Goal: Task Accomplishment & Management: Manage account settings

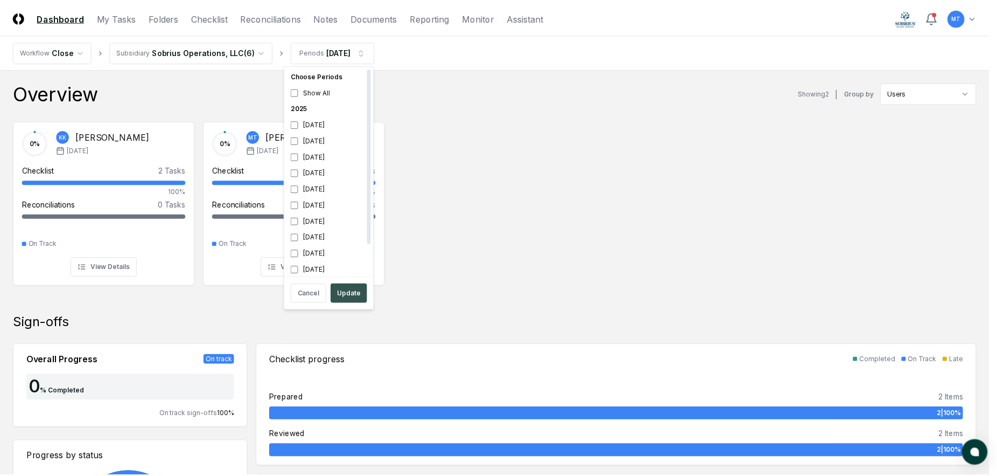
scroll to position [3, 0]
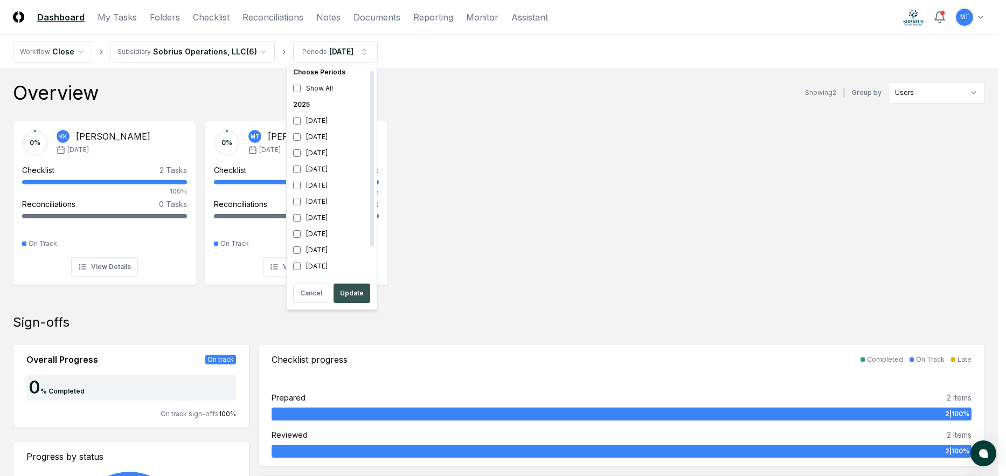
click at [347, 289] on button "Update" at bounding box center [351, 292] width 37 height 19
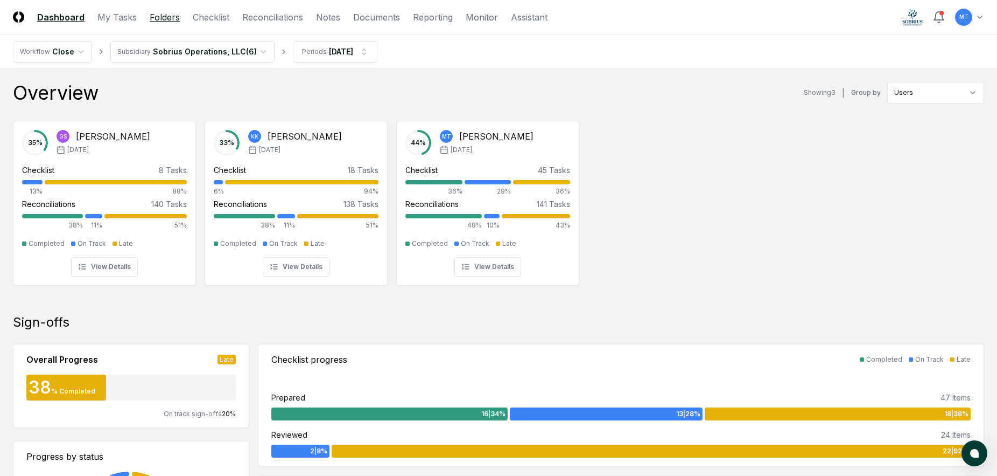
click at [157, 17] on link "Folders" at bounding box center [165, 17] width 30 height 13
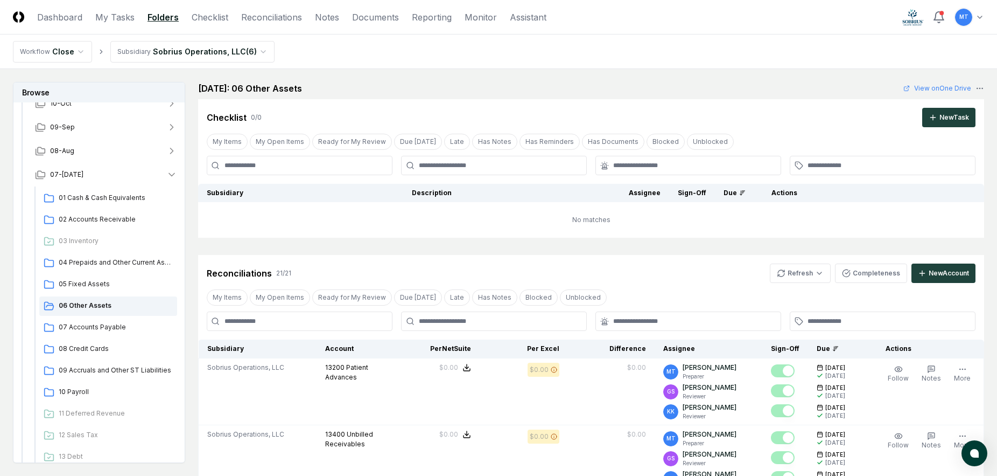
scroll to position [108, 0]
click at [92, 303] on span "06 Other Assets" at bounding box center [116, 304] width 114 height 10
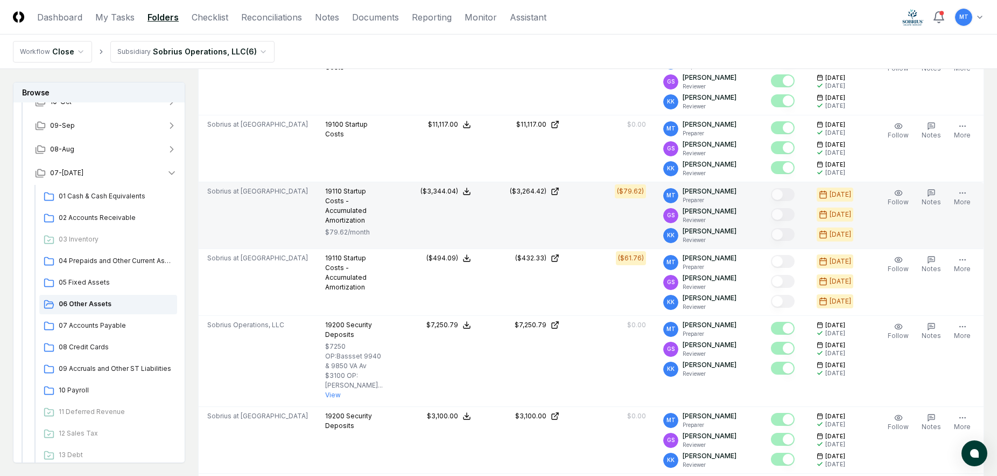
scroll to position [862, 0]
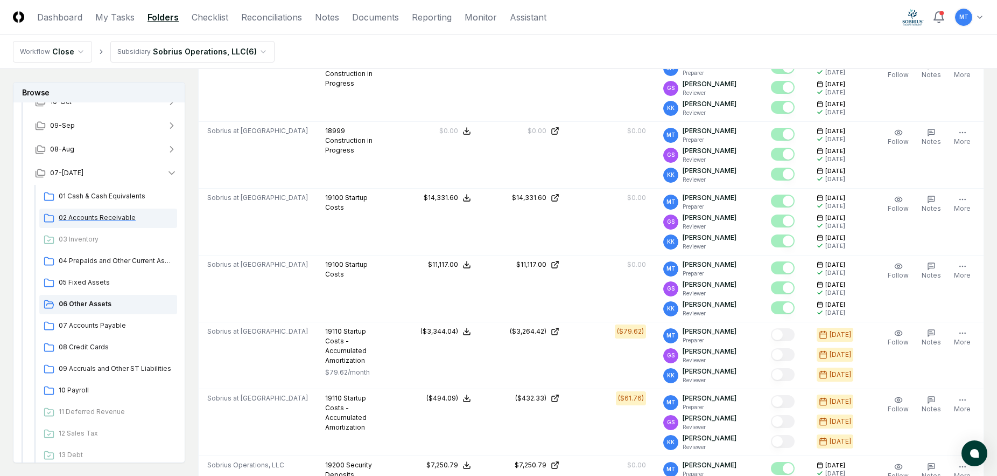
click at [118, 216] on span "02 Accounts Receivable" at bounding box center [116, 218] width 114 height 10
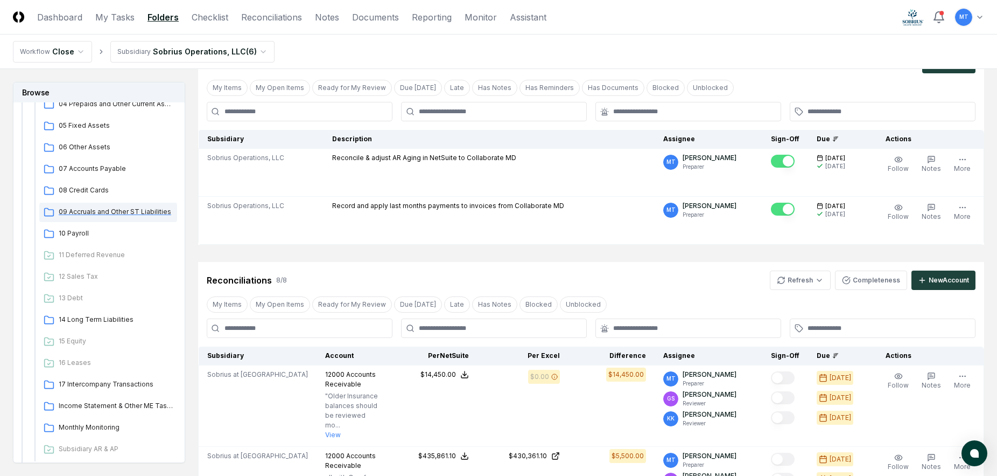
scroll to position [269, 0]
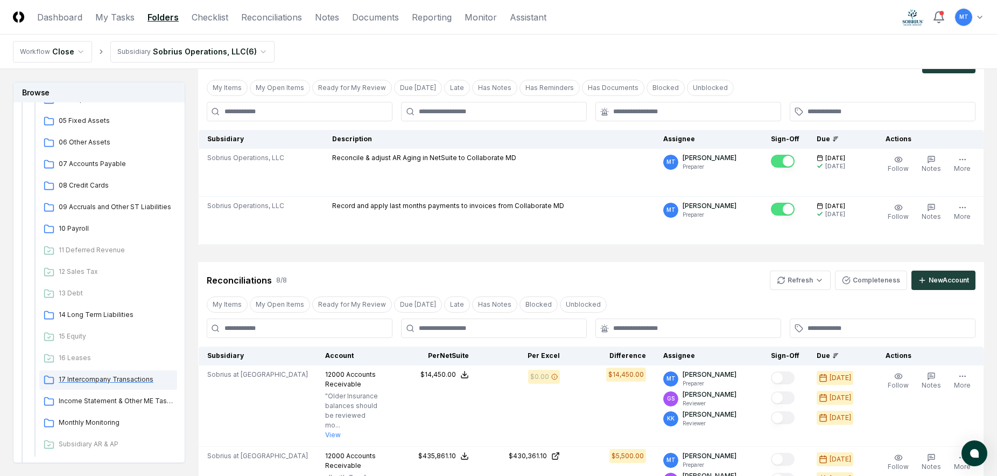
click at [111, 385] on div "17 Intercompany Transactions" at bounding box center [108, 379] width 138 height 19
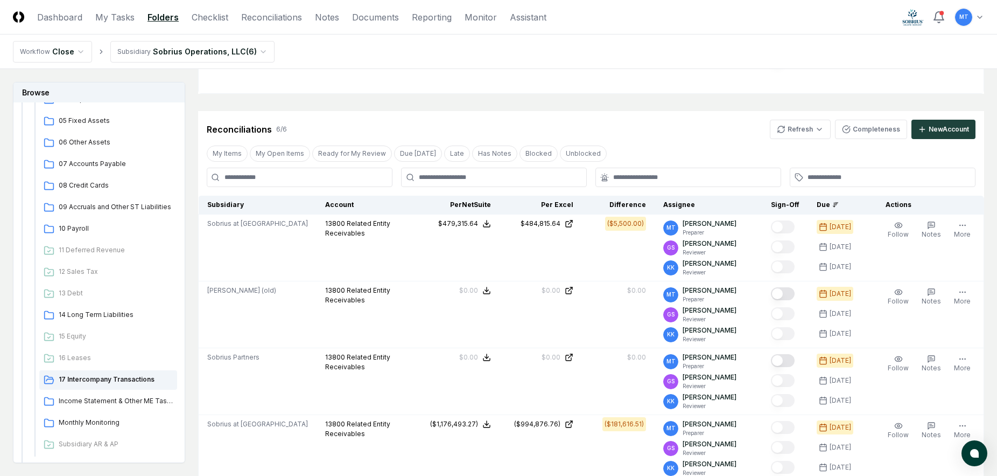
scroll to position [16, 0]
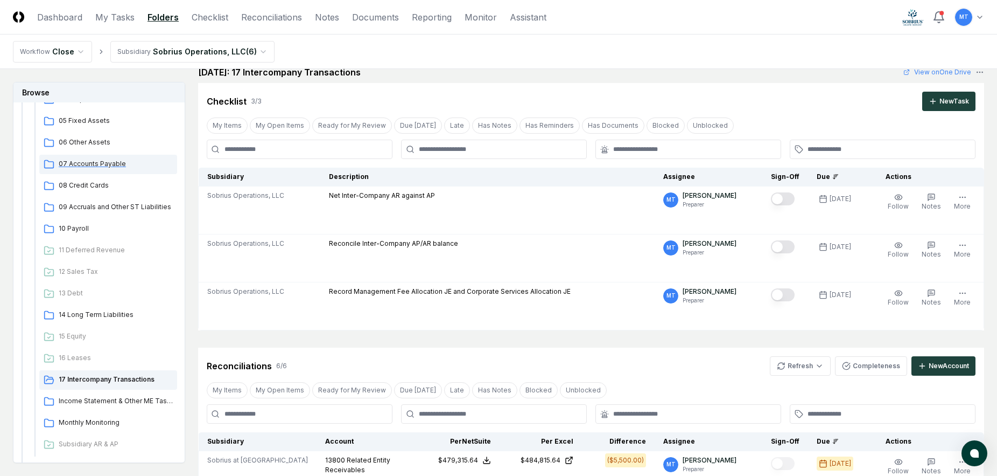
click at [109, 162] on span "07 Accounts Payable" at bounding box center [116, 164] width 114 height 10
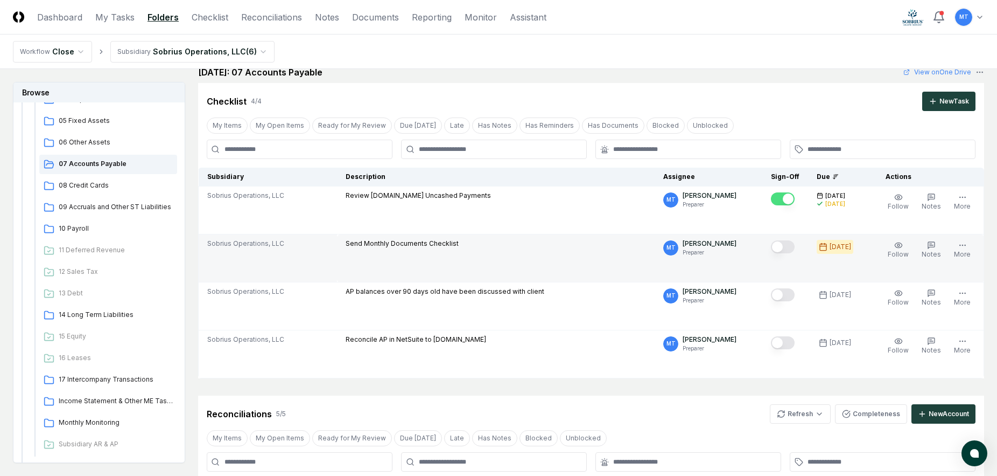
click at [771, 247] on button "Mark complete" at bounding box center [783, 246] width 24 height 13
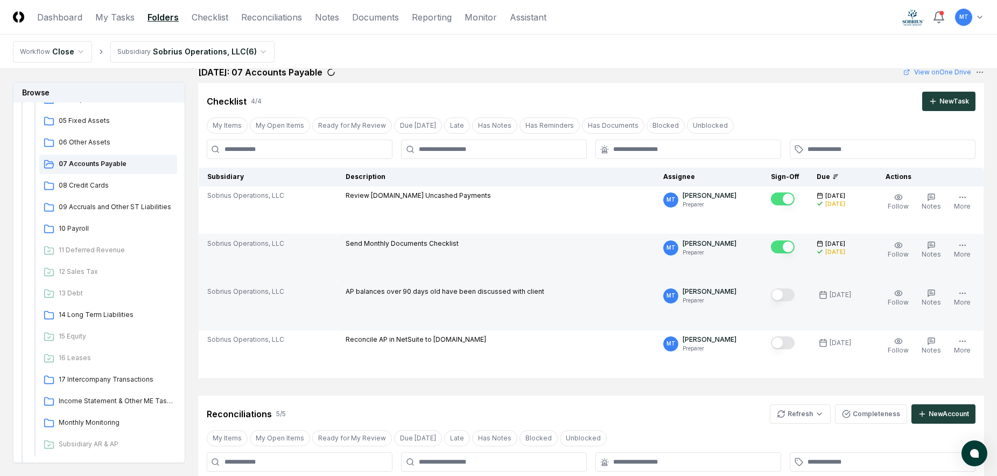
click at [771, 292] on button "Mark complete" at bounding box center [783, 294] width 24 height 13
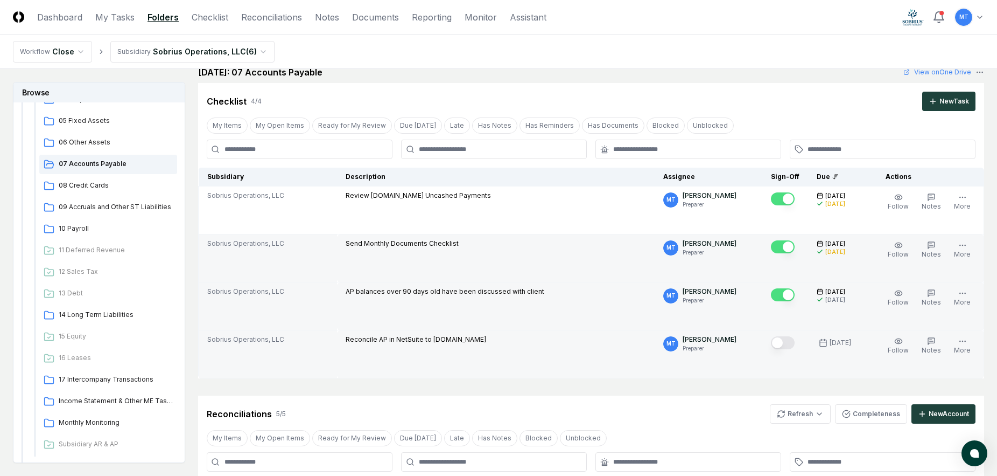
click at [771, 346] on button "Mark complete" at bounding box center [783, 342] width 24 height 13
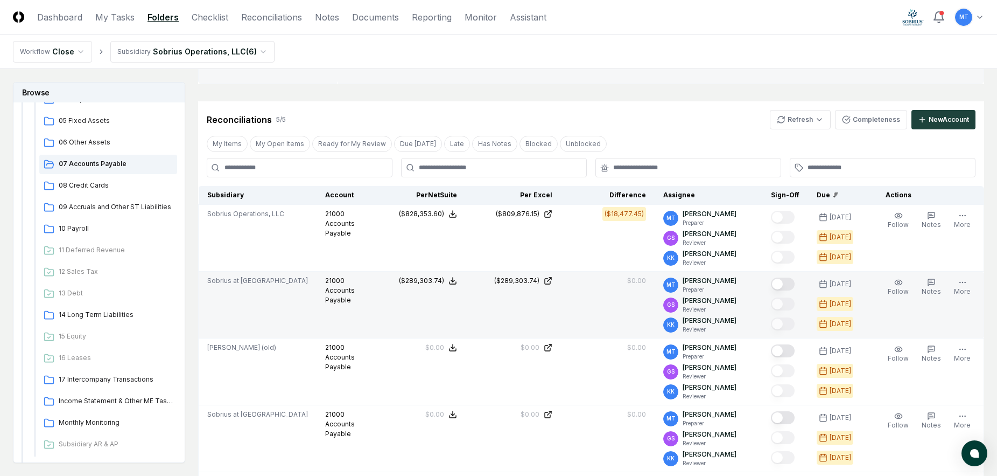
scroll to position [285, 0]
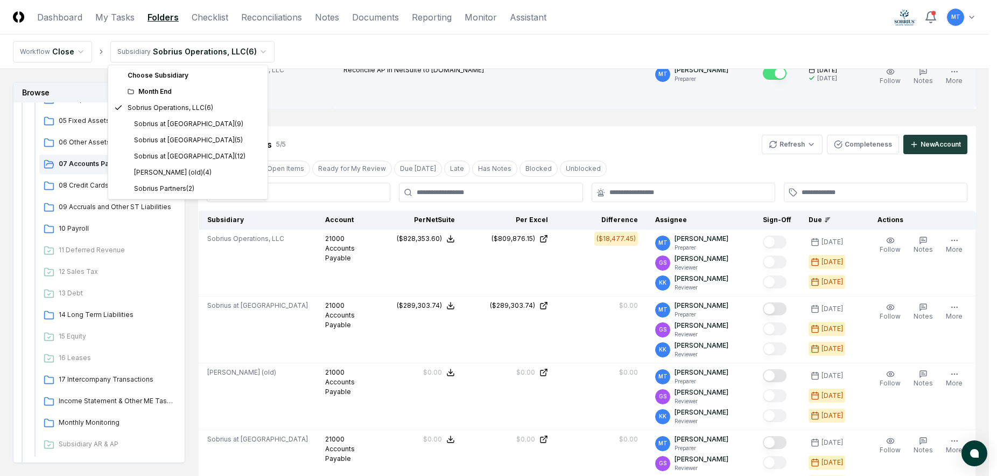
click at [239, 51] on html "CloseCore Dashboard My Tasks Folders Checklist Reconciliations Notes Documents …" at bounding box center [498, 233] width 997 height 1037
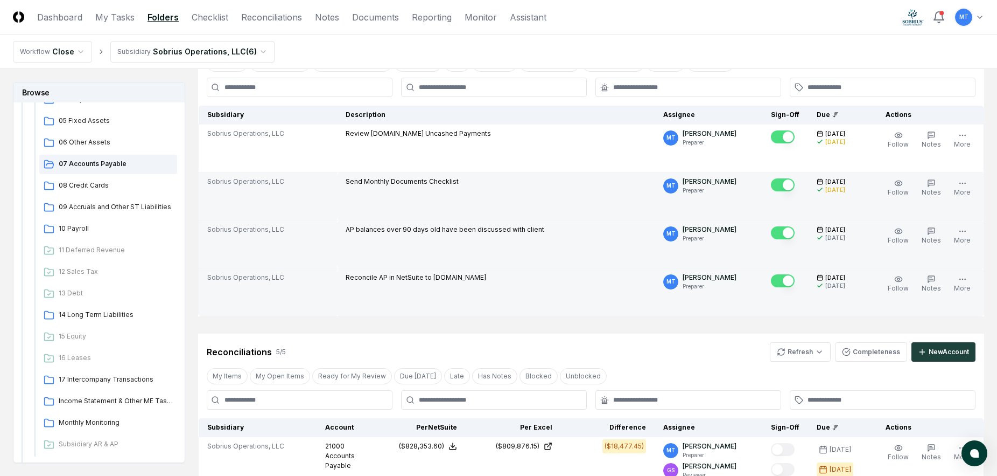
scroll to position [108, 0]
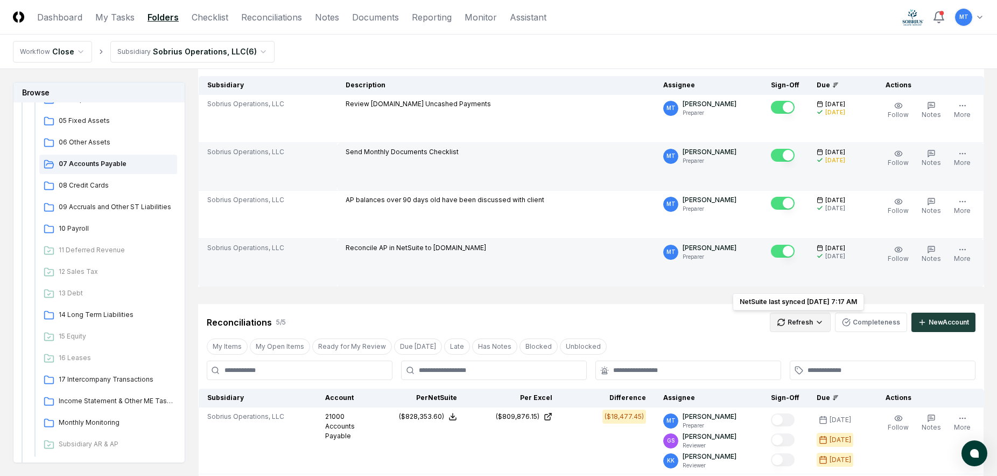
click at [800, 319] on html "CloseCore Dashboard My Tasks Folders Checklist Reconciliations Notes Documents …" at bounding box center [498, 410] width 997 height 1037
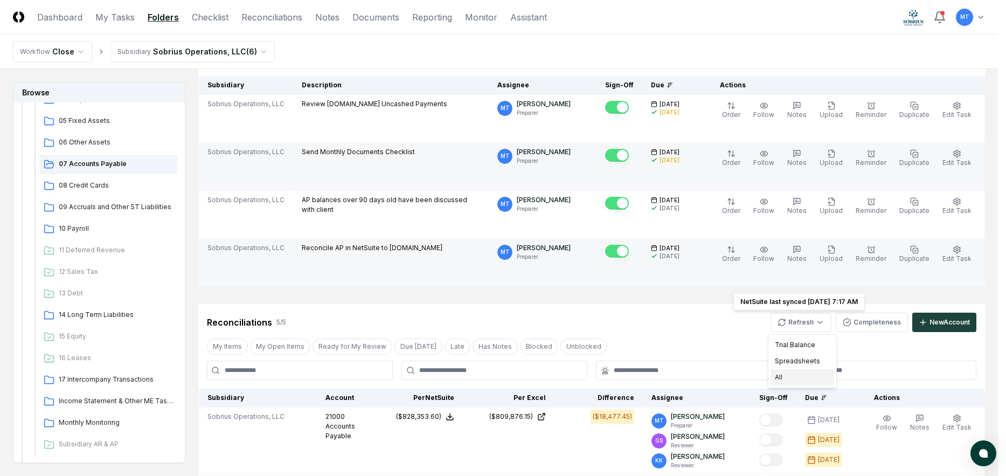
click at [812, 374] on div "All" at bounding box center [802, 377] width 64 height 16
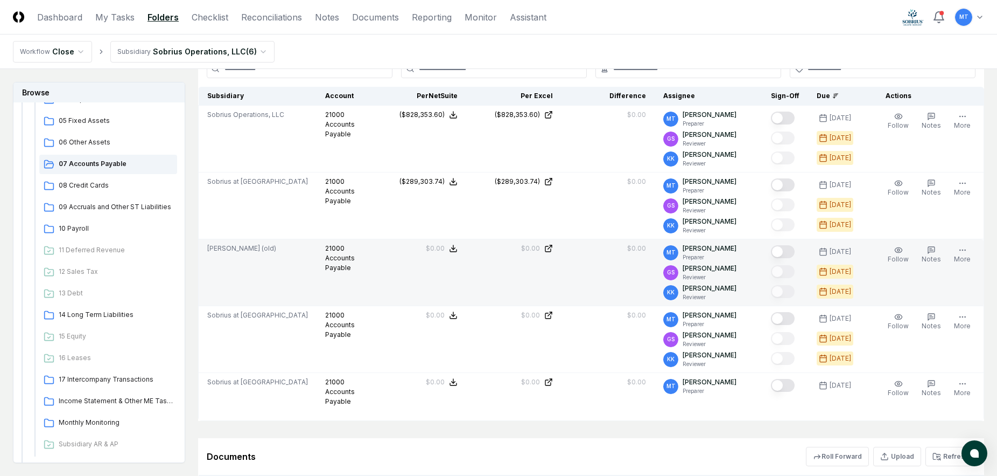
scroll to position [431, 0]
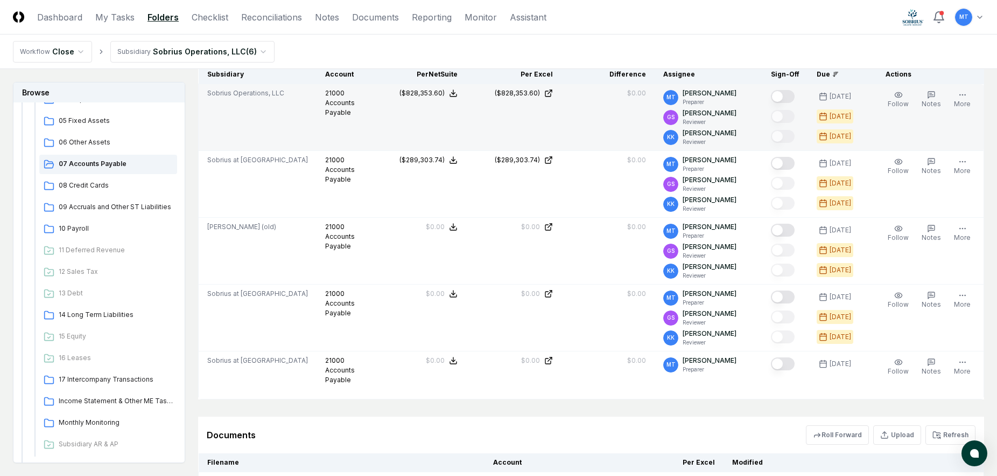
click at [783, 96] on button "Mark complete" at bounding box center [783, 96] width 24 height 13
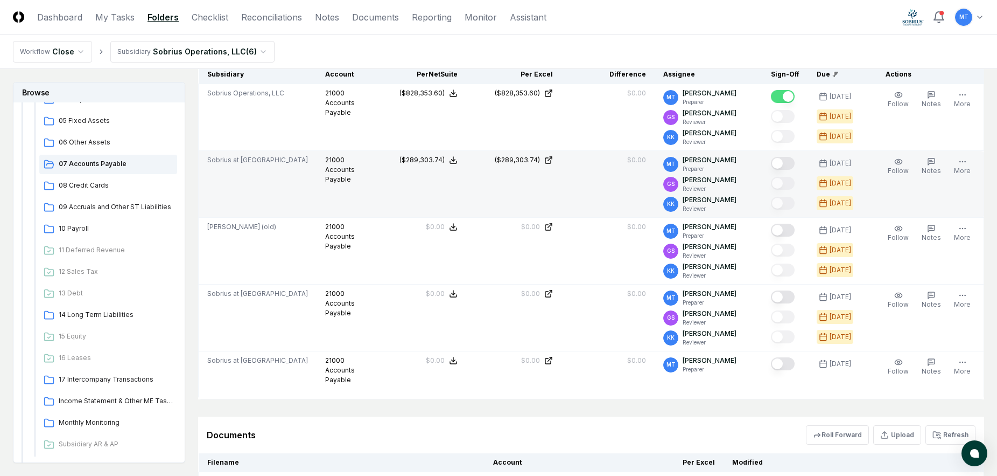
click at [783, 163] on button "Mark complete" at bounding box center [783, 163] width 24 height 13
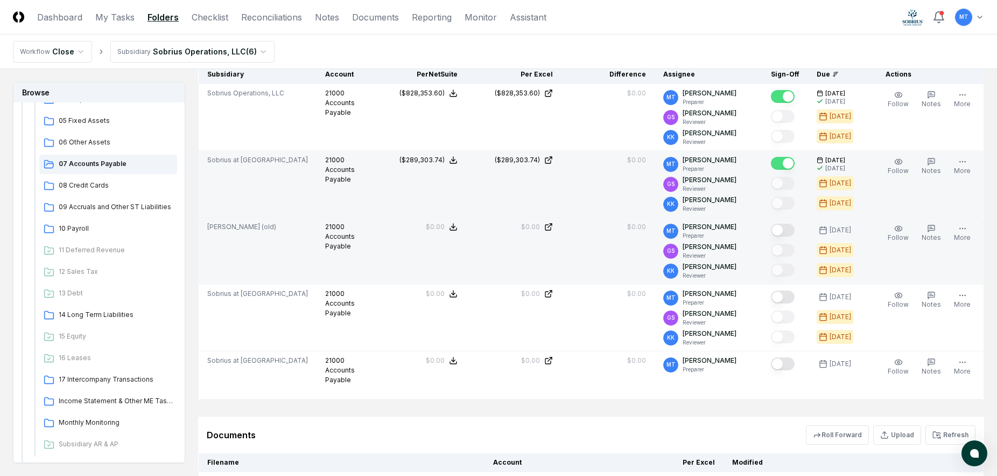
click at [781, 227] on button "Mark complete" at bounding box center [783, 230] width 24 height 13
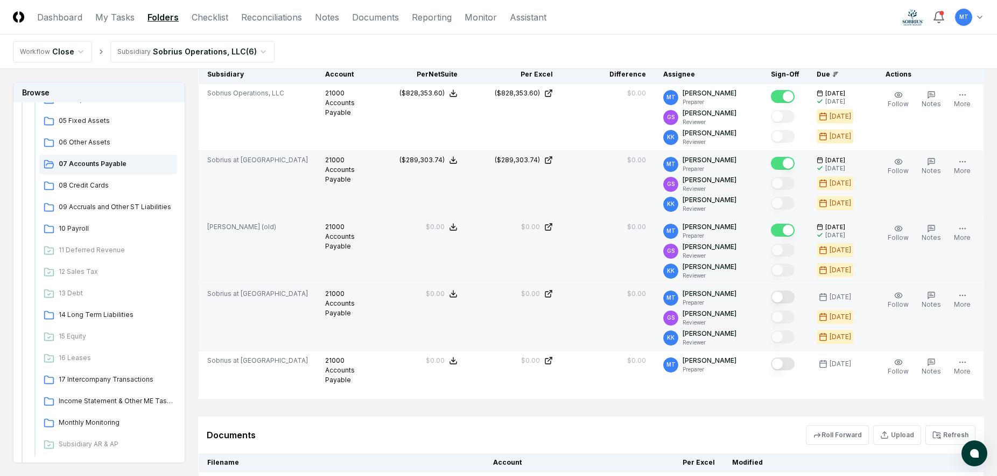
click at [781, 295] on button "Mark complete" at bounding box center [783, 296] width 24 height 13
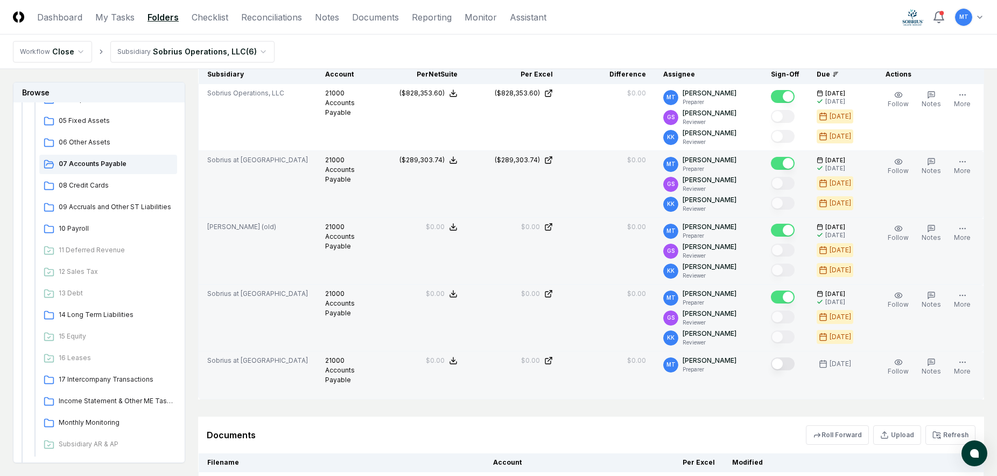
click at [782, 364] on button "Mark complete" at bounding box center [783, 363] width 24 height 13
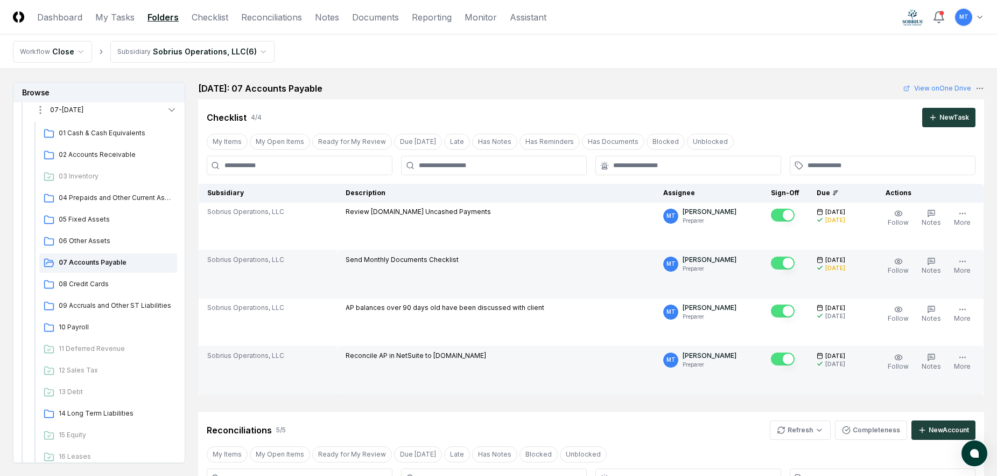
scroll to position [162, 0]
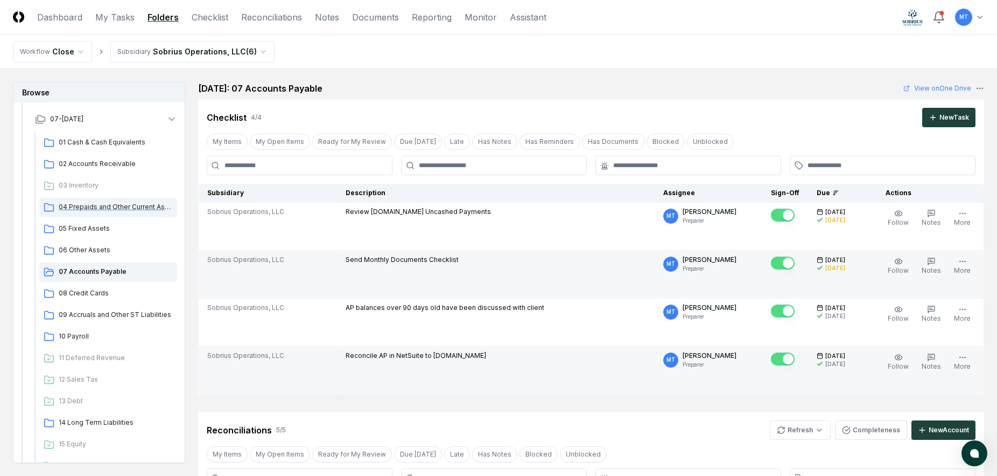
click at [118, 210] on span "04 Prepaids and Other Current Assets" at bounding box center [116, 207] width 114 height 10
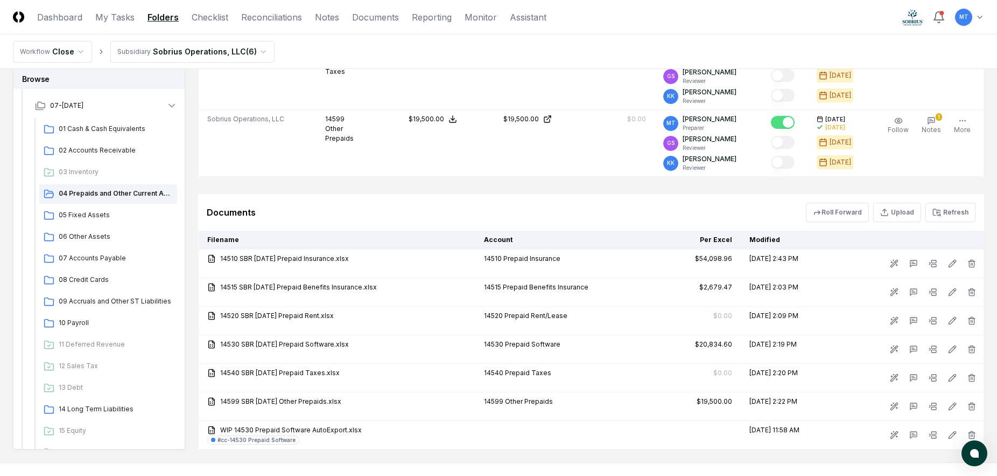
scroll to position [757, 0]
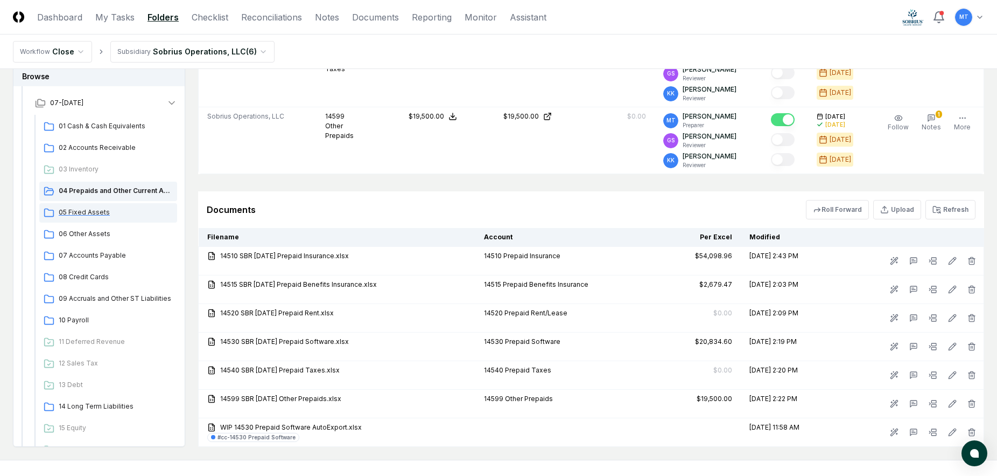
click at [100, 207] on span "05 Fixed Assets" at bounding box center [116, 212] width 114 height 10
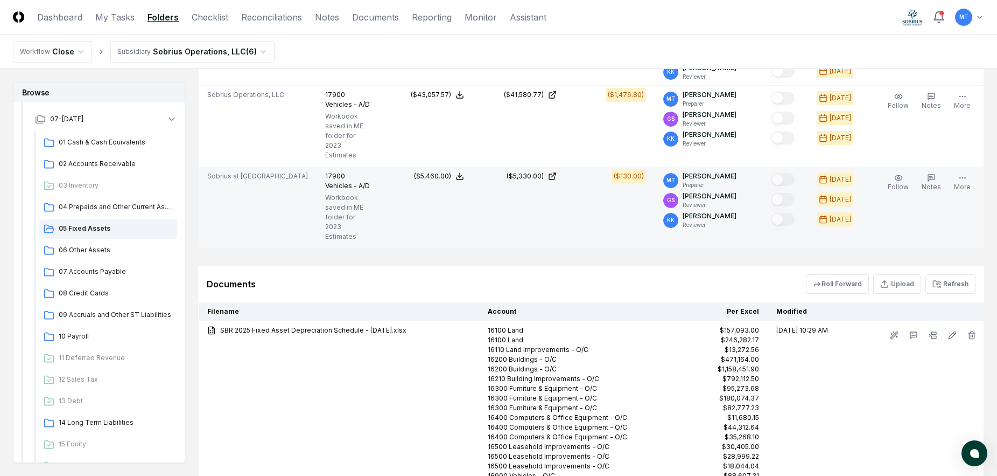
scroll to position [2762, 0]
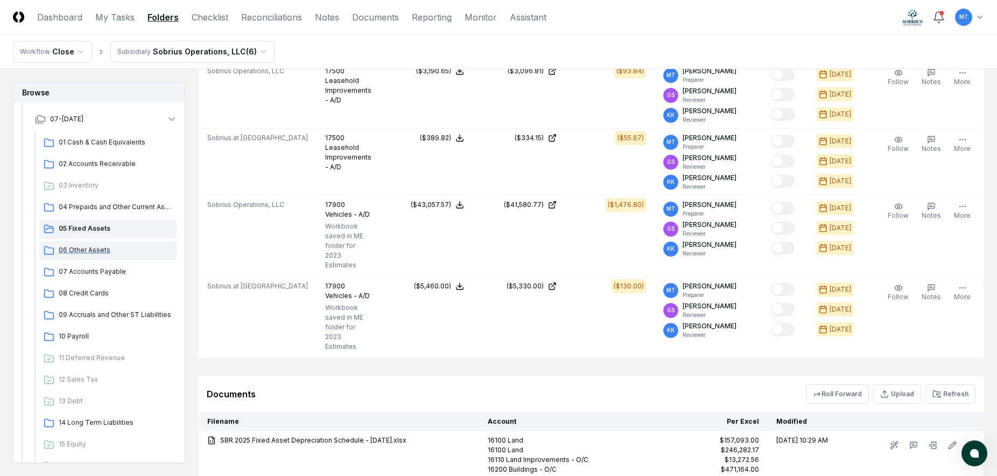
click at [69, 253] on span "06 Other Assets" at bounding box center [116, 250] width 114 height 10
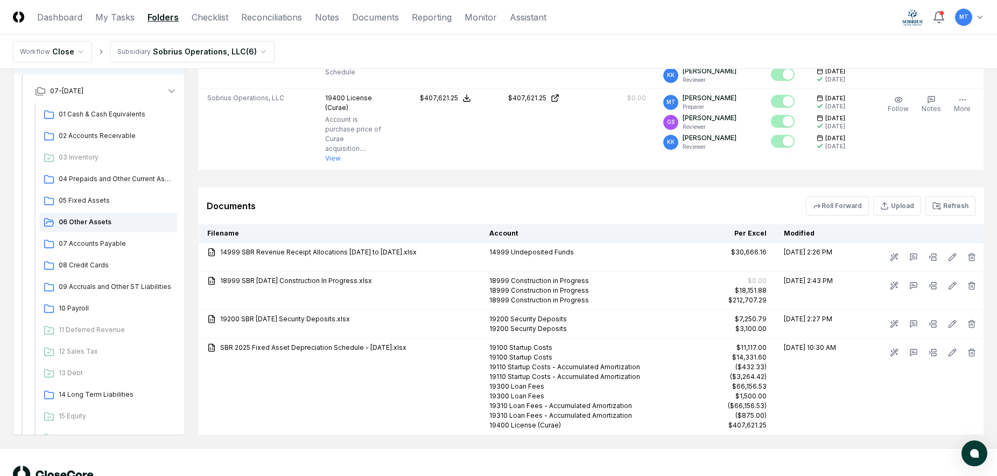
scroll to position [1714, 0]
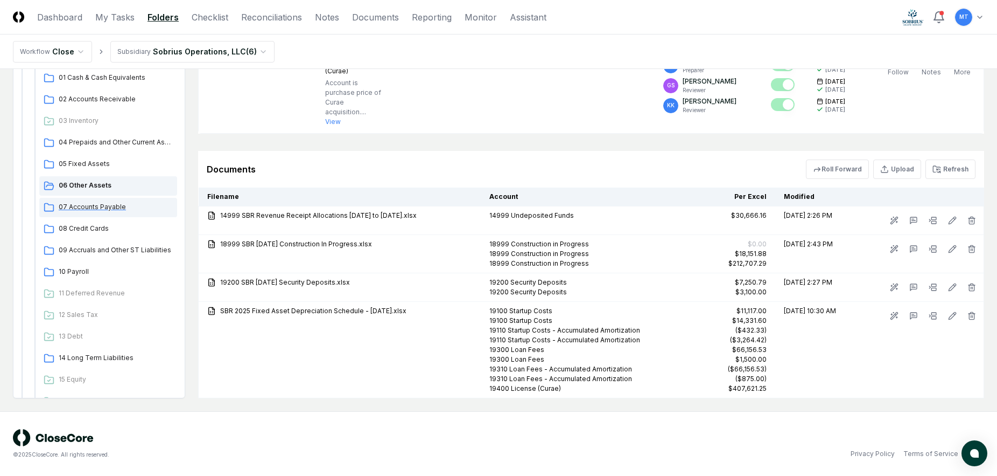
click at [99, 206] on span "07 Accounts Payable" at bounding box center [116, 207] width 114 height 10
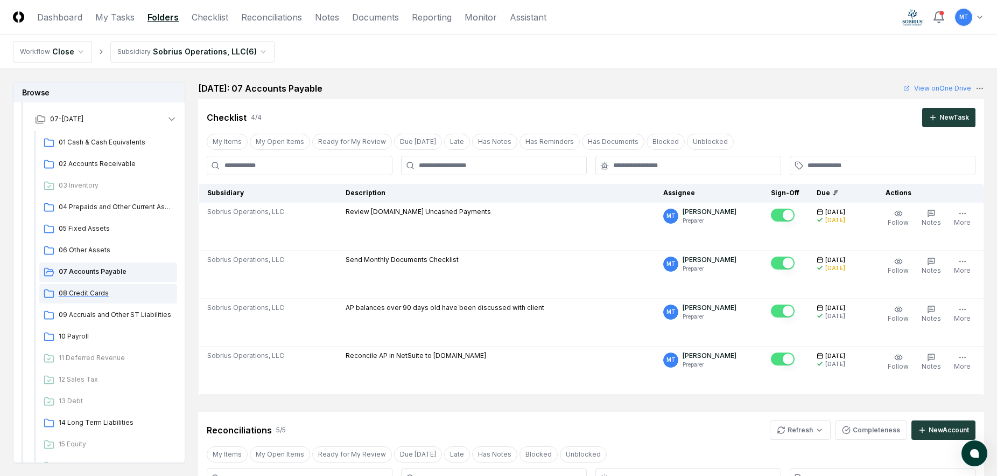
click at [95, 295] on span "08 Credit Cards" at bounding box center [116, 293] width 114 height 10
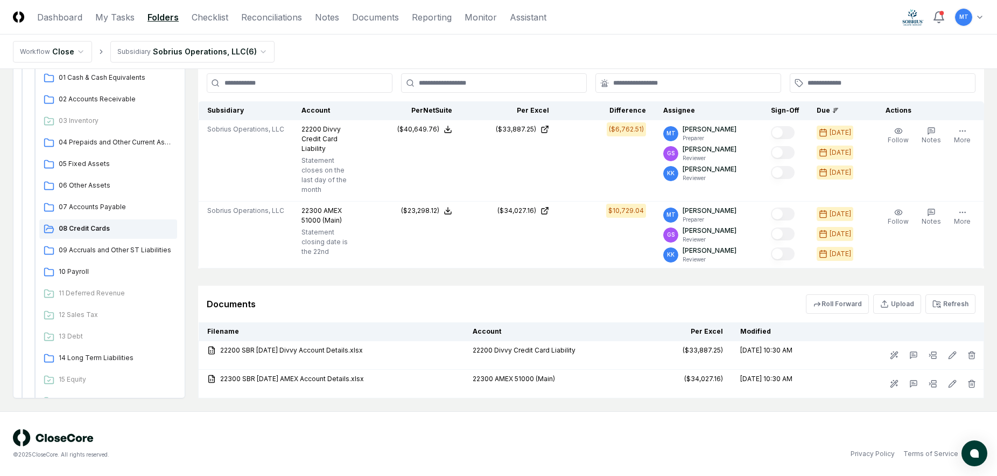
scroll to position [184, 0]
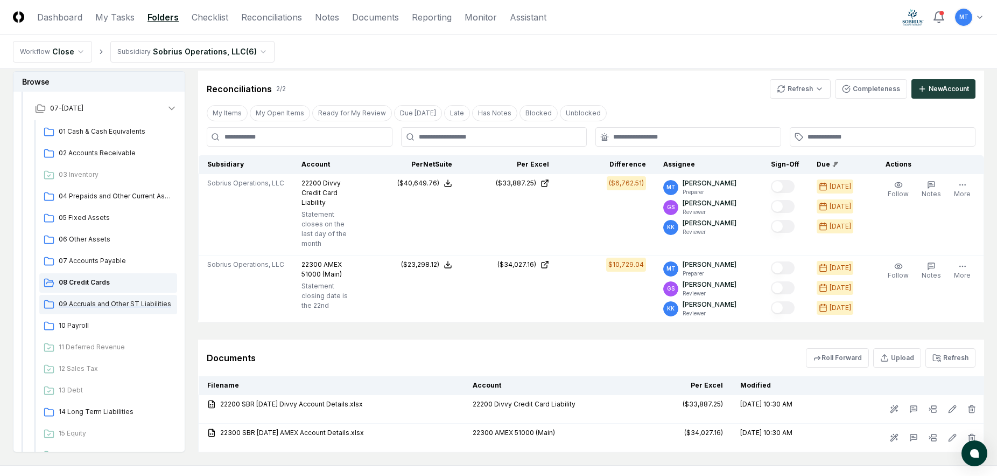
click at [130, 309] on div "09 Accruals and Other ST Liabilities" at bounding box center [108, 304] width 138 height 19
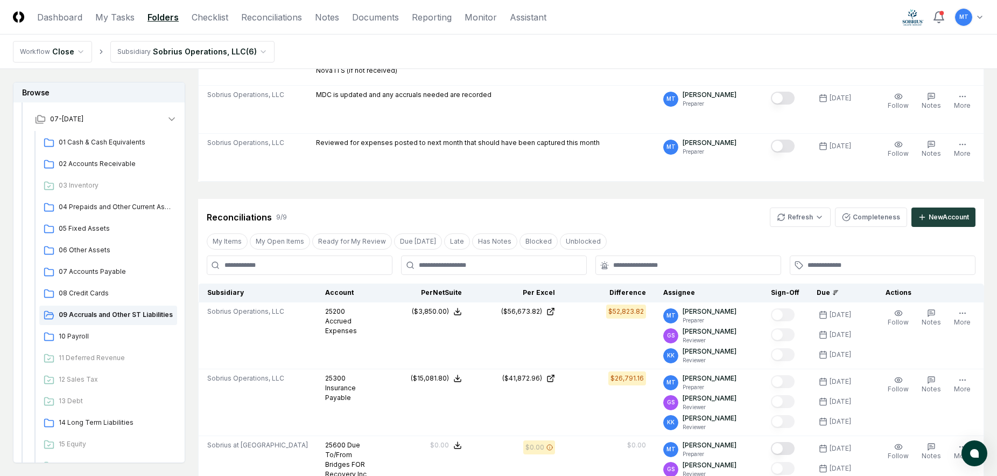
scroll to position [162, 0]
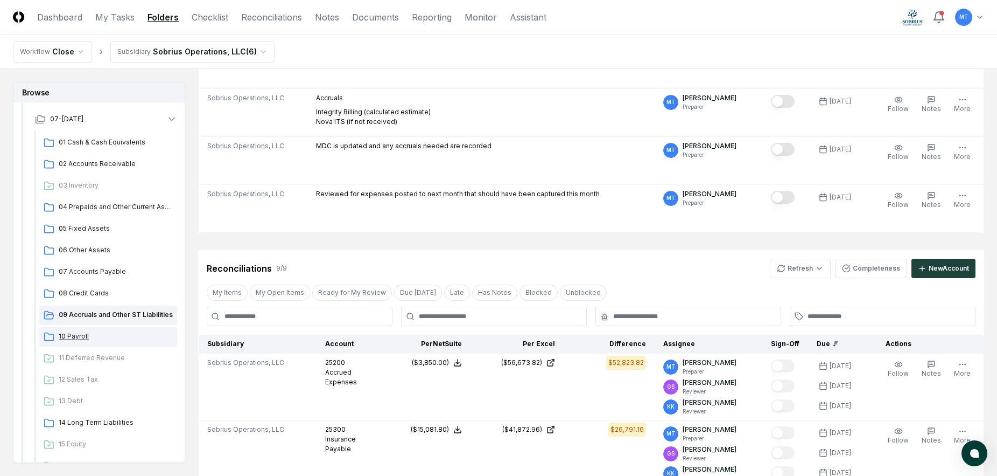
click at [130, 339] on span "10 Payroll" at bounding box center [116, 336] width 114 height 10
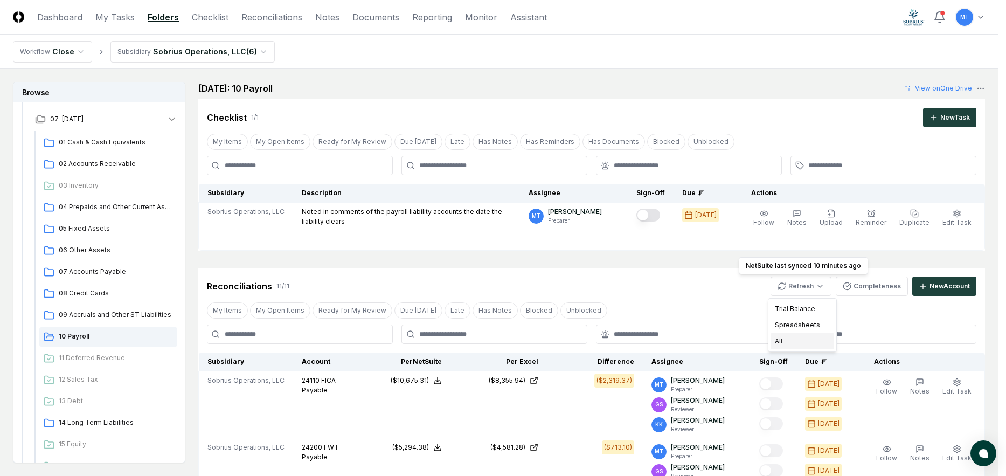
click at [806, 338] on div "All" at bounding box center [802, 341] width 64 height 16
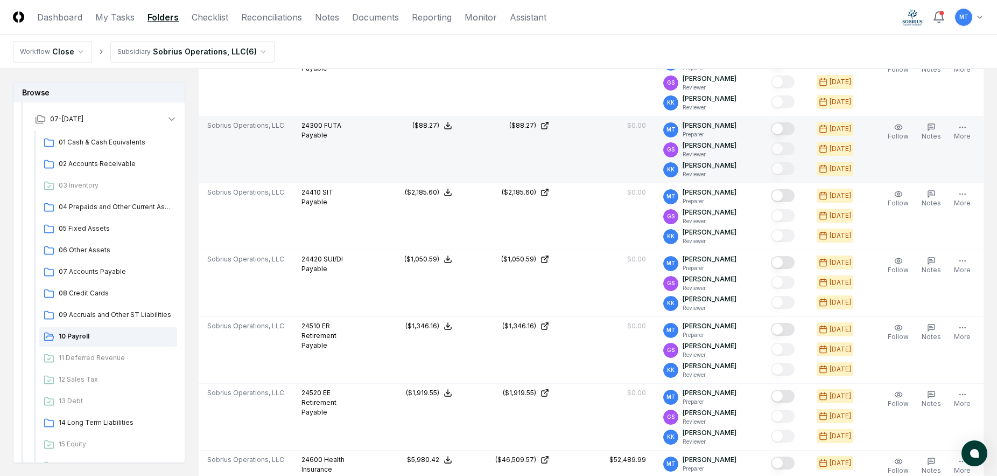
scroll to position [269, 0]
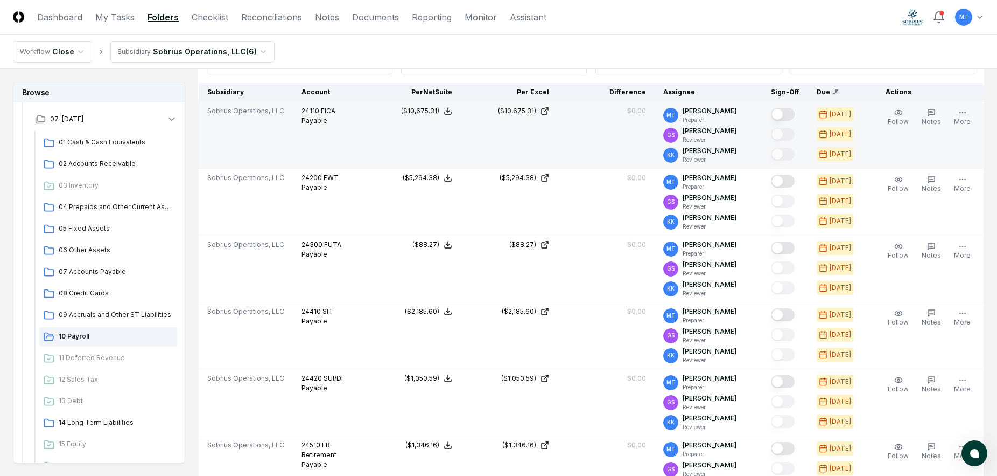
click at [781, 105] on td at bounding box center [786, 135] width 46 height 67
click at [781, 113] on button "Mark complete" at bounding box center [783, 114] width 24 height 13
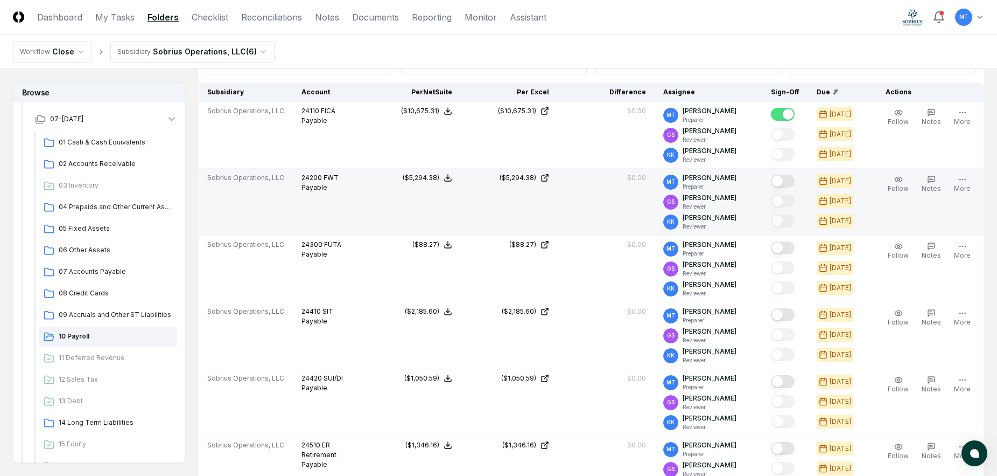
click at [785, 182] on button "Mark complete" at bounding box center [783, 181] width 24 height 13
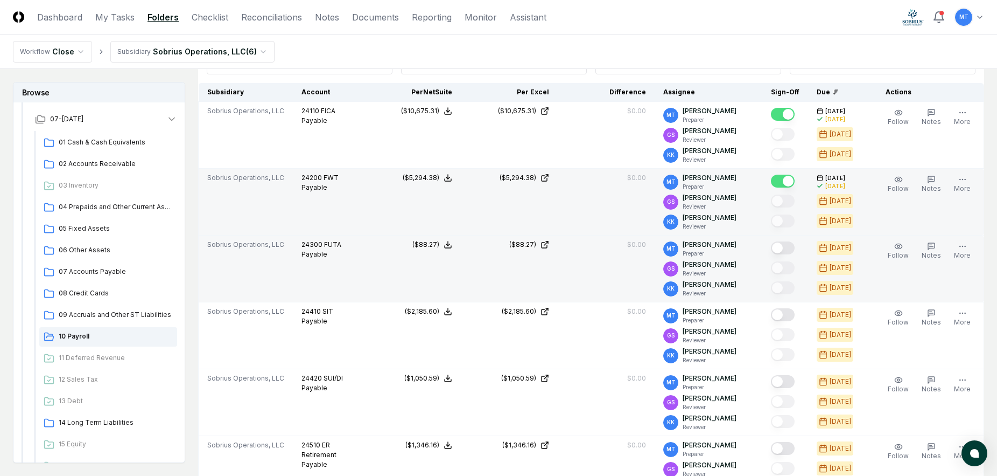
click at [781, 245] on button "Mark complete" at bounding box center [783, 247] width 24 height 13
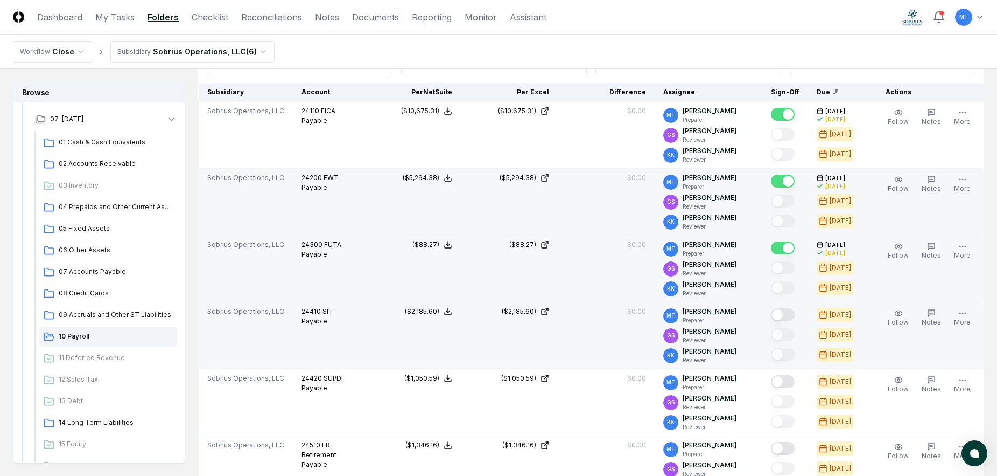
click at [783, 313] on button "Mark complete" at bounding box center [783, 314] width 24 height 13
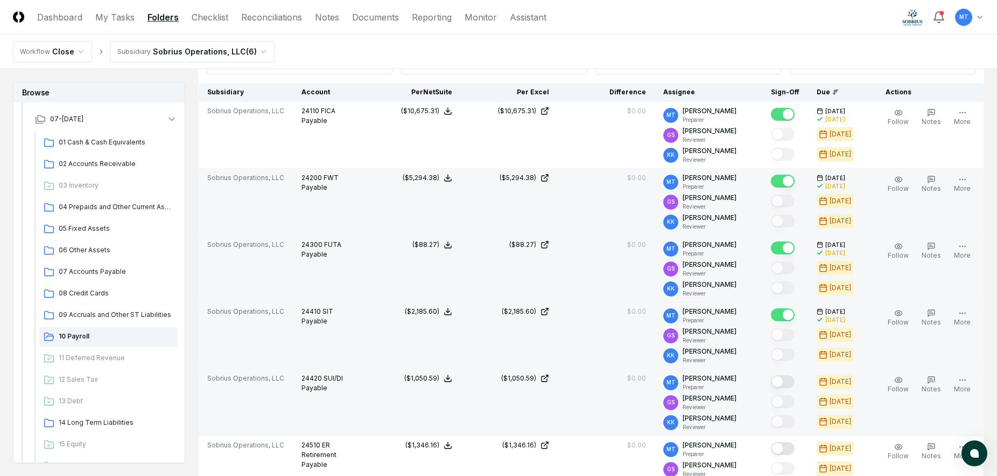
click at [783, 379] on button "Mark complete" at bounding box center [783, 381] width 24 height 13
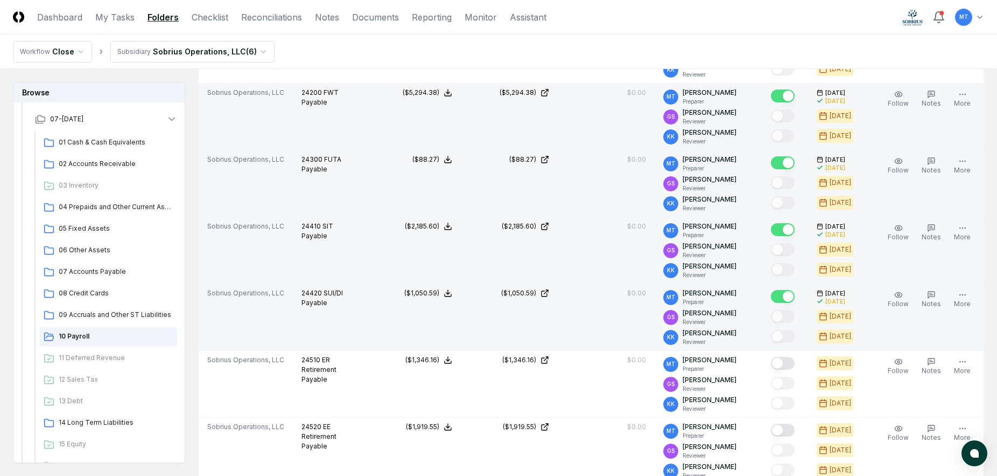
scroll to position [377, 0]
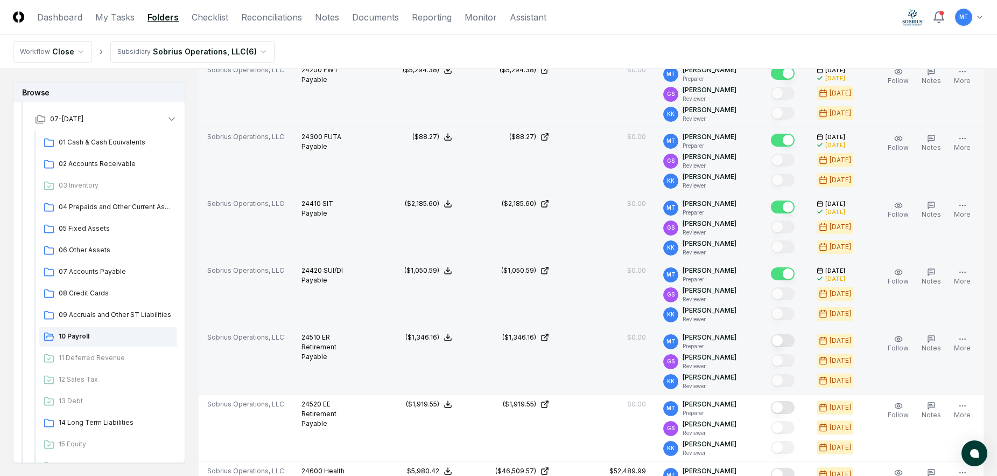
click at [782, 342] on button "Mark complete" at bounding box center [783, 340] width 24 height 13
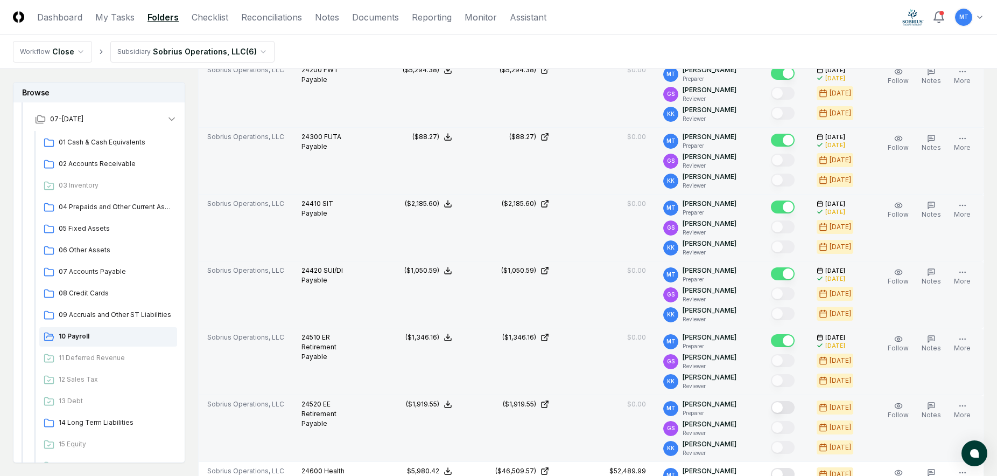
click at [783, 404] on button "Mark complete" at bounding box center [783, 407] width 24 height 13
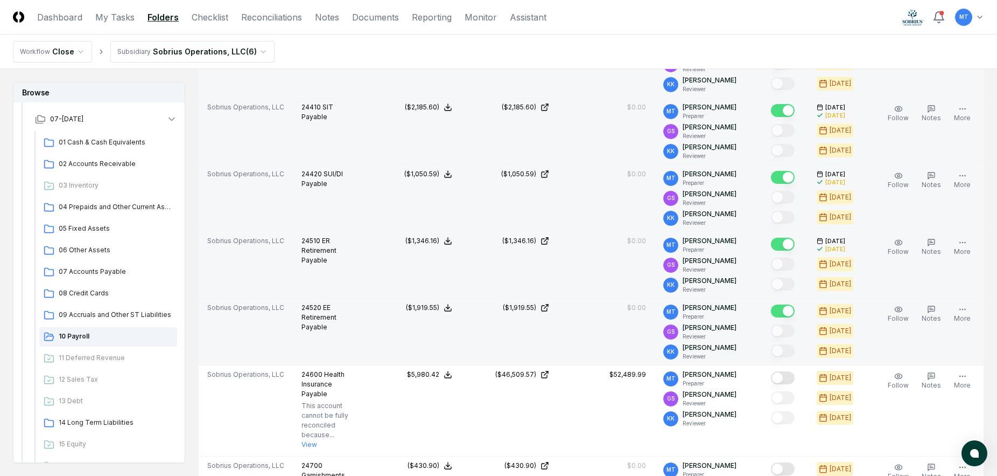
scroll to position [485, 0]
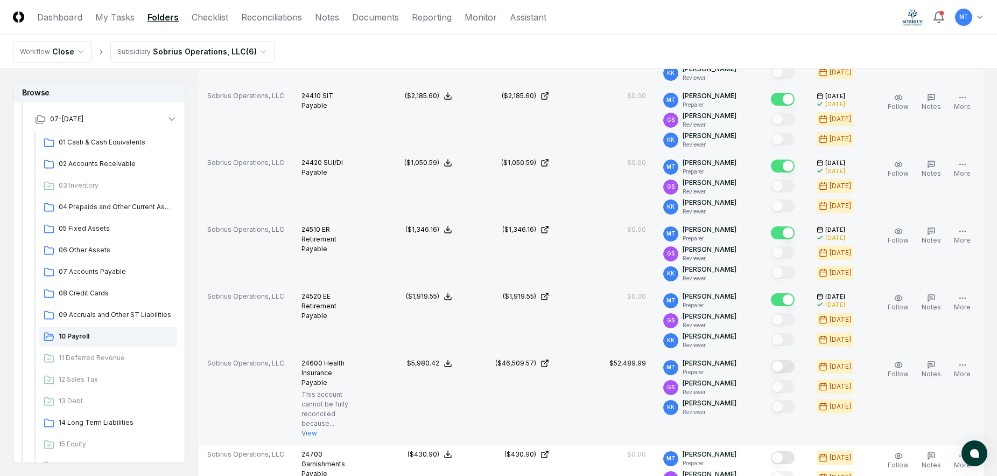
click at [779, 363] on button "Mark complete" at bounding box center [783, 366] width 24 height 13
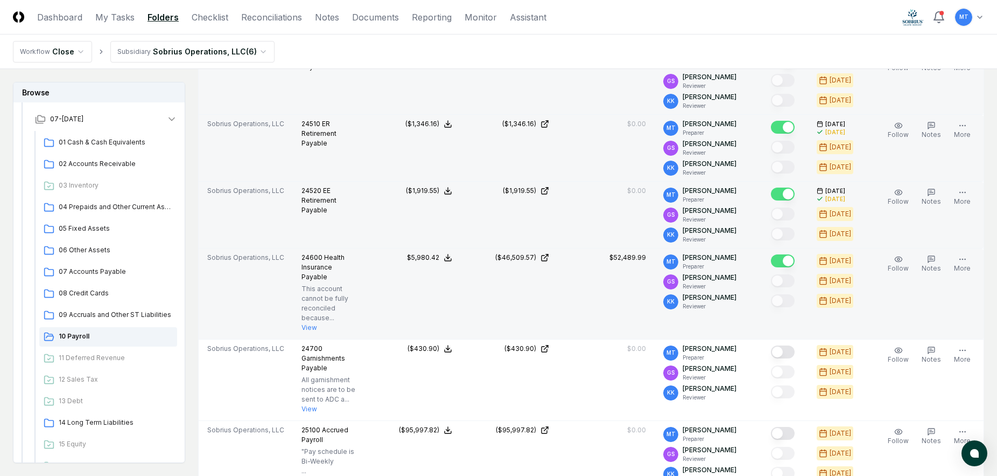
scroll to position [592, 0]
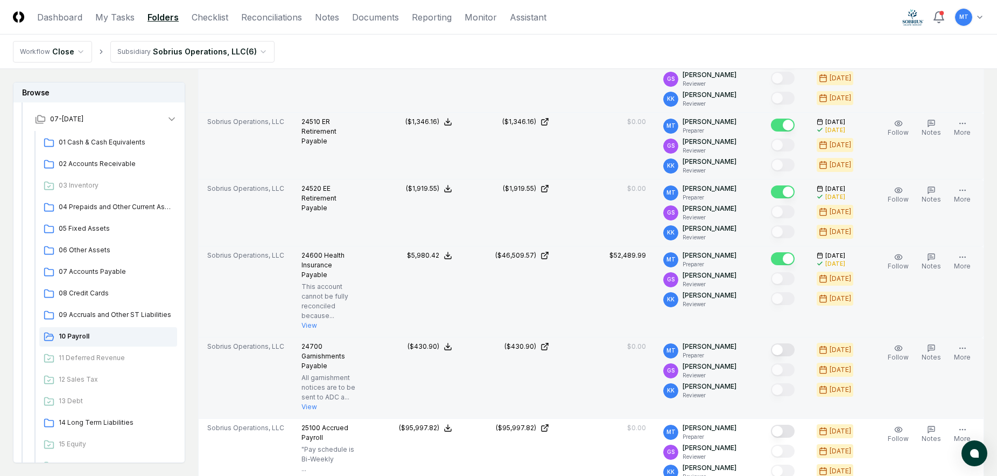
click at [783, 351] on button "Mark complete" at bounding box center [783, 349] width 24 height 13
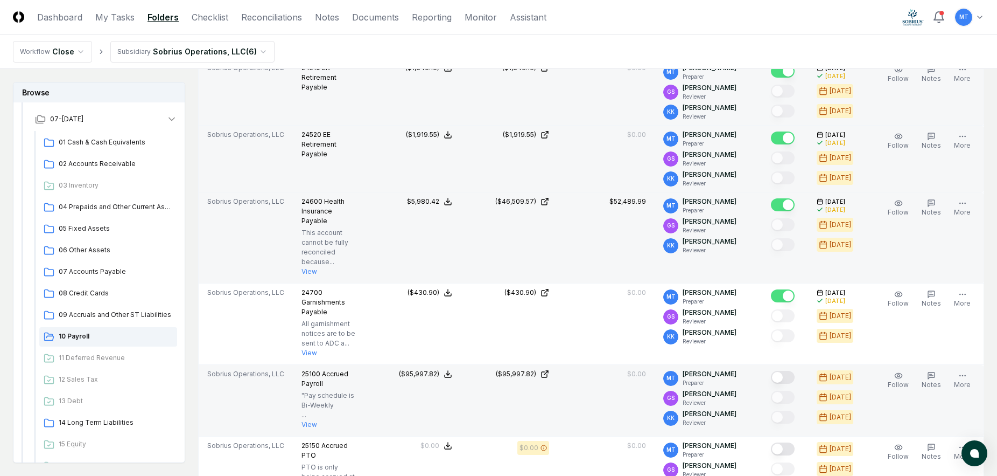
click at [784, 383] on button "Mark complete" at bounding box center [783, 377] width 24 height 13
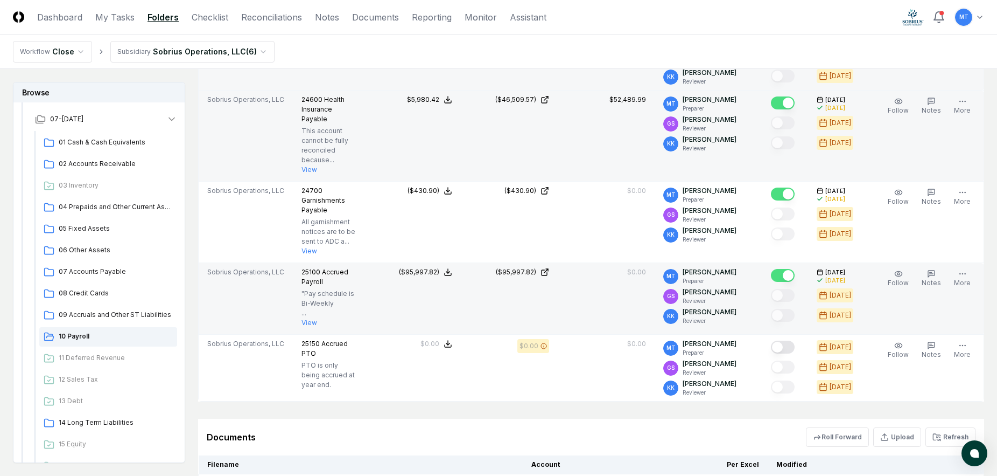
scroll to position [754, 0]
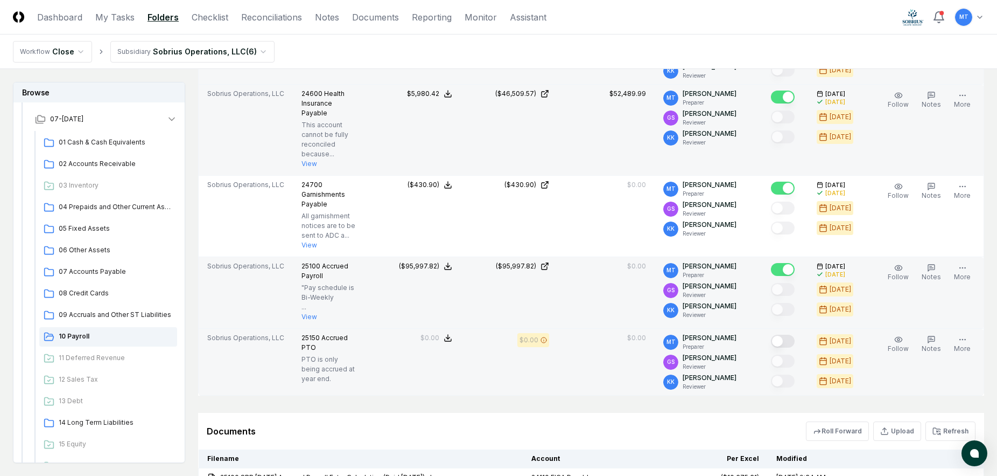
click at [780, 347] on button "Mark complete" at bounding box center [783, 340] width 24 height 13
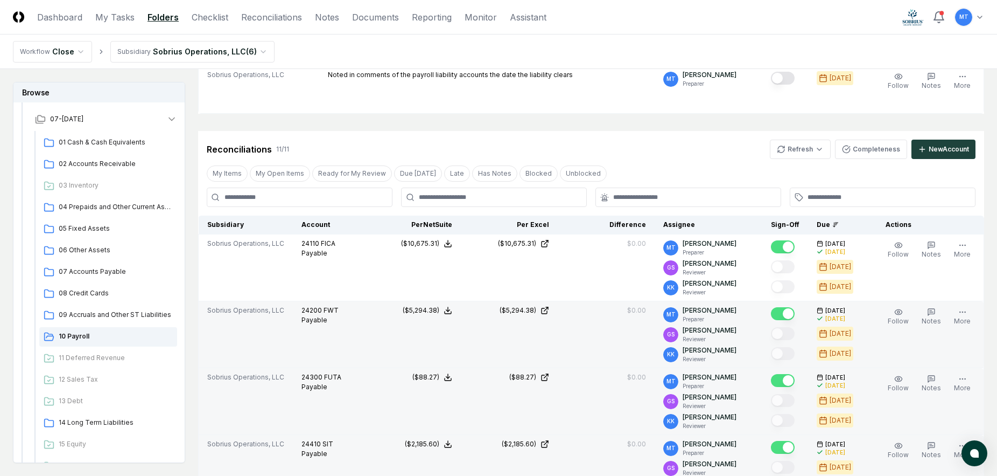
scroll to position [0, 0]
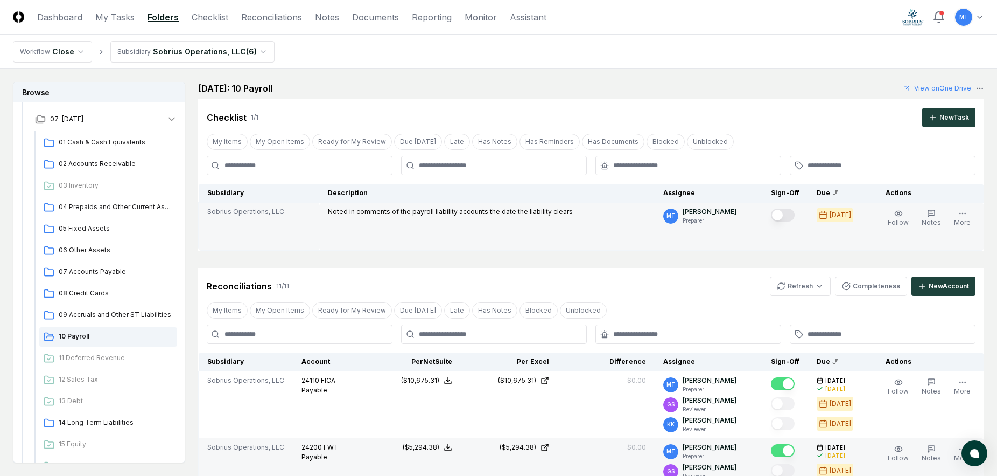
click at [771, 215] on button "Mark complete" at bounding box center [783, 214] width 24 height 13
click at [100, 419] on span "14 Long Term Liabilities" at bounding box center [116, 422] width 114 height 10
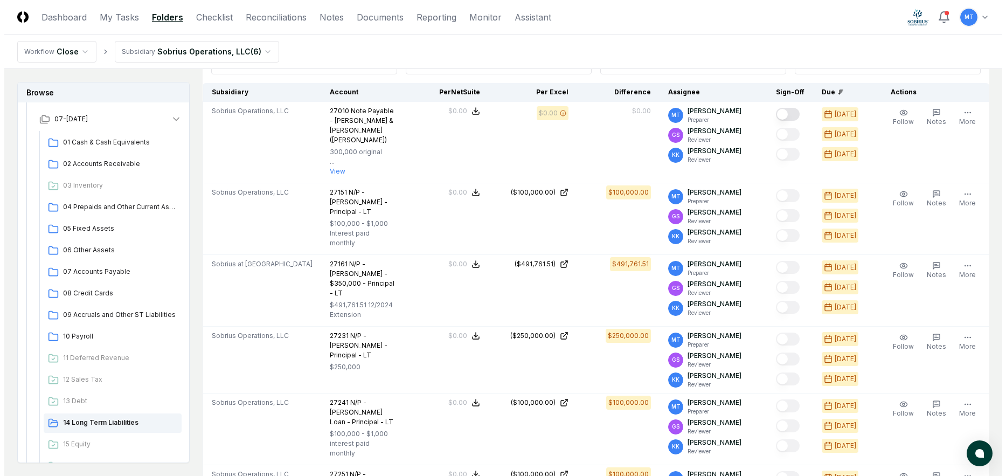
scroll to position [215, 0]
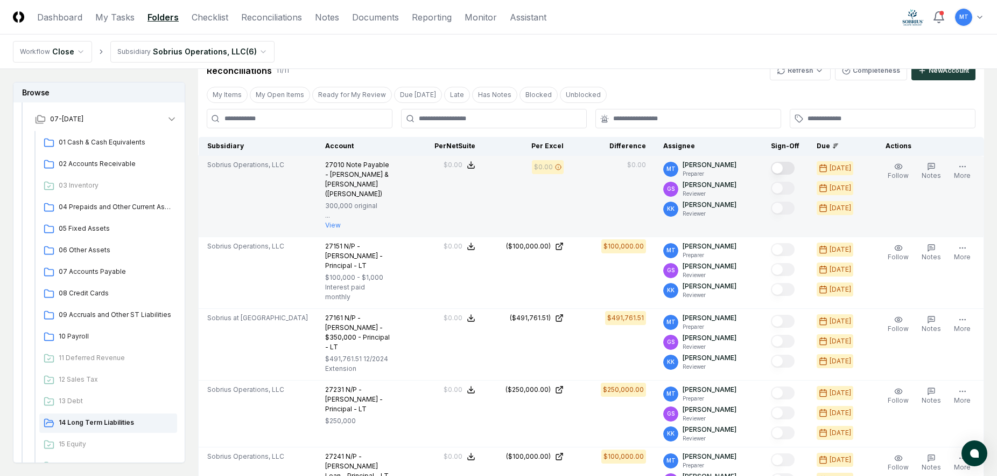
click at [0, 0] on span "Edit Task" at bounding box center [0, 0] width 0 height 0
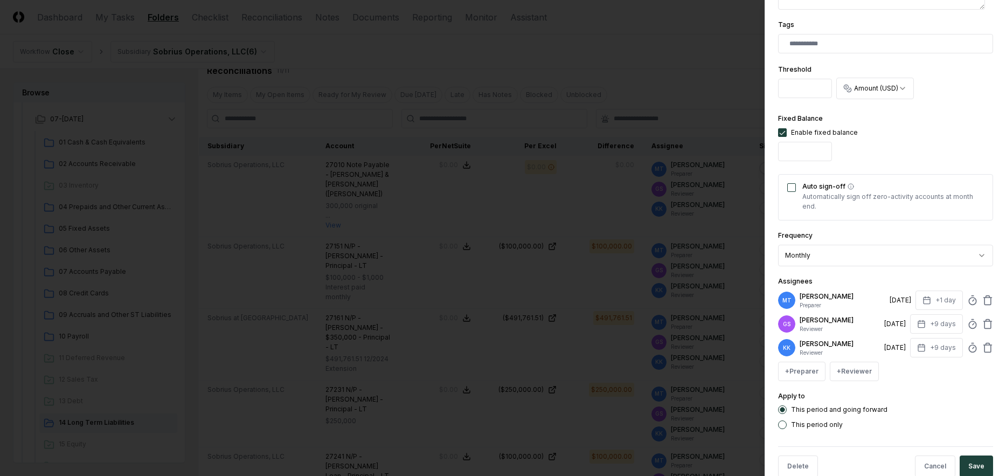
scroll to position [346, 0]
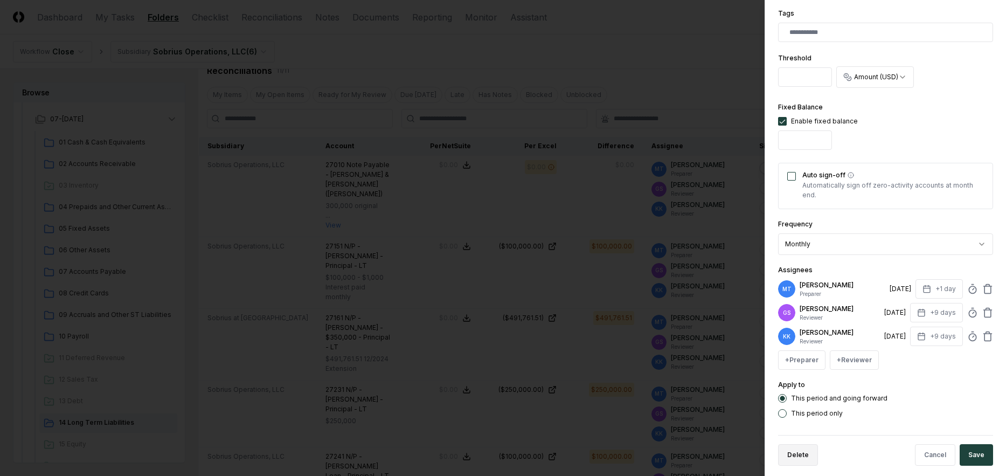
click at [803, 446] on button "Delete" at bounding box center [798, 455] width 40 height 22
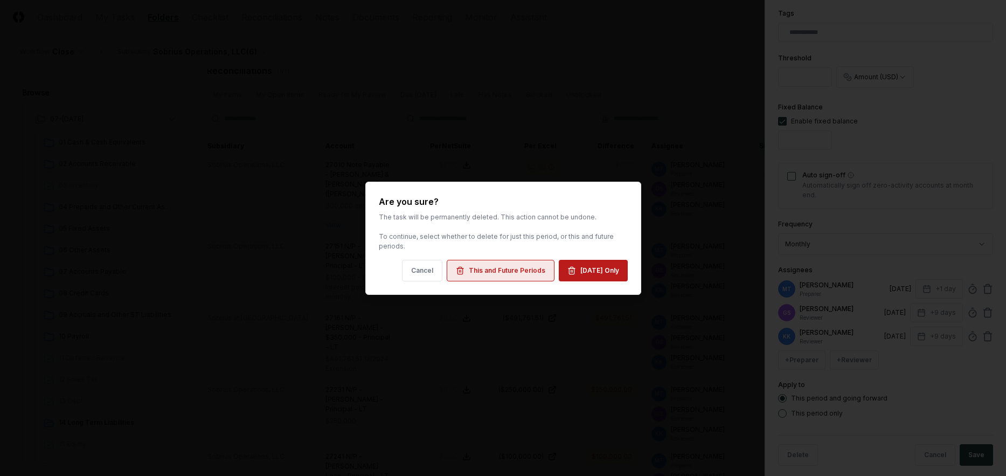
click at [491, 271] on div "This and Future Periods" at bounding box center [507, 271] width 76 height 10
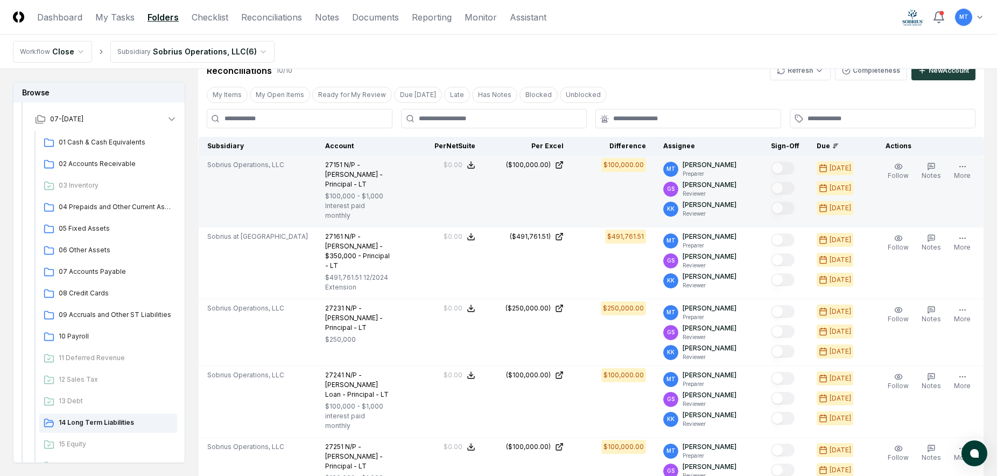
click at [0, 0] on span "Edit Task" at bounding box center [0, 0] width 0 height 0
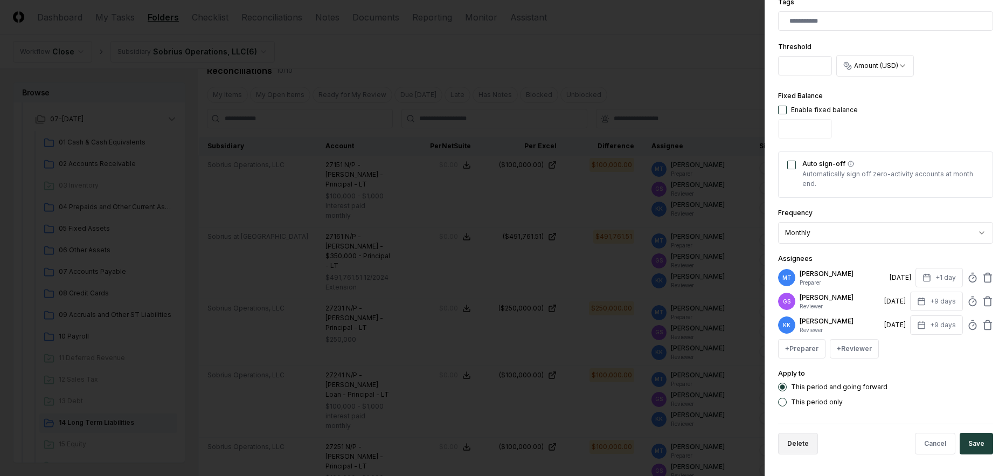
click at [792, 445] on button "Delete" at bounding box center [798, 443] width 40 height 22
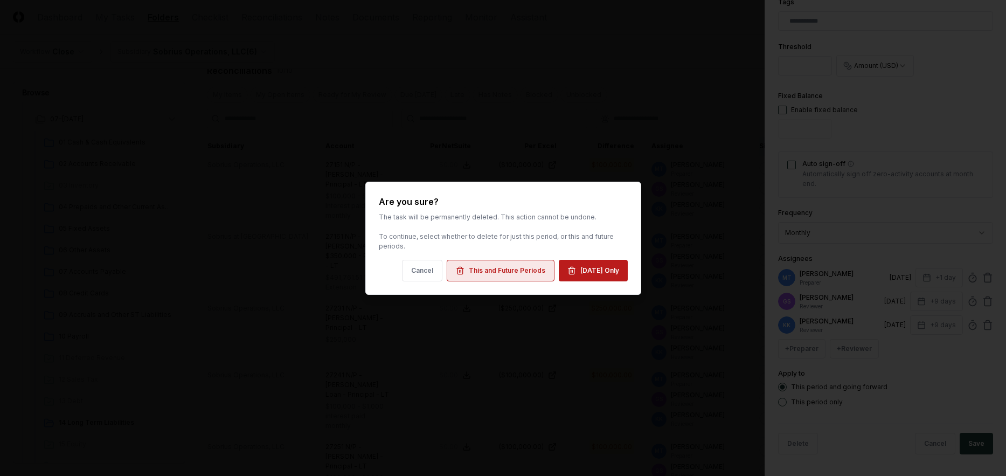
click at [485, 270] on div "This and Future Periods" at bounding box center [507, 271] width 76 height 10
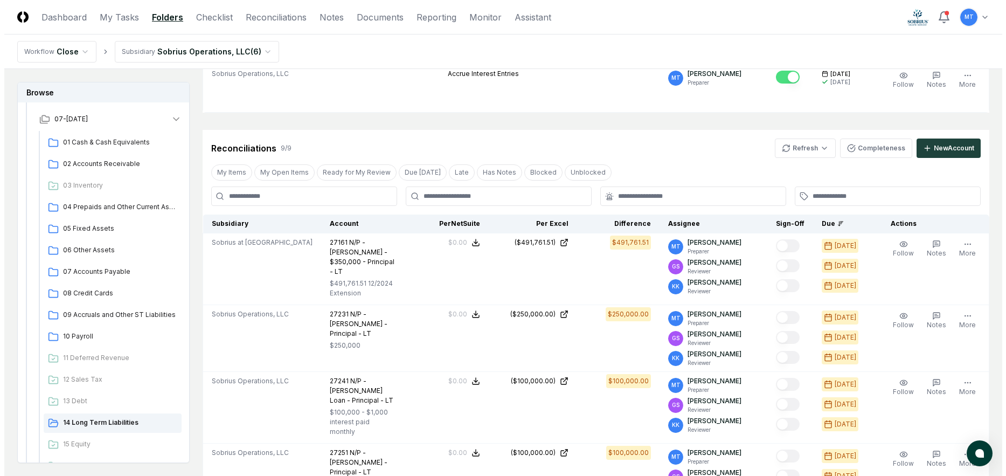
scroll to position [162, 0]
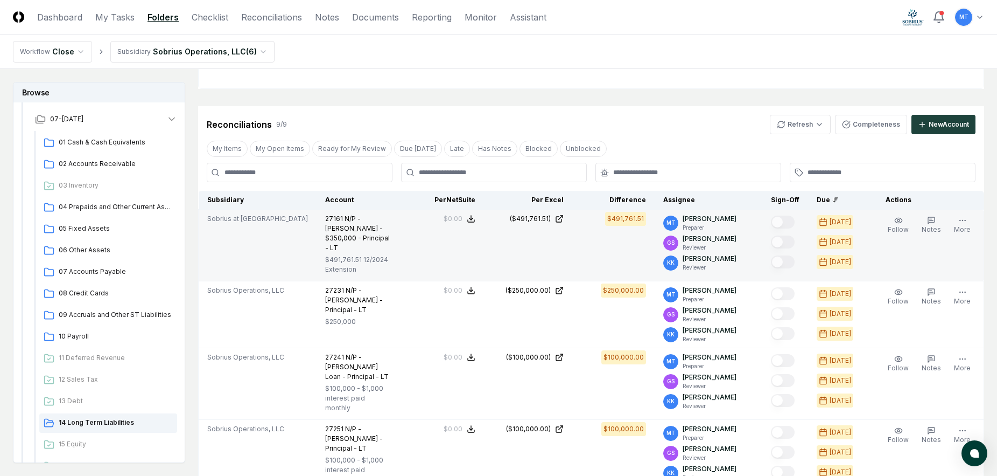
click at [0, 0] on icon "button" at bounding box center [0, 0] width 0 height 0
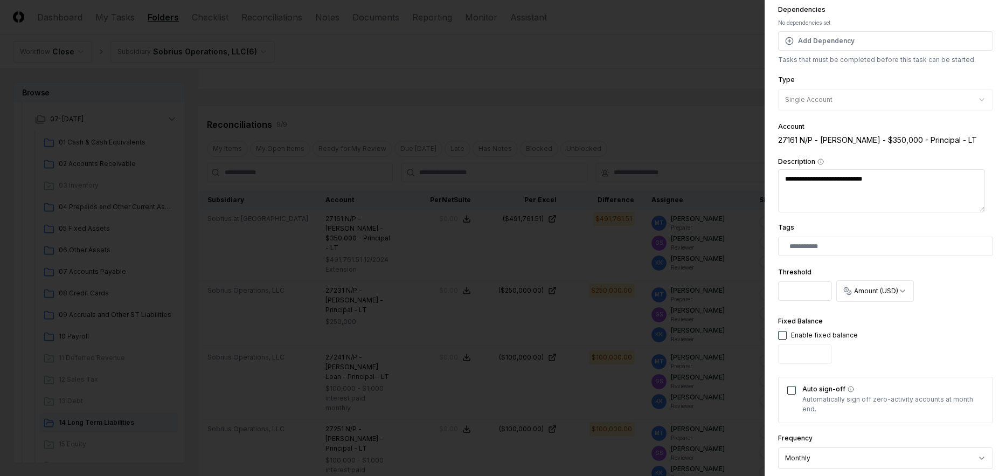
scroll to position [346, 0]
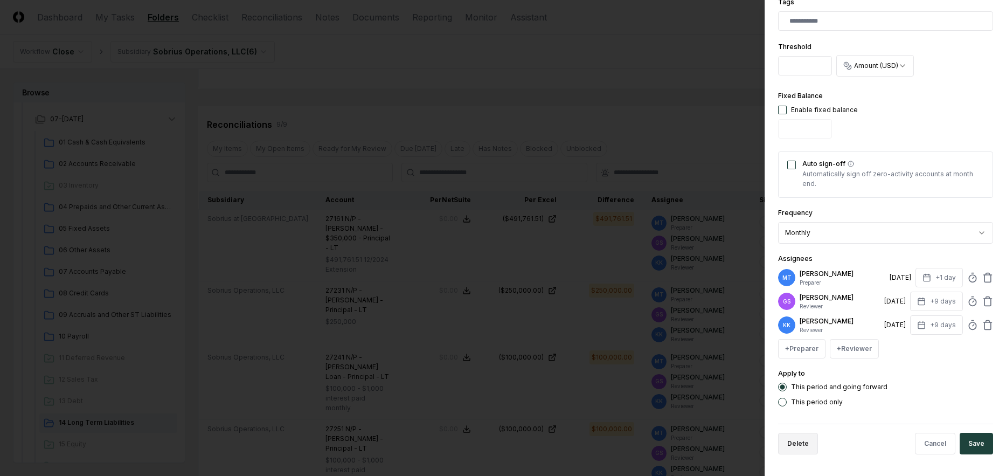
click at [801, 445] on button "Delete" at bounding box center [798, 443] width 40 height 22
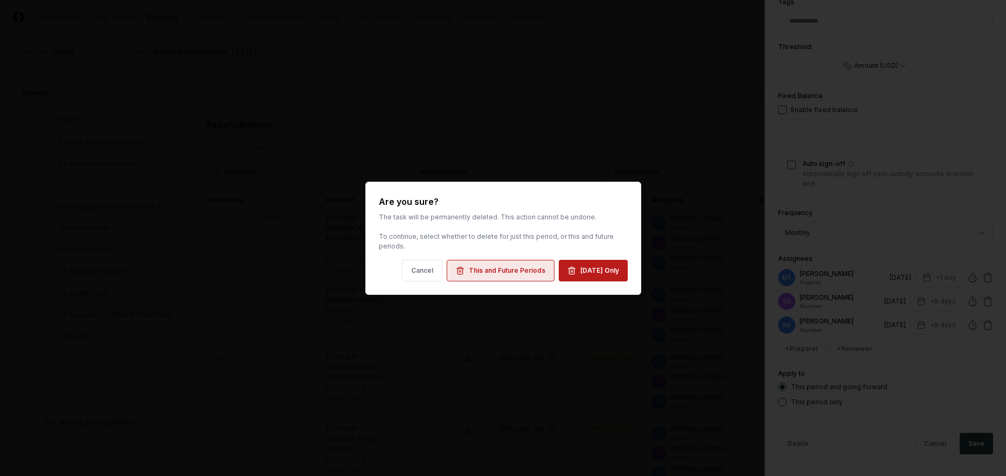
click at [527, 271] on div "This and Future Periods" at bounding box center [507, 271] width 76 height 10
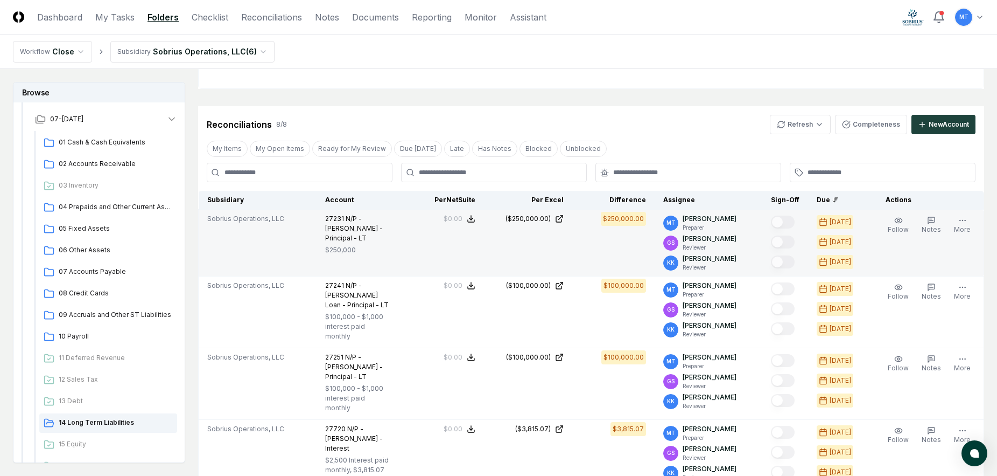
click at [0, 0] on span "Edit Task" at bounding box center [0, 0] width 0 height 0
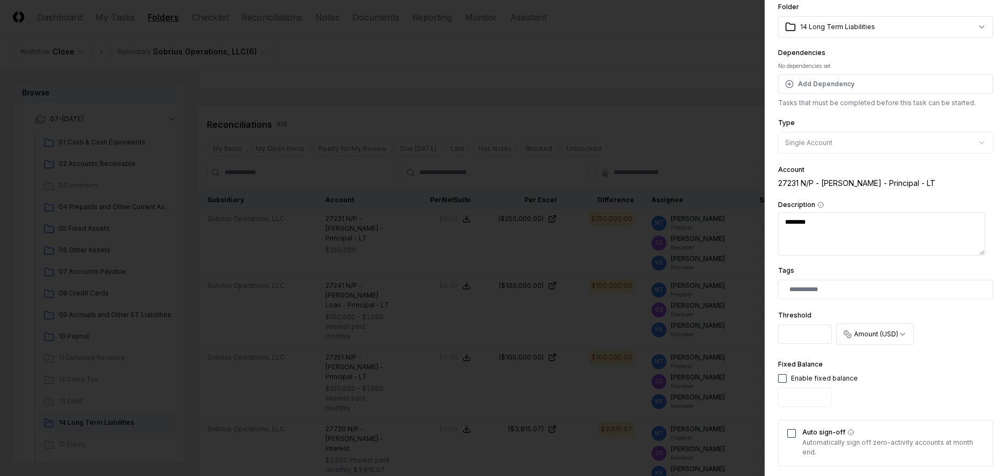
scroll to position [323, 0]
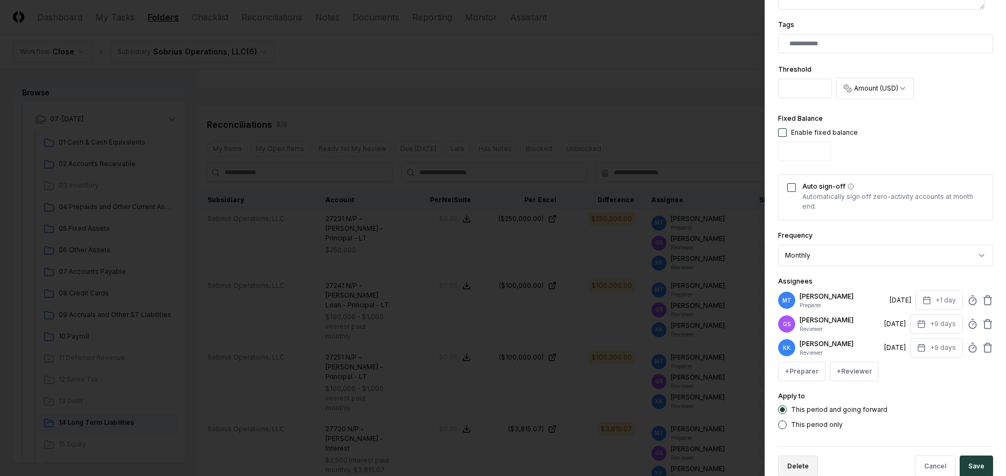
click at [801, 464] on button "Delete" at bounding box center [798, 466] width 40 height 22
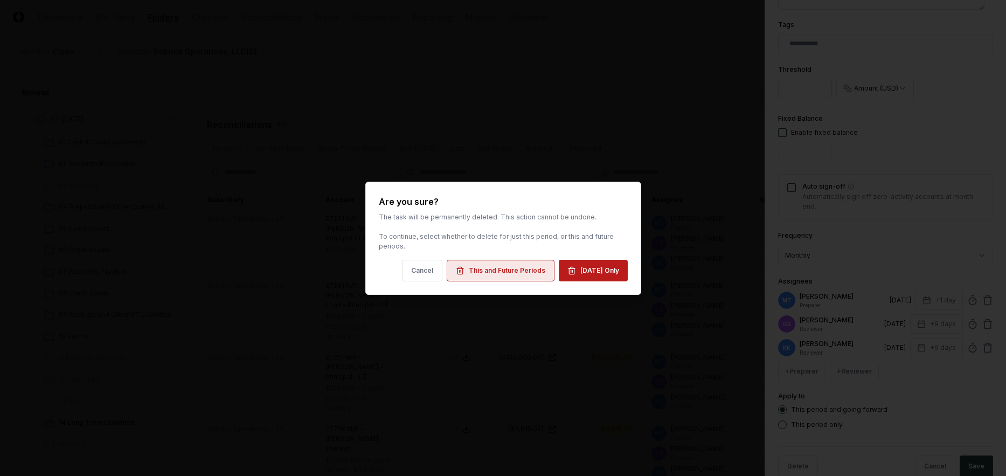
click at [504, 275] on div "This and Future Periods" at bounding box center [507, 271] width 76 height 10
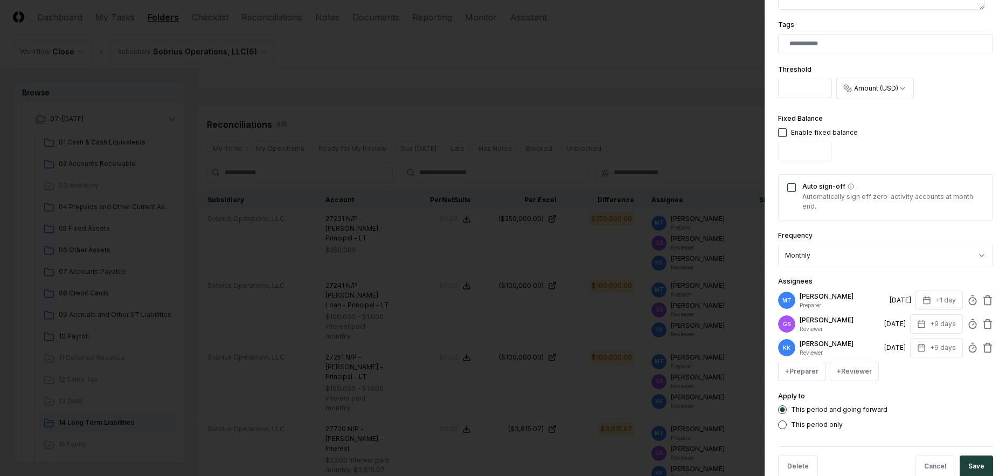
scroll to position [324, 0]
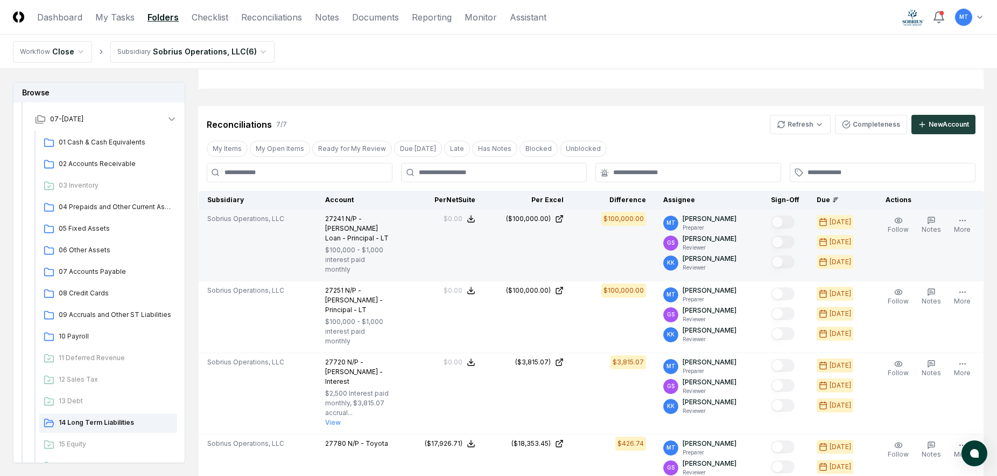
click at [0, 0] on span "Edit Task" at bounding box center [0, 0] width 0 height 0
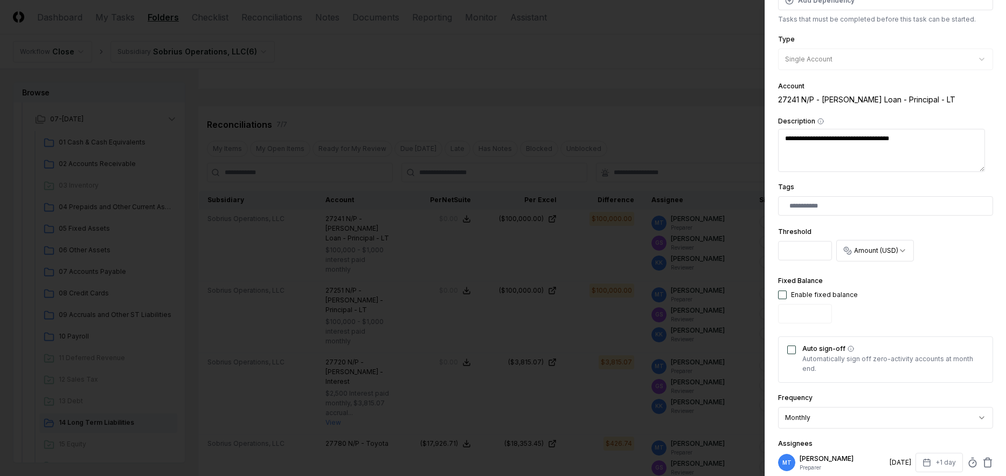
scroll to position [346, 0]
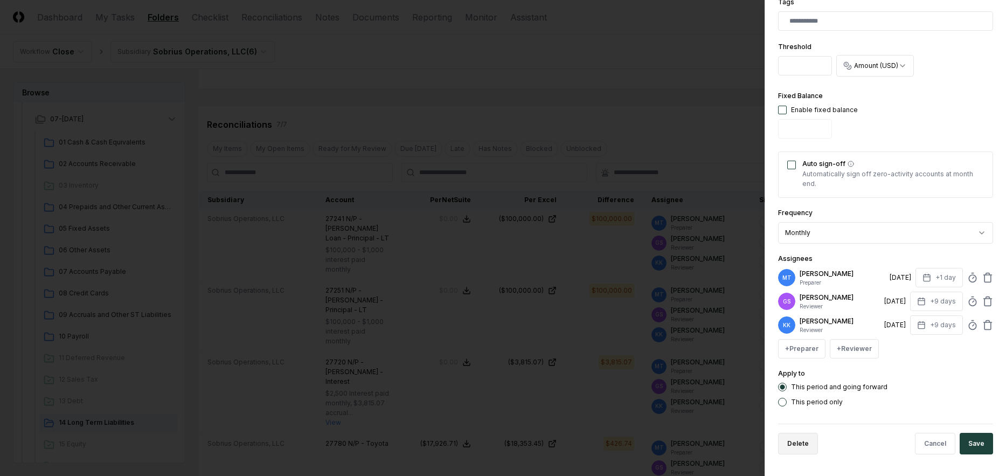
click at [806, 441] on button "Delete" at bounding box center [798, 443] width 40 height 22
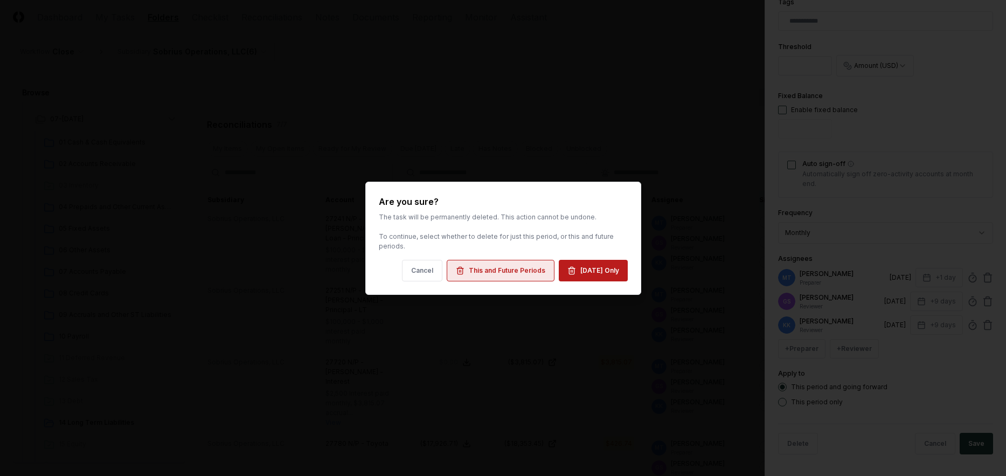
click at [512, 274] on div "This and Future Periods" at bounding box center [507, 271] width 76 height 10
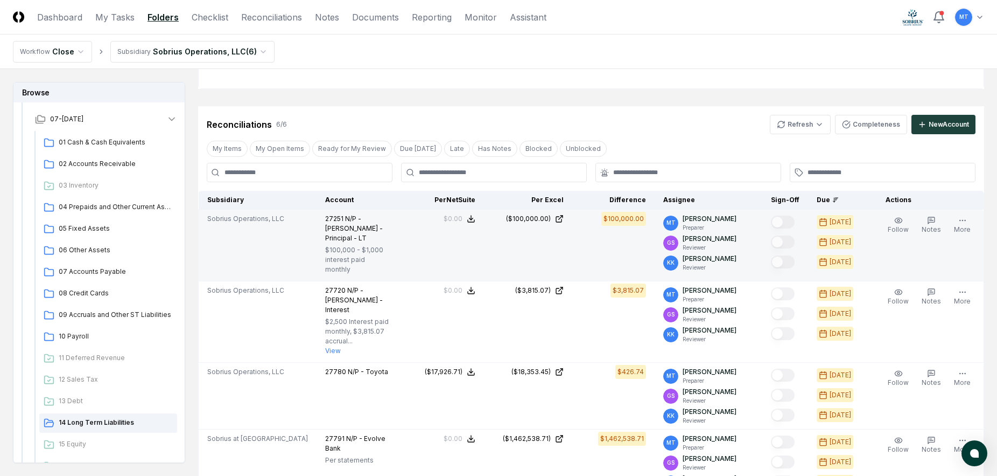
click at [0, 0] on span "Edit Task" at bounding box center [0, 0] width 0 height 0
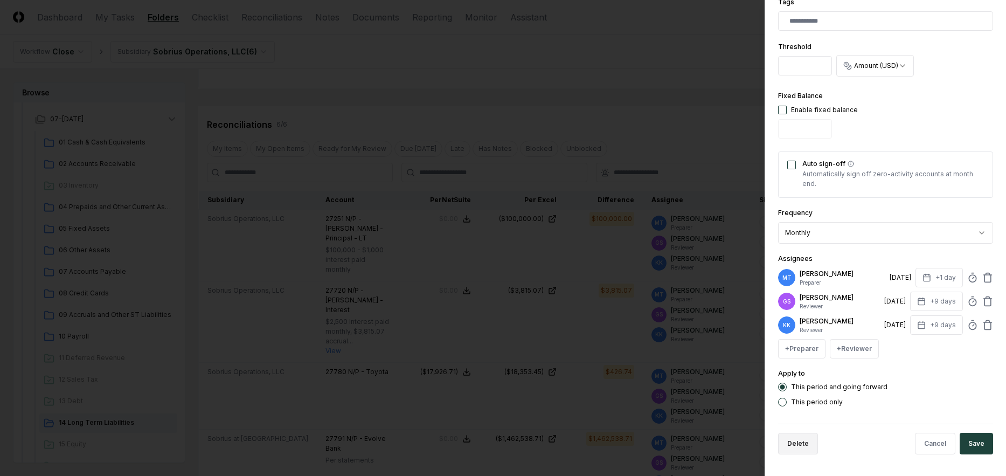
click at [805, 440] on button "Delete" at bounding box center [798, 443] width 40 height 22
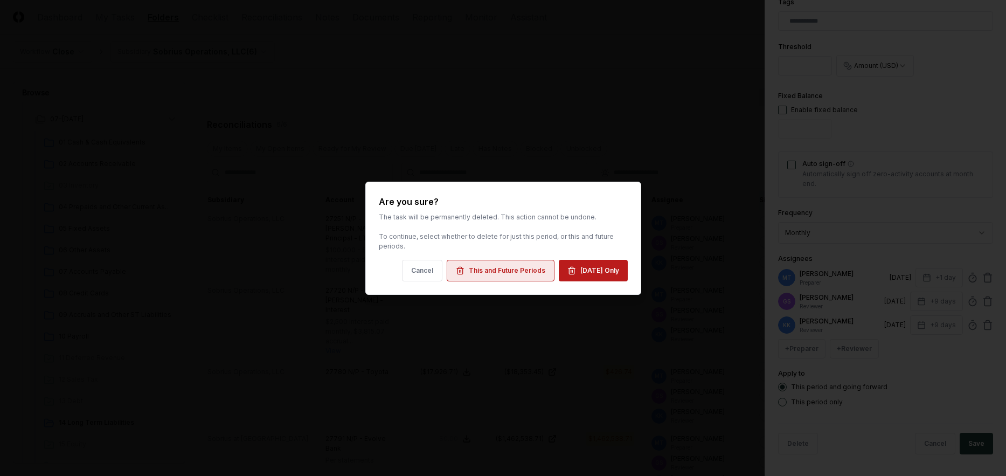
click at [517, 274] on div "This and Future Periods" at bounding box center [507, 271] width 76 height 10
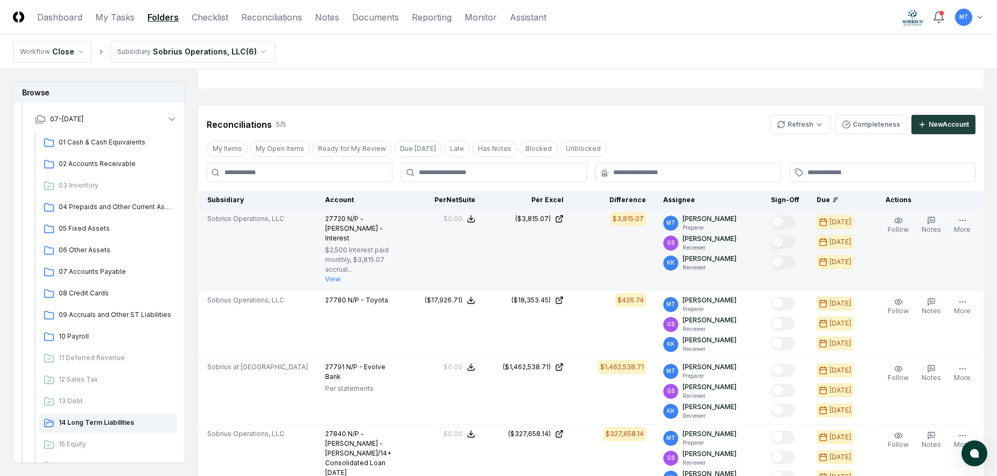
click at [0, 0] on span "Edit Task" at bounding box center [0, 0] width 0 height 0
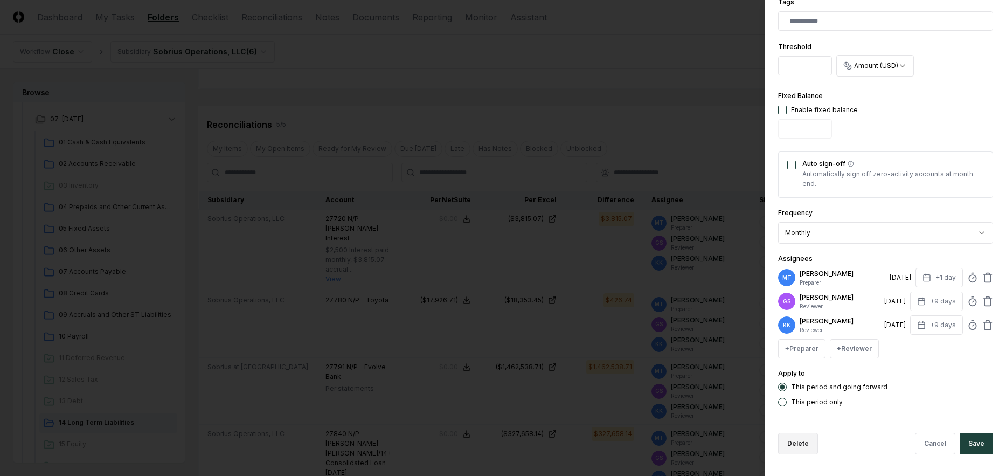
click at [799, 442] on button "Delete" at bounding box center [798, 443] width 40 height 22
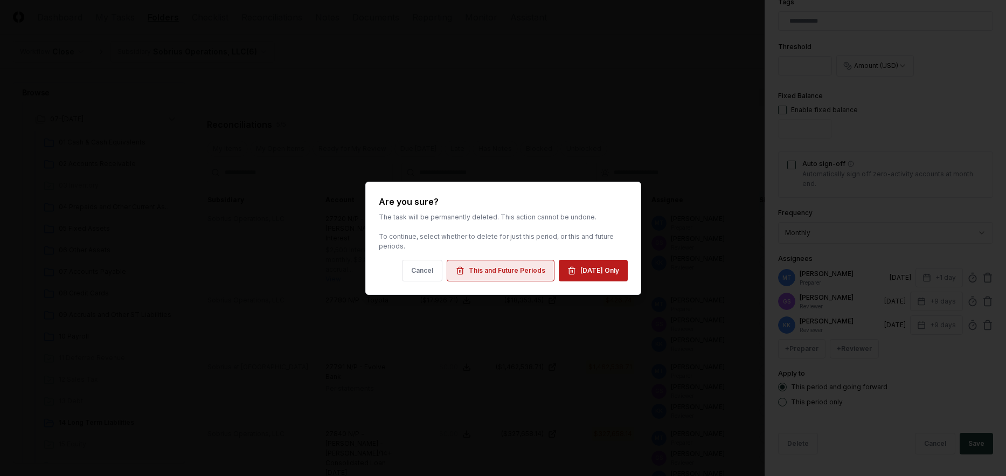
click at [495, 266] on div "This and Future Periods" at bounding box center [507, 271] width 76 height 10
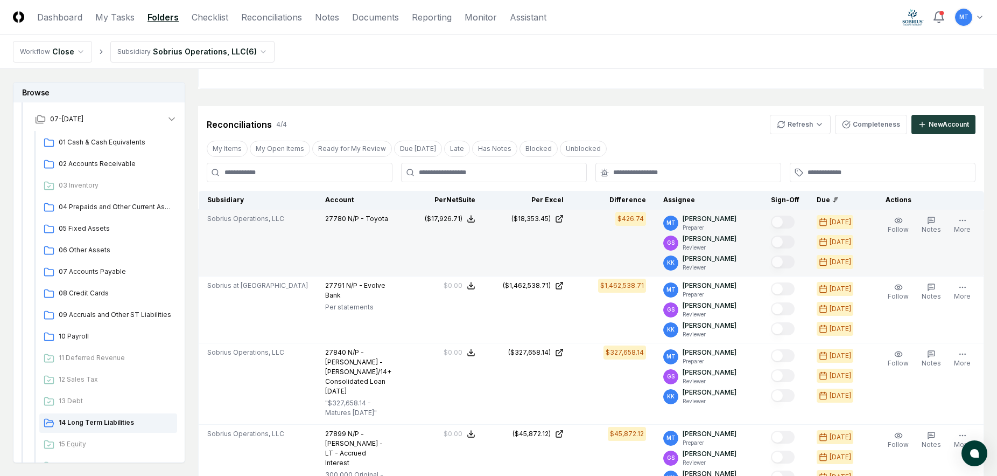
click at [0, 0] on span "Edit Task" at bounding box center [0, 0] width 0 height 0
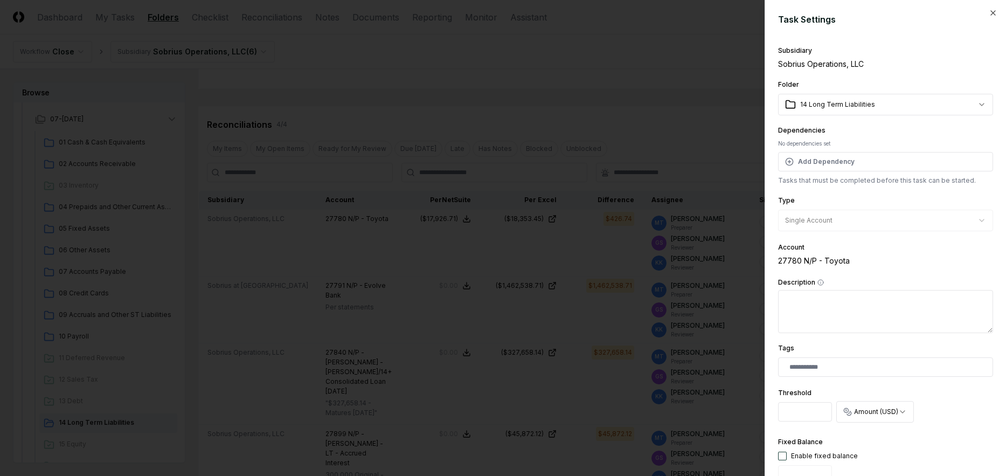
click at [589, 121] on div at bounding box center [503, 238] width 1006 height 476
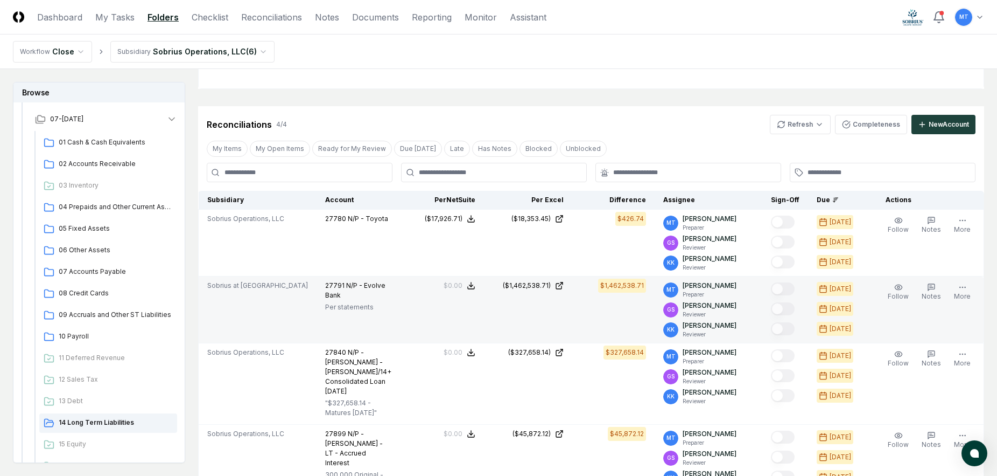
click at [0, 0] on icon "button" at bounding box center [0, 0] width 0 height 0
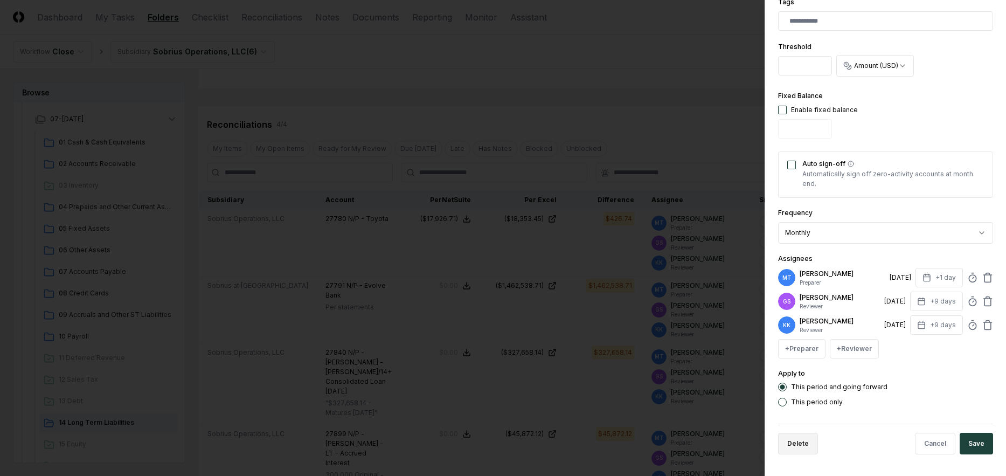
click at [801, 450] on button "Delete" at bounding box center [798, 443] width 40 height 22
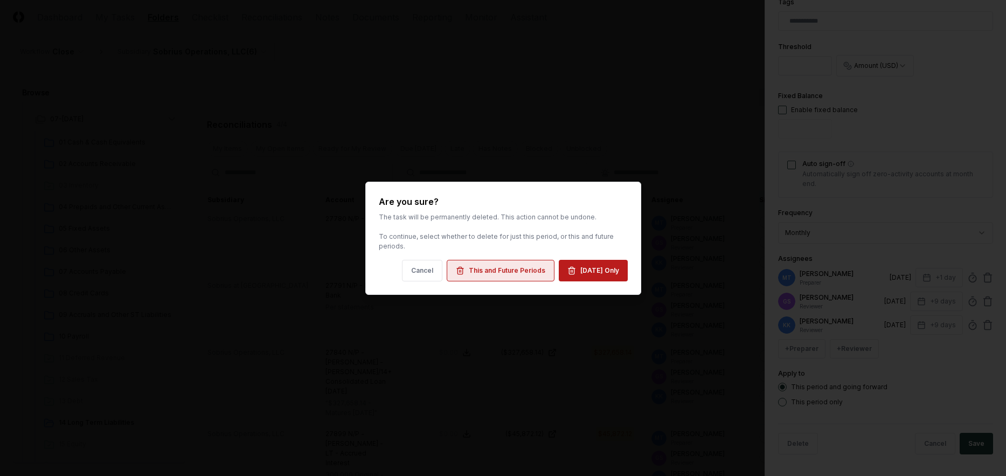
click at [500, 271] on div "This and Future Periods" at bounding box center [507, 271] width 76 height 10
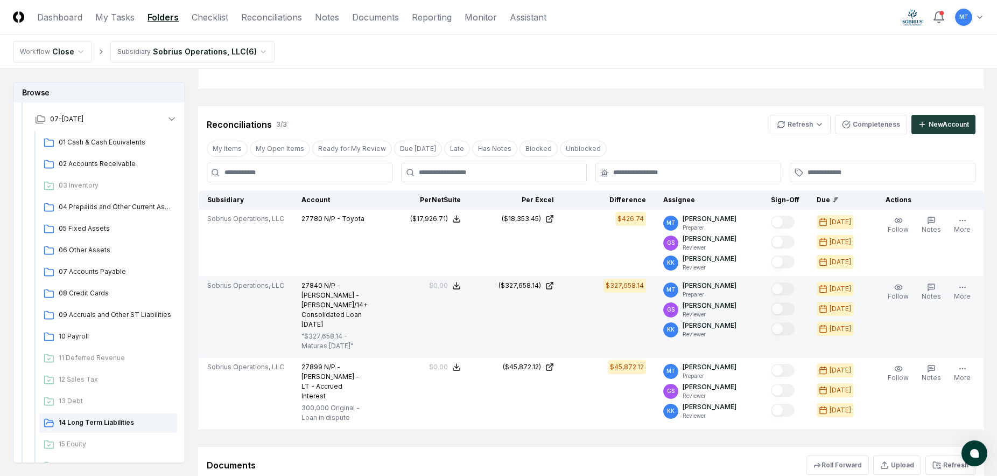
click at [0, 0] on button "Edit Task" at bounding box center [0, 0] width 0 height 0
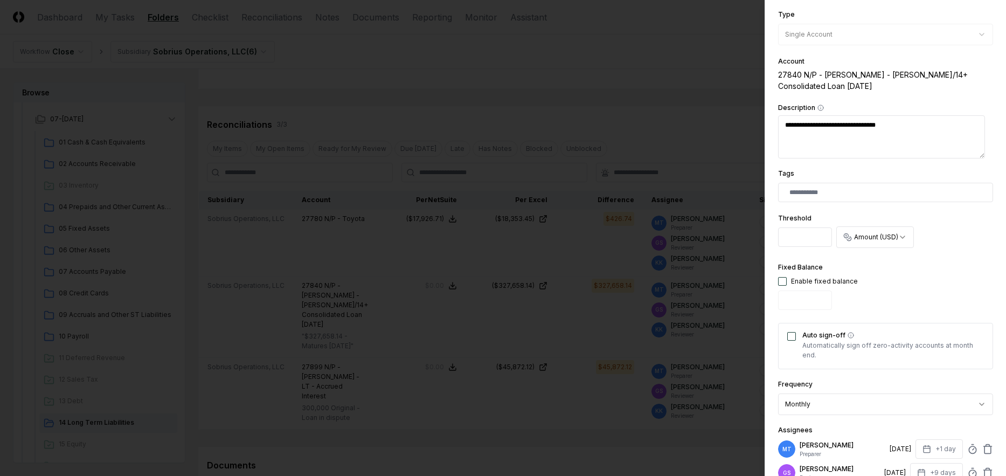
scroll to position [357, 0]
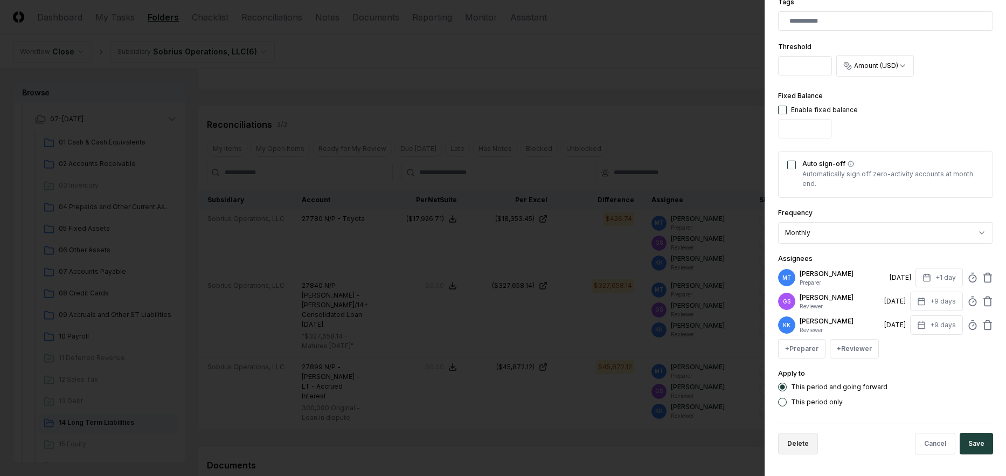
click at [788, 445] on button "Delete" at bounding box center [798, 443] width 40 height 22
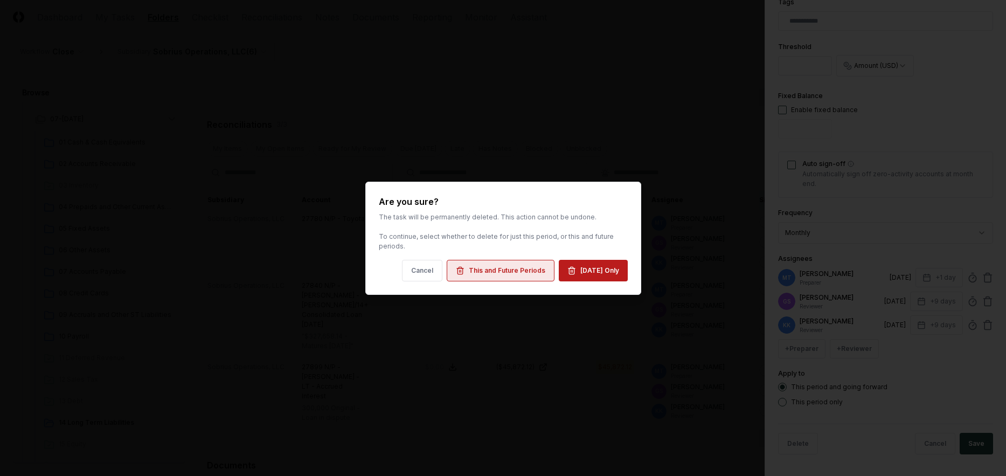
click at [520, 274] on div "This and Future Periods" at bounding box center [507, 271] width 76 height 10
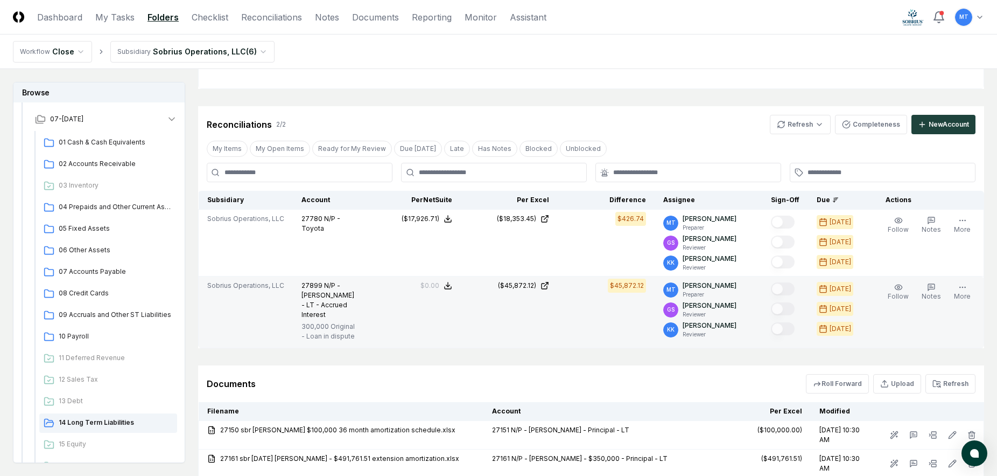
click at [0, 0] on span "Edit Task" at bounding box center [0, 0] width 0 height 0
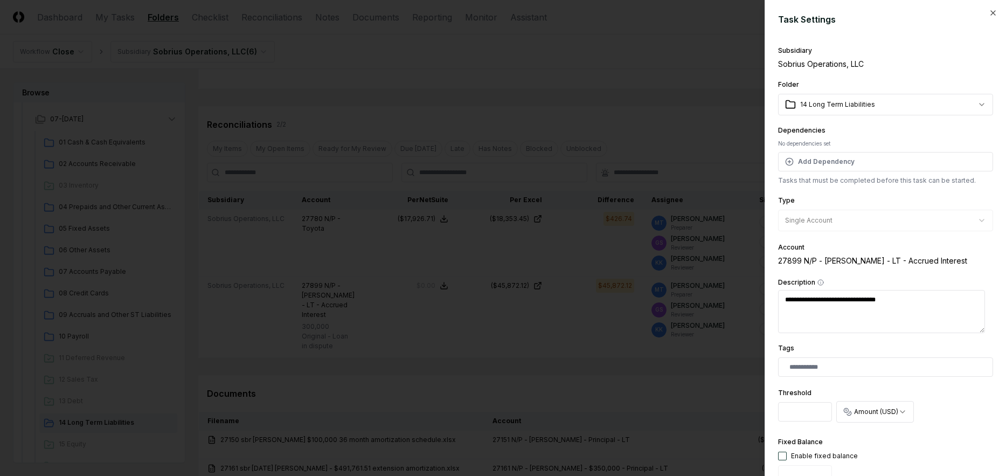
scroll to position [346, 0]
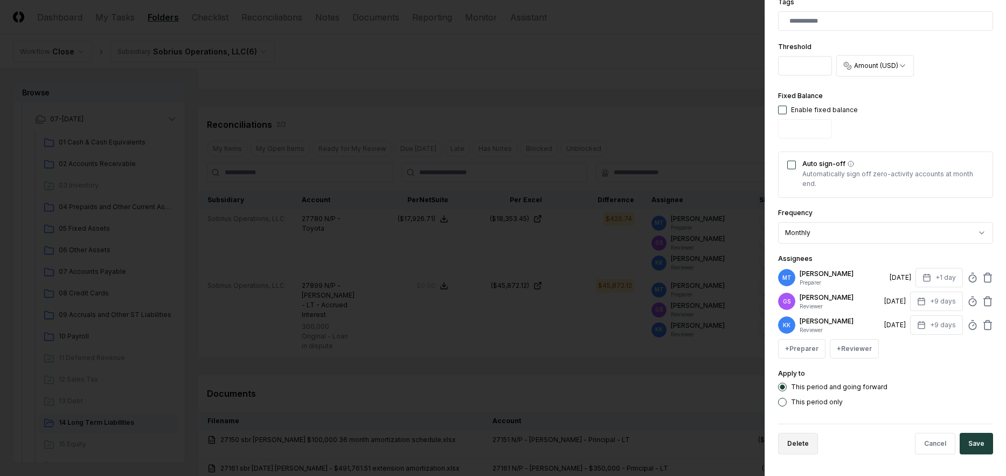
click at [804, 446] on button "Delete" at bounding box center [798, 443] width 40 height 22
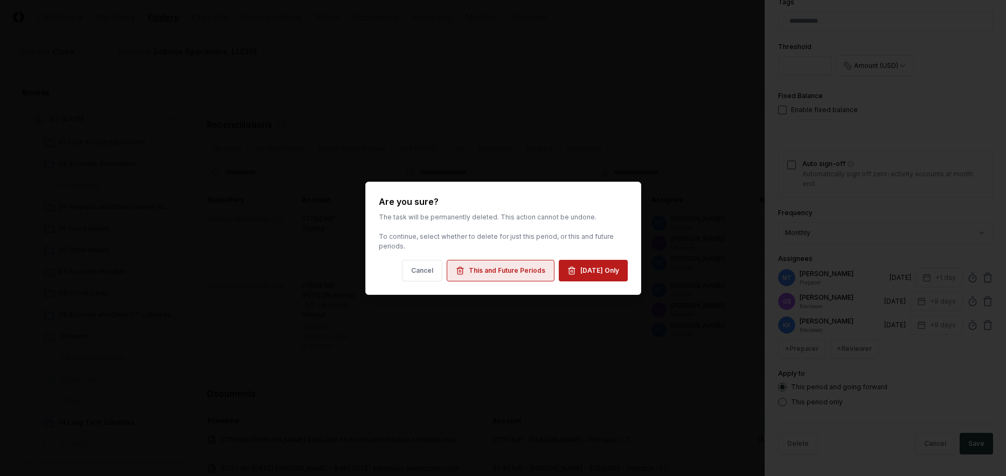
click at [519, 264] on button "This and Future Periods" at bounding box center [500, 271] width 108 height 22
type textarea "*"
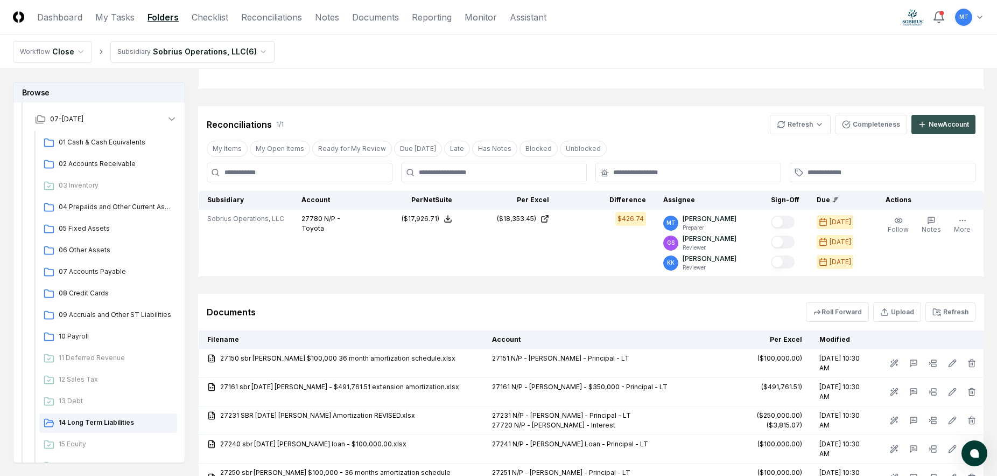
click at [953, 121] on div "New Account" at bounding box center [949, 125] width 40 height 10
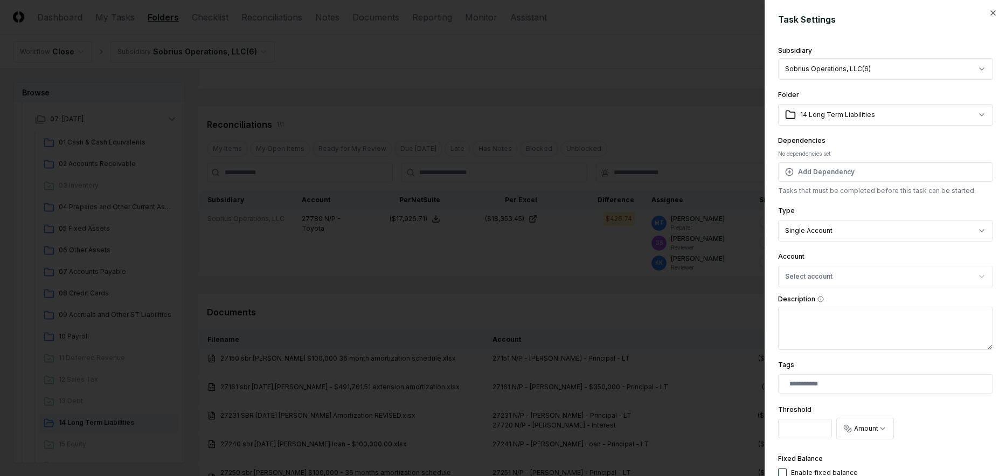
click at [861, 228] on body "CloseCore Dashboard My Tasks Folders Checklist Reconciliations Notes Documents …" at bounding box center [498, 251] width 997 height 826
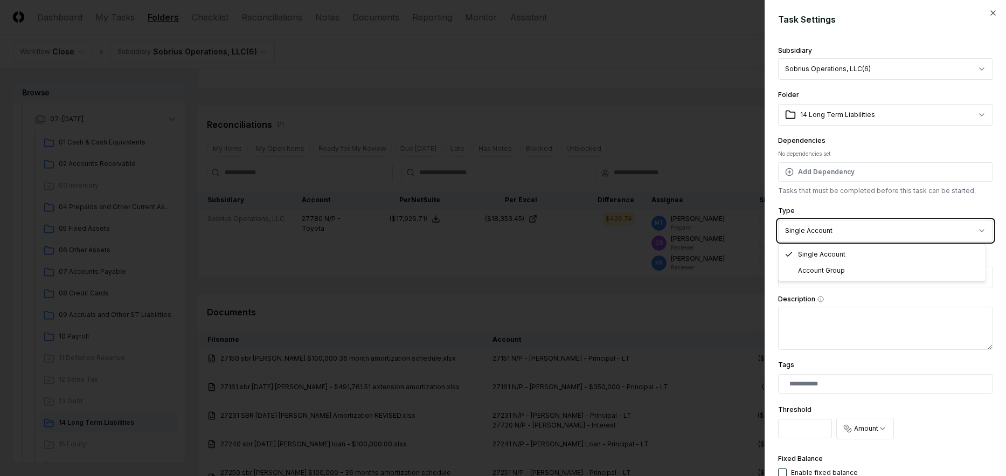
click at [861, 228] on body "CloseCore Dashboard My Tasks Folders Checklist Reconciliations Notes Documents …" at bounding box center [498, 251] width 997 height 826
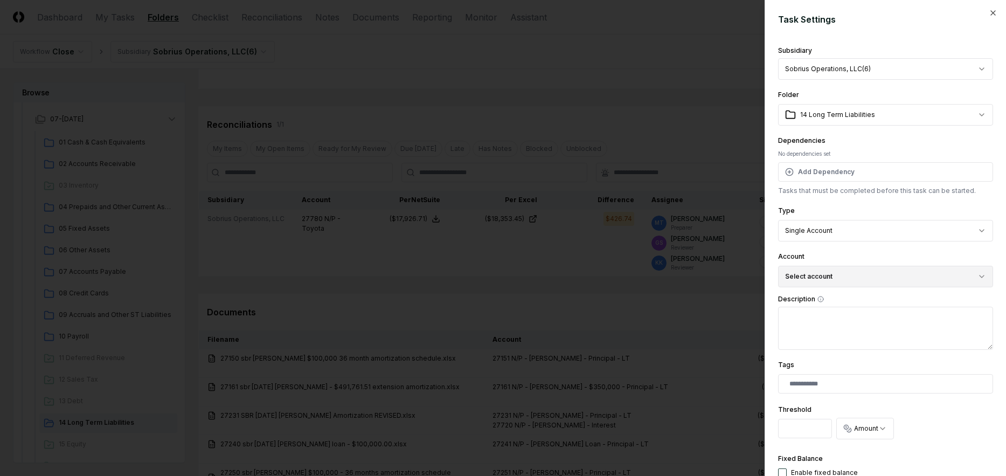
click at [843, 276] on button "Select account" at bounding box center [885, 277] width 215 height 22
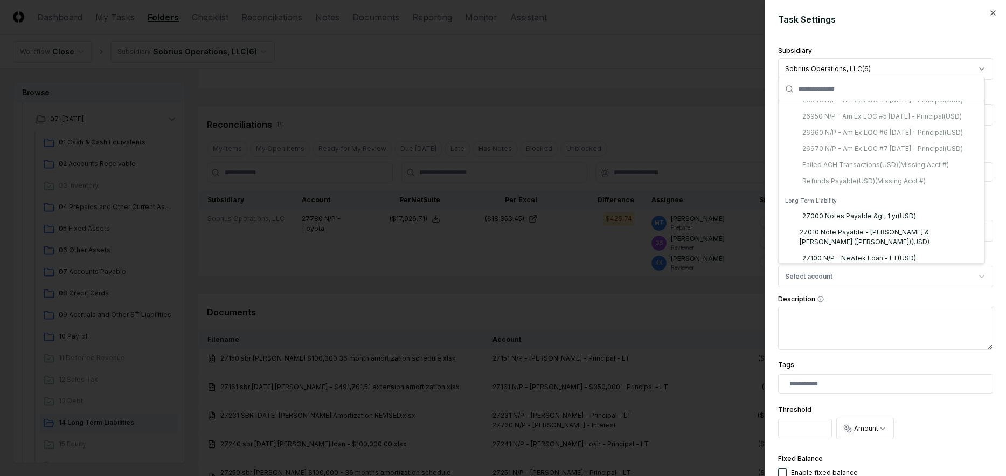
scroll to position [2419, 0]
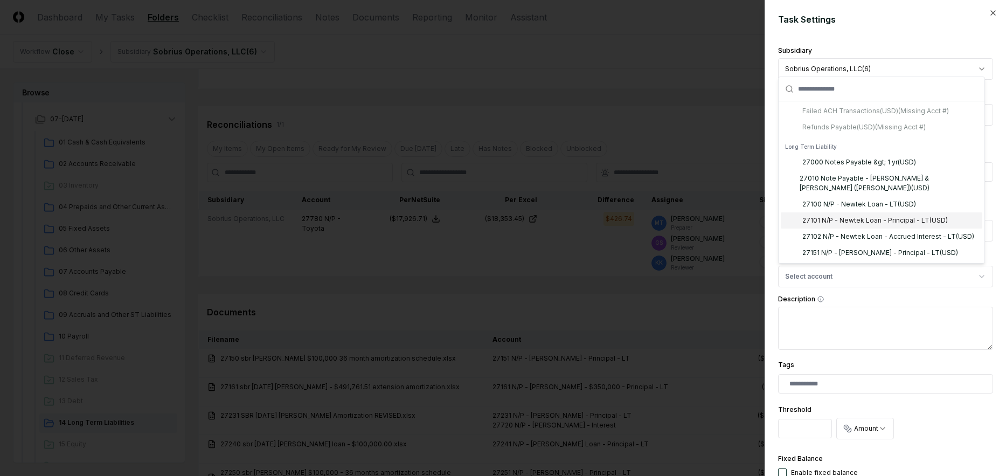
click at [877, 215] on div "27101 N/P - Newtek Loan - Principal - LT ( USD )" at bounding box center [874, 220] width 145 height 10
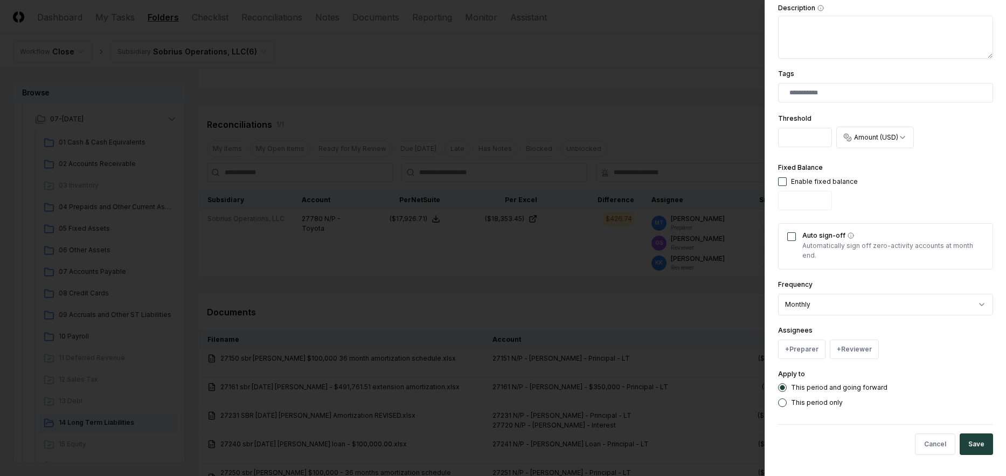
scroll to position [291, 0]
click at [807, 349] on button "+ Preparer" at bounding box center [801, 348] width 47 height 19
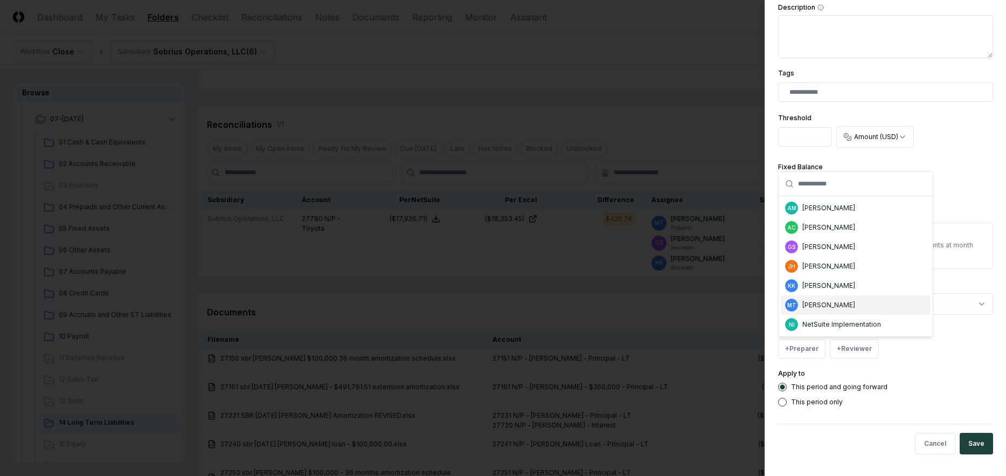
click at [845, 303] on div "[PERSON_NAME]" at bounding box center [828, 305] width 53 height 10
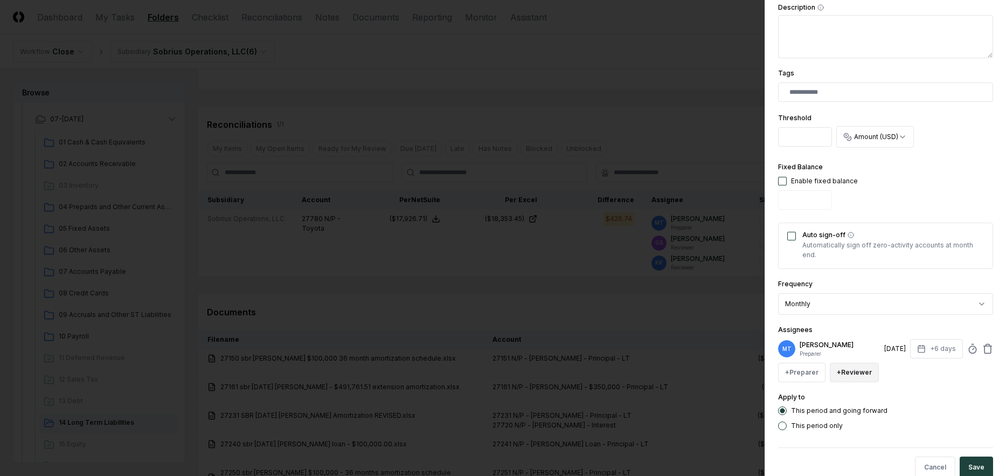
click at [851, 376] on button "+ Reviewer" at bounding box center [853, 371] width 49 height 19
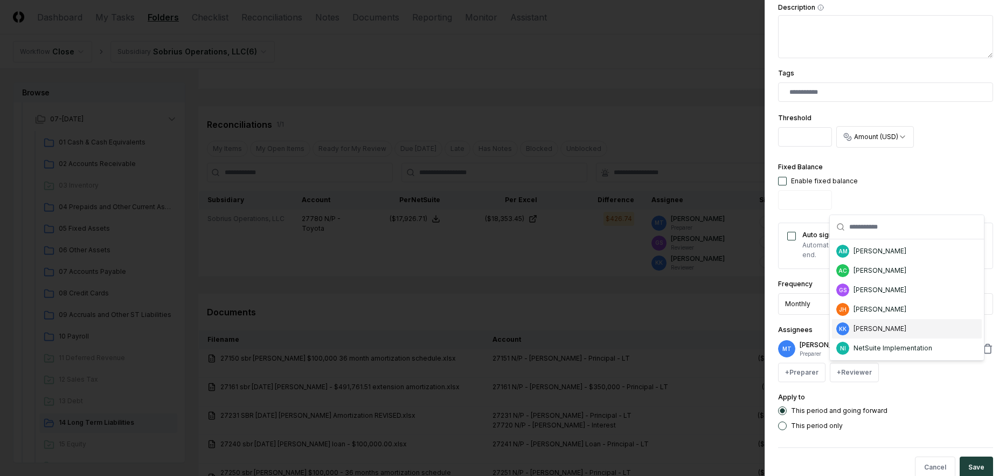
click at [884, 328] on div "[PERSON_NAME]" at bounding box center [879, 329] width 53 height 10
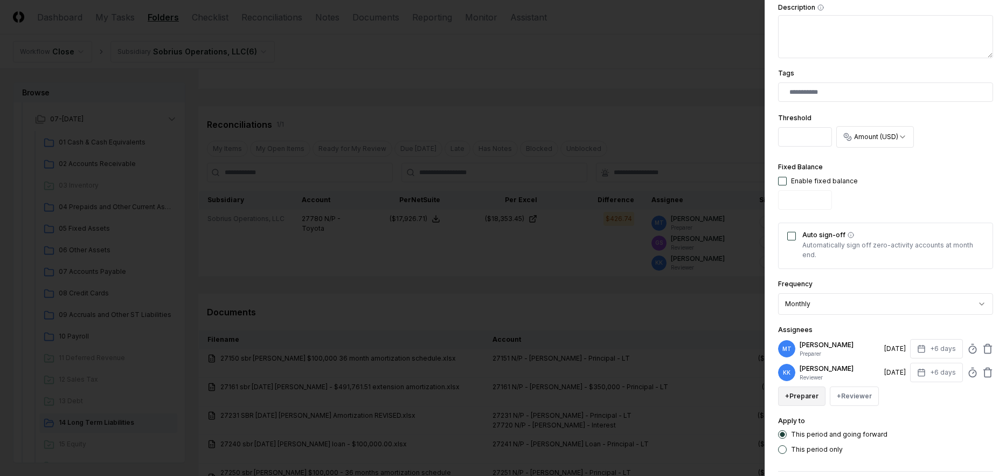
click at [813, 396] on button "+ Preparer" at bounding box center [801, 395] width 47 height 19
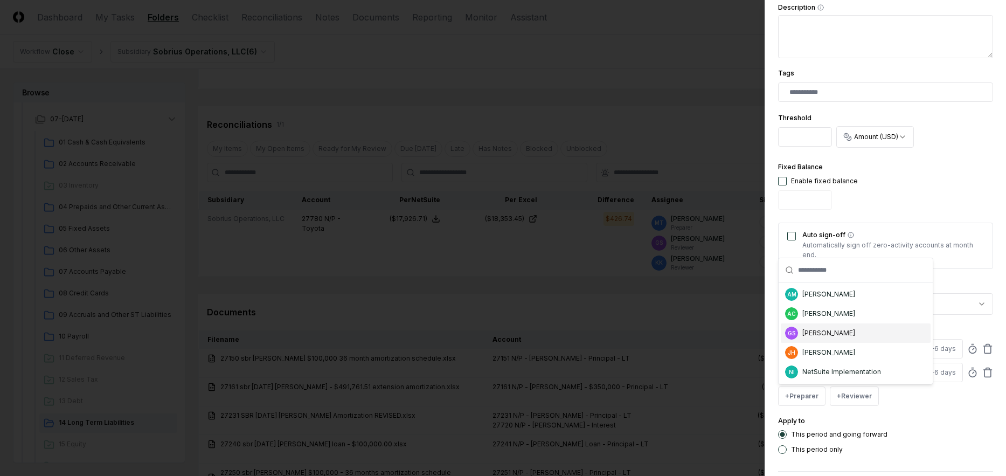
click at [840, 334] on div "GS [PERSON_NAME]" at bounding box center [855, 332] width 150 height 19
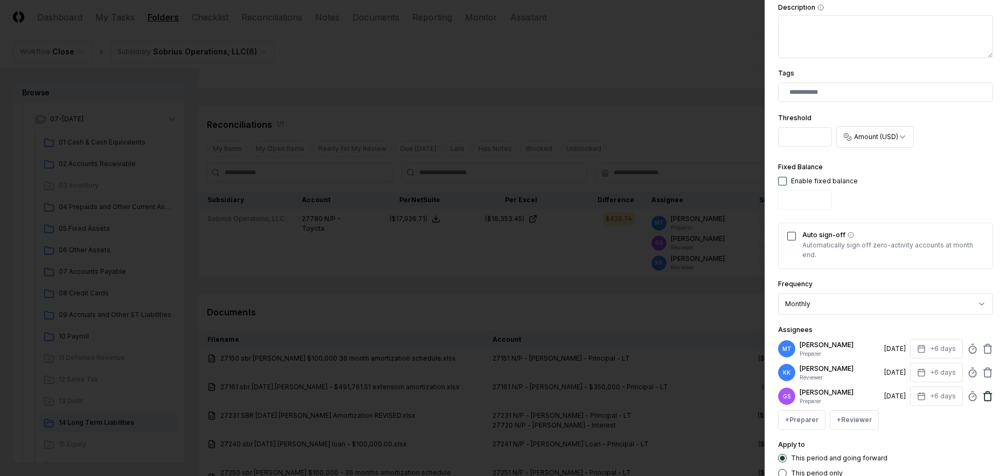
click at [982, 396] on icon at bounding box center [987, 395] width 11 height 11
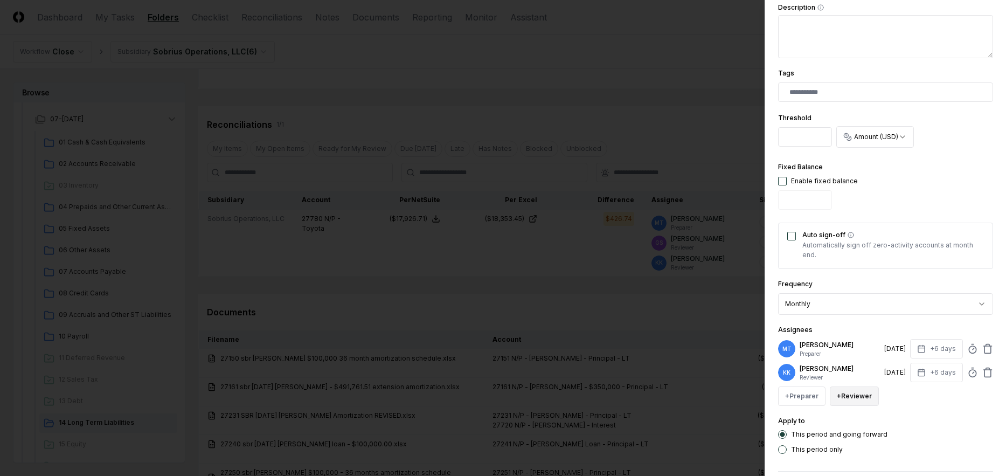
click at [854, 395] on button "+ Reviewer" at bounding box center [853, 395] width 49 height 19
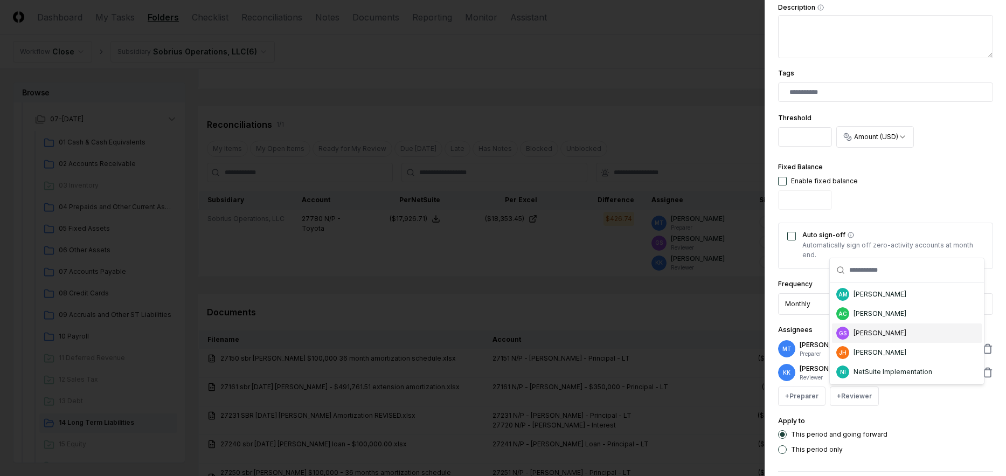
click at [887, 330] on div "[PERSON_NAME]" at bounding box center [879, 333] width 53 height 10
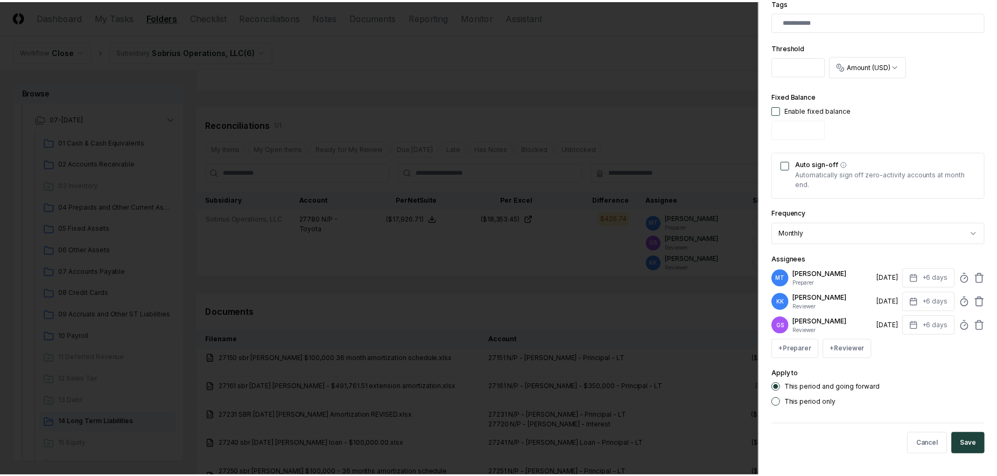
scroll to position [362, 0]
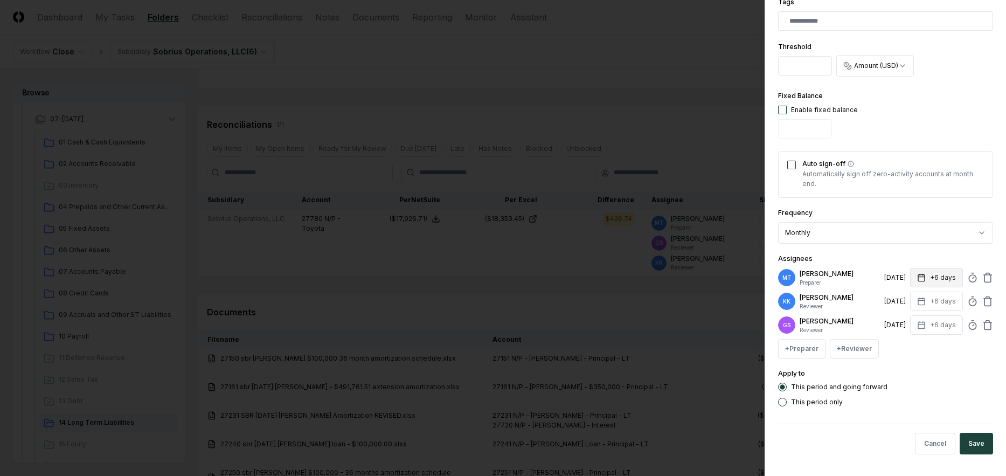
click at [936, 274] on button "+6 days" at bounding box center [936, 277] width 53 height 19
click at [904, 318] on input "*" at bounding box center [895, 319] width 38 height 19
type input "*"
click at [903, 320] on input "*" at bounding box center [896, 319] width 38 height 19
click at [974, 445] on button "Save" at bounding box center [975, 443] width 33 height 22
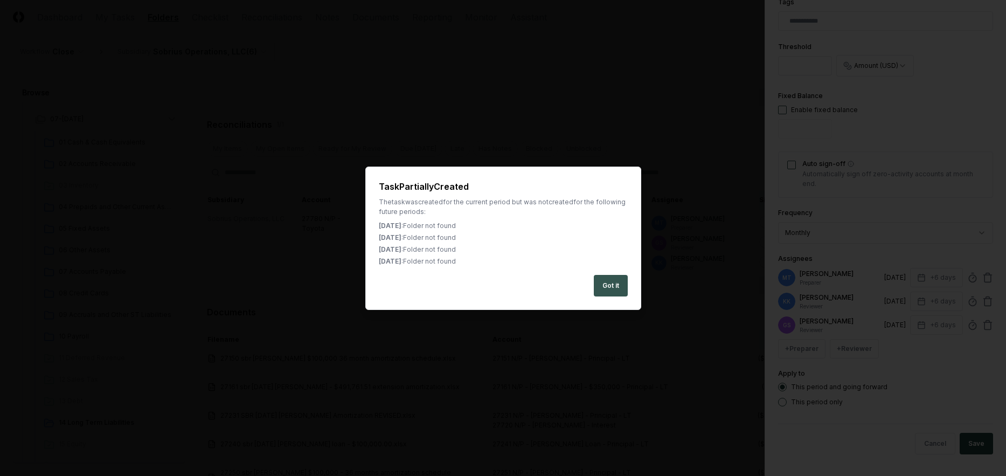
click at [608, 285] on button "Got it" at bounding box center [611, 286] width 34 height 22
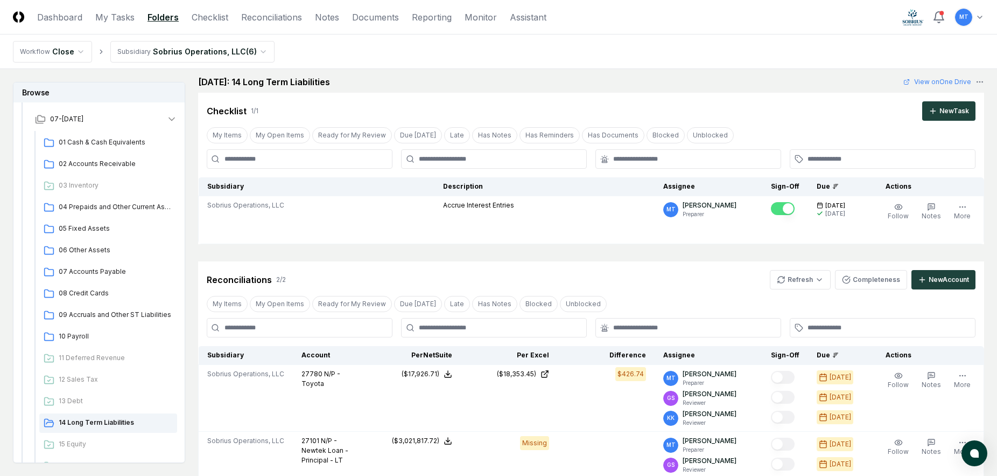
scroll to position [0, 0]
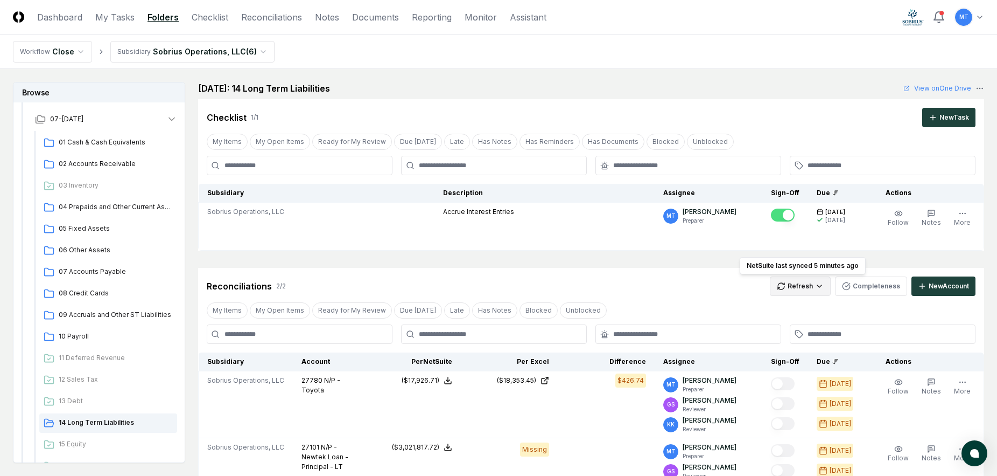
click at [803, 281] on html "CloseCore Dashboard My Tasks Folders Checklist Reconciliations Notes Documents …" at bounding box center [498, 446] width 997 height 893
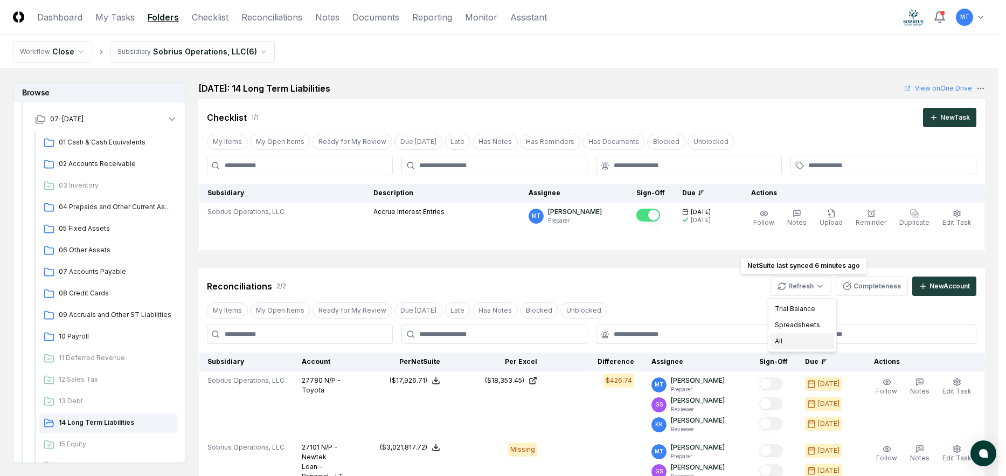
click at [805, 340] on div "All" at bounding box center [802, 341] width 64 height 16
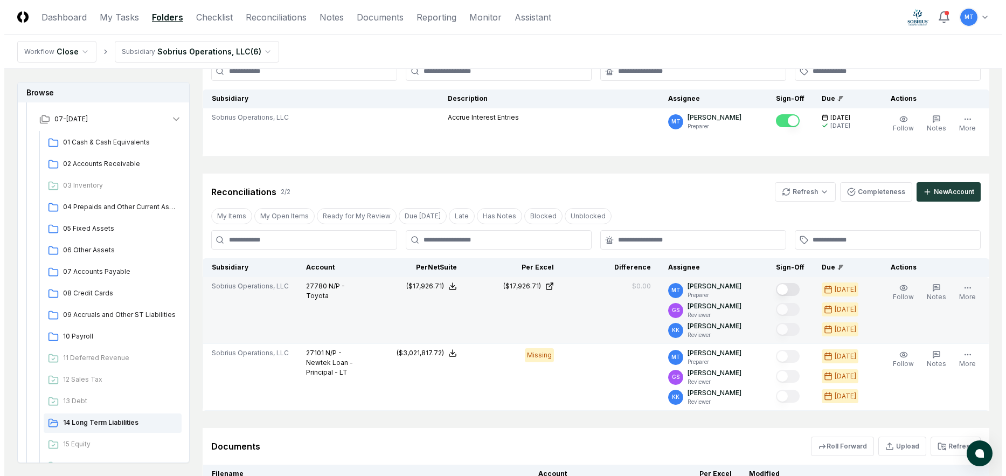
scroll to position [108, 0]
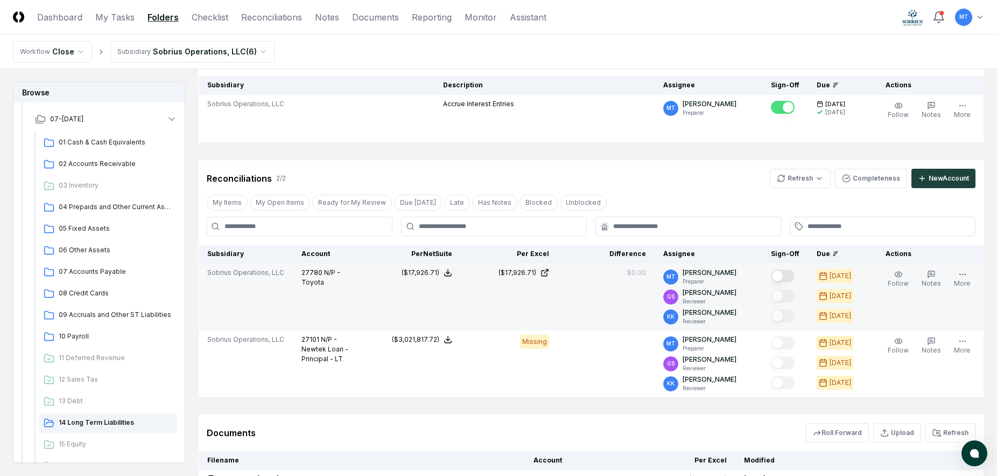
click at [782, 276] on button "Mark complete" at bounding box center [783, 275] width 24 height 13
click at [0, 0] on button "Edit Task" at bounding box center [0, 0] width 0 height 0
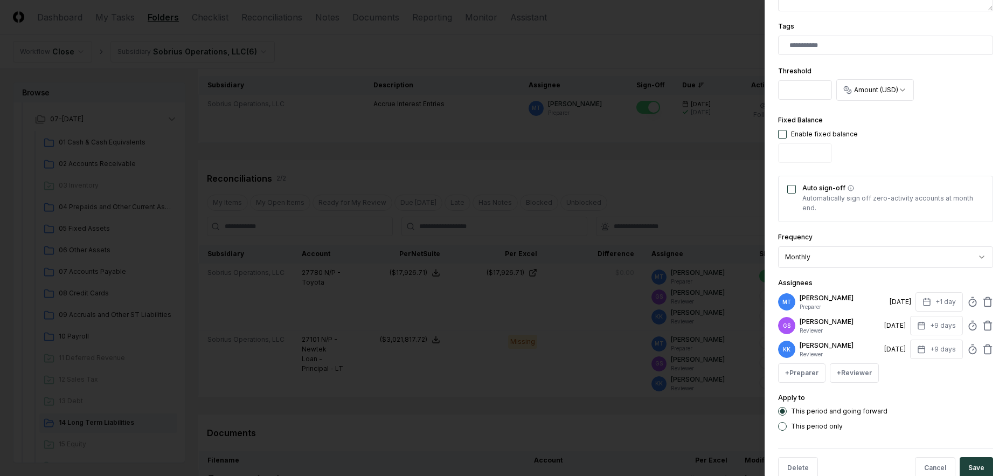
scroll to position [323, 0]
click at [922, 301] on icon "button" at bounding box center [926, 300] width 9 height 9
click at [908, 339] on input "*" at bounding box center [898, 342] width 38 height 19
click at [908, 339] on input "*" at bounding box center [895, 342] width 38 height 19
click at [905, 339] on input "*" at bounding box center [895, 342] width 38 height 19
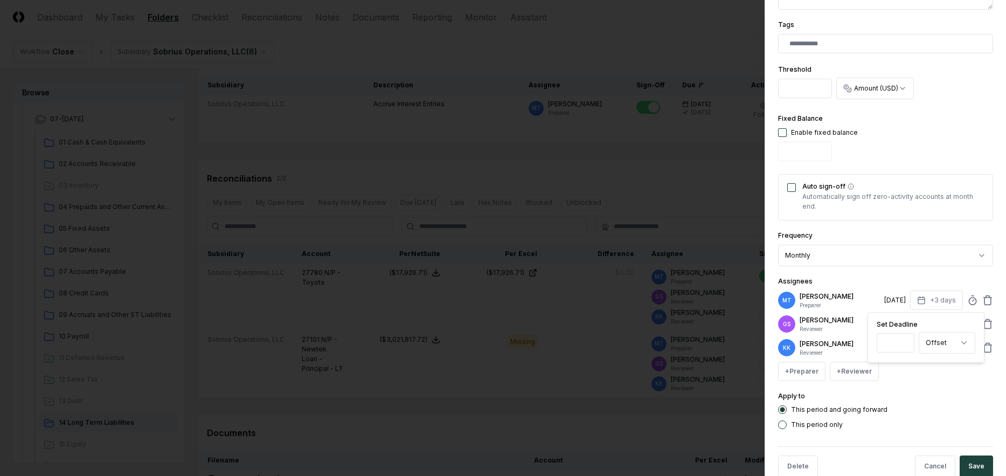
click at [905, 339] on input "*" at bounding box center [895, 342] width 38 height 19
type input "*"
click at [905, 339] on input "*" at bounding box center [895, 342] width 38 height 19
click at [971, 465] on button "Save" at bounding box center [975, 466] width 33 height 22
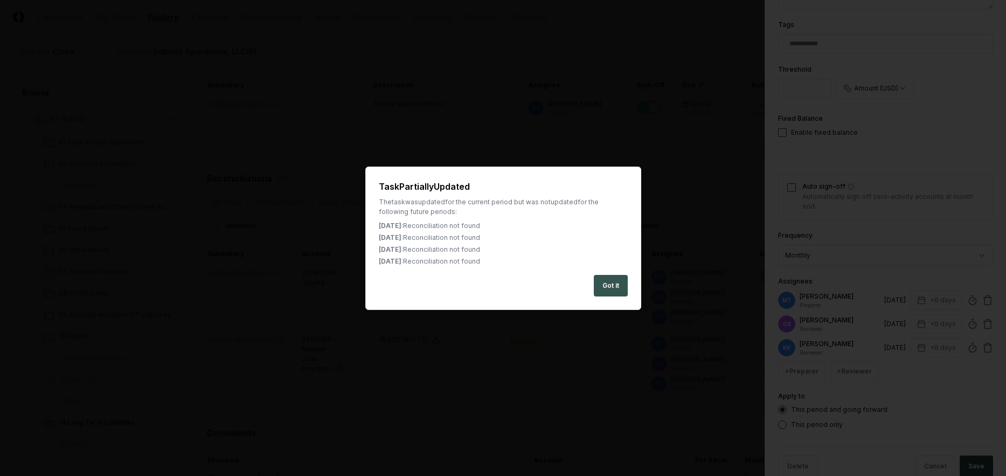
click at [609, 282] on button "Got it" at bounding box center [611, 286] width 34 height 22
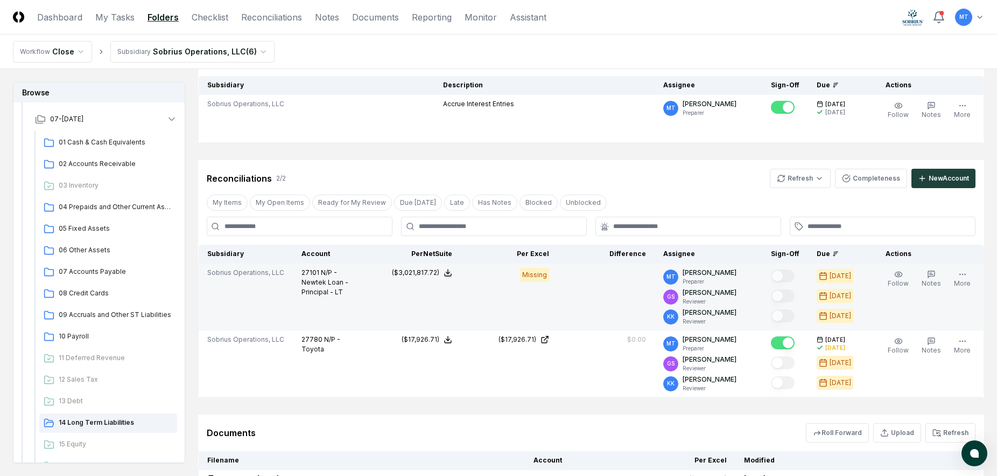
click at [0, 0] on button "Edit Task" at bounding box center [0, 0] width 0 height 0
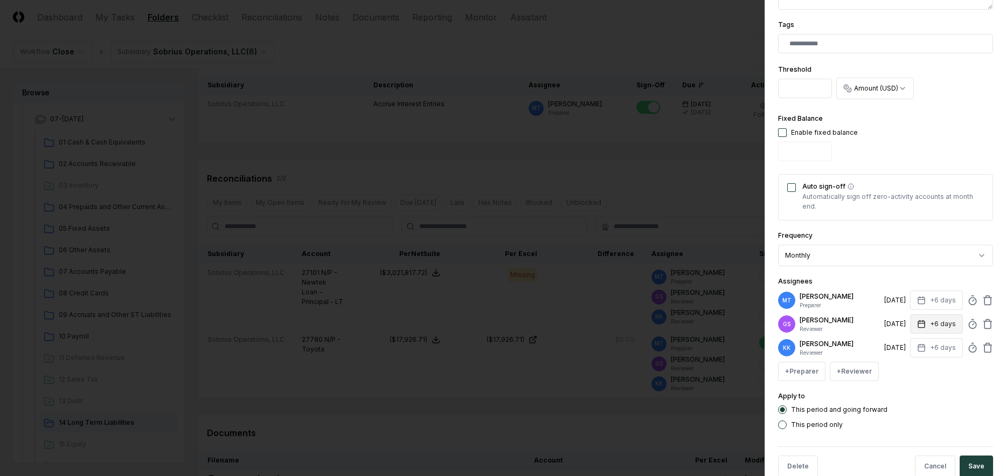
click at [917, 326] on icon "button" at bounding box center [921, 323] width 9 height 9
click at [903, 363] on input "*" at bounding box center [895, 366] width 38 height 19
type input "*"
click at [903, 363] on input "*" at bounding box center [895, 366] width 38 height 19
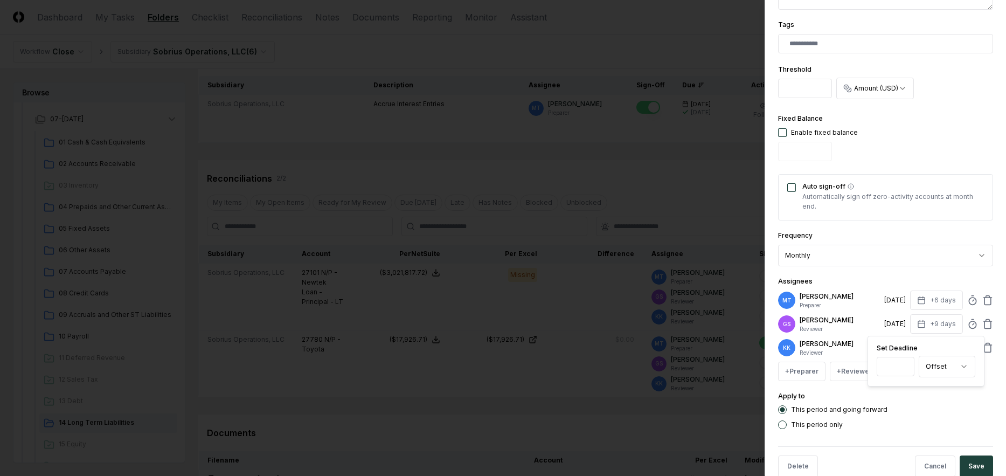
click at [915, 417] on div "This period and going forward This period only" at bounding box center [885, 417] width 215 height 24
click at [917, 347] on icon "button" at bounding box center [921, 347] width 9 height 9
click at [905, 387] on input "*" at bounding box center [895, 389] width 38 height 19
click at [905, 387] on input "*" at bounding box center [896, 389] width 38 height 19
type input "*"
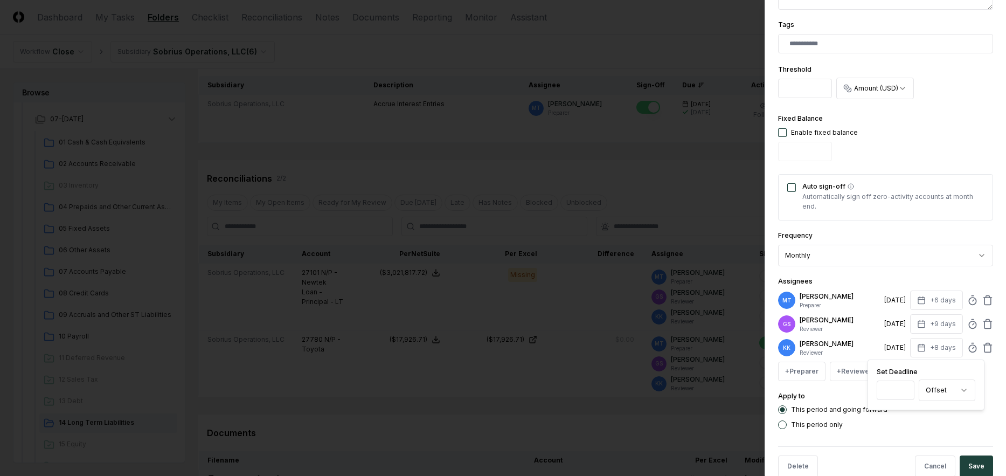
click at [905, 387] on input "*" at bounding box center [895, 389] width 38 height 19
click at [914, 418] on div "This period and going forward This period only" at bounding box center [885, 417] width 215 height 24
click at [963, 458] on button "Save" at bounding box center [975, 466] width 33 height 22
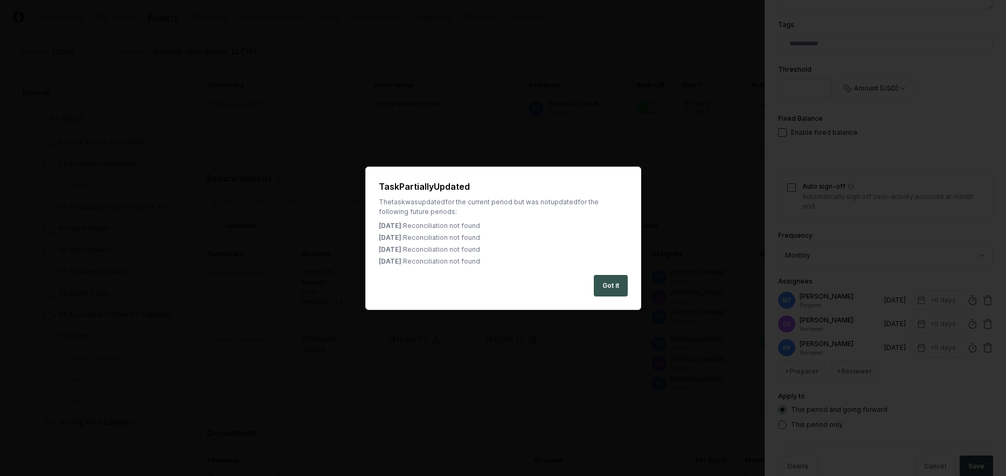
click at [609, 288] on button "Got it" at bounding box center [611, 286] width 34 height 22
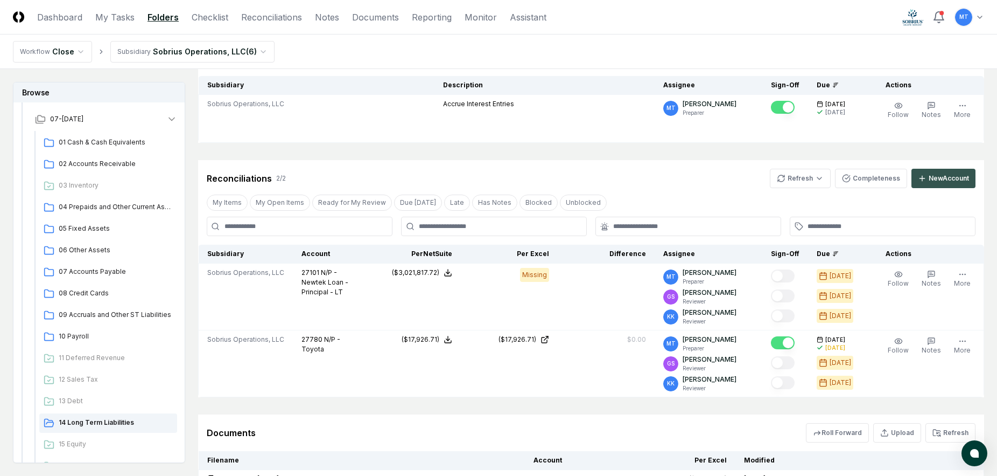
click at [953, 179] on div "New Account" at bounding box center [949, 178] width 40 height 10
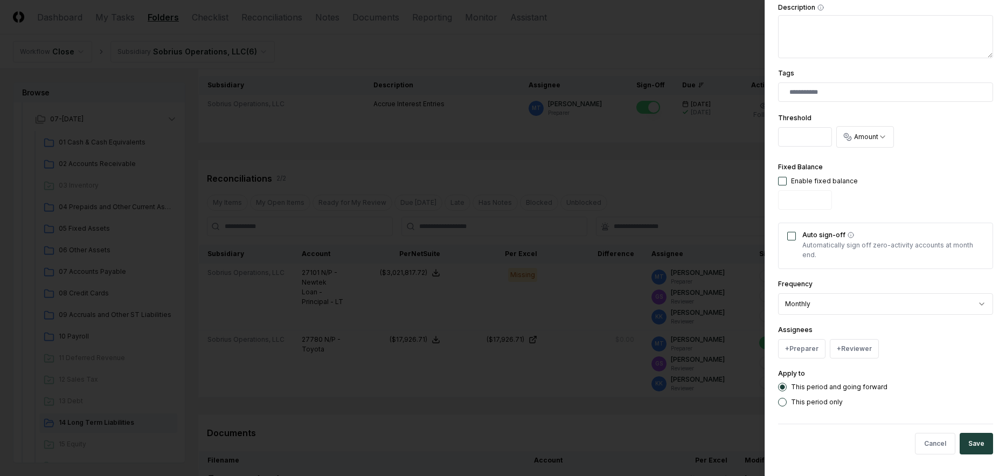
scroll to position [0, 0]
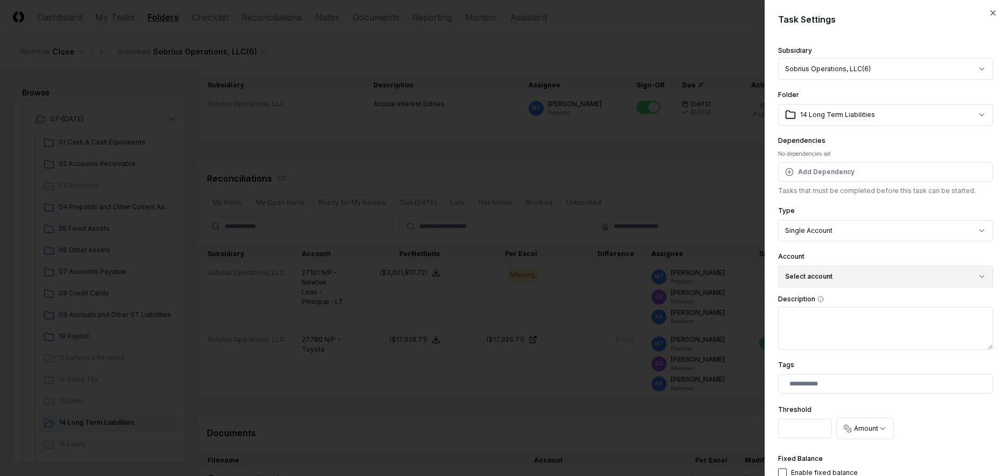
click at [832, 279] on button "Select account" at bounding box center [885, 277] width 215 height 22
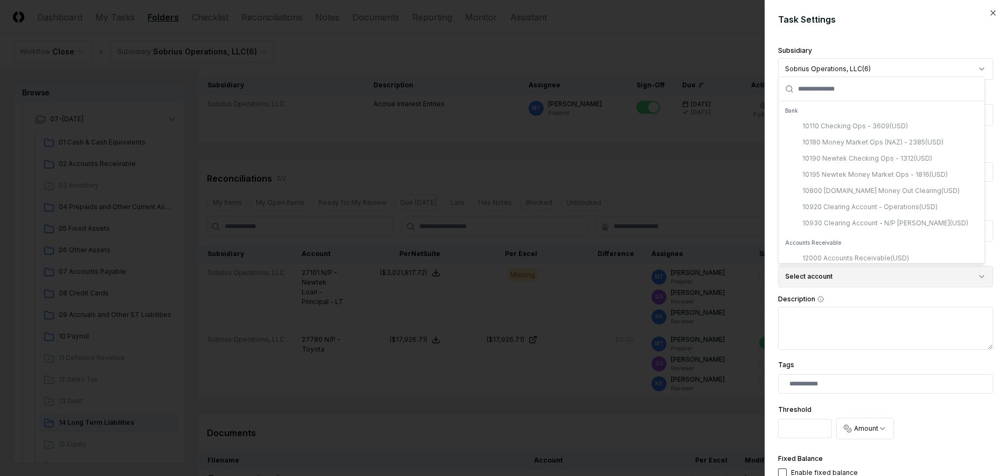
scroll to position [103, 0]
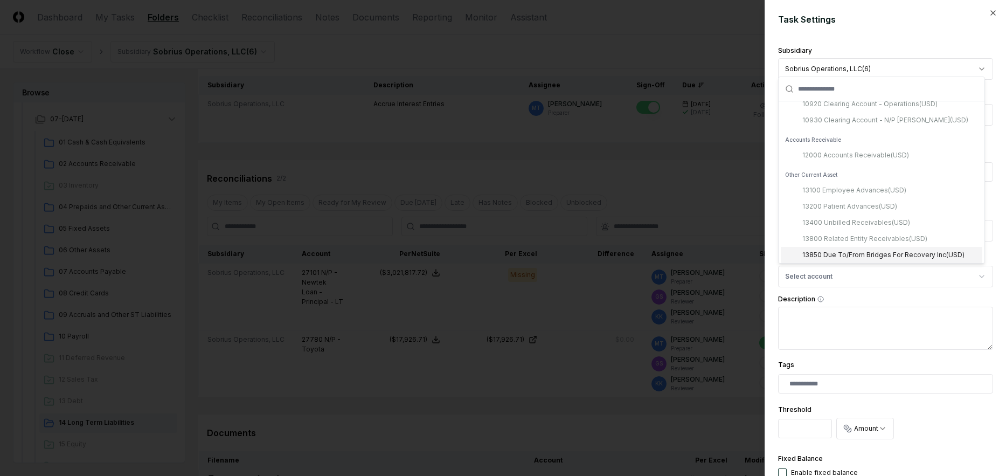
click at [911, 358] on div "**********" at bounding box center [885, 370] width 215 height 654
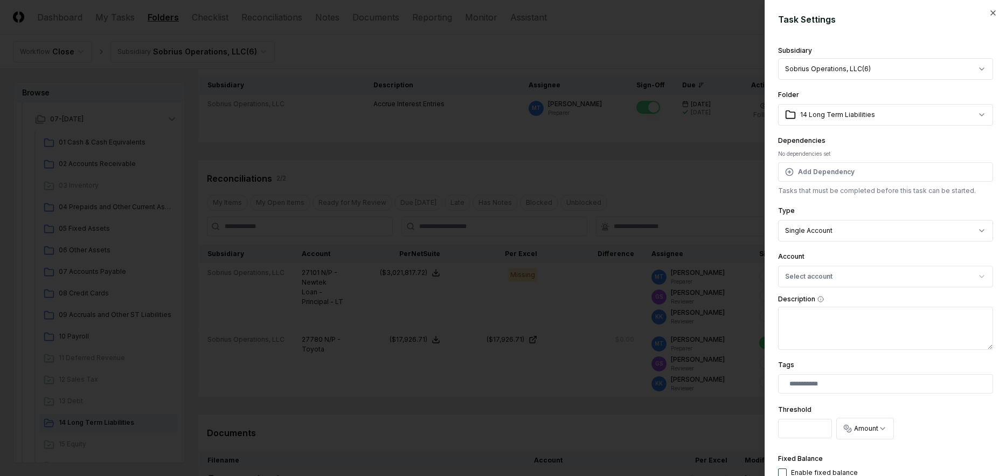
click at [843, 68] on body "CloseCore Dashboard My Tasks Folders Checklist Reconciliations Notes Documents …" at bounding box center [498, 233] width 997 height 683
click at [861, 276] on button "Select account" at bounding box center [885, 277] width 215 height 22
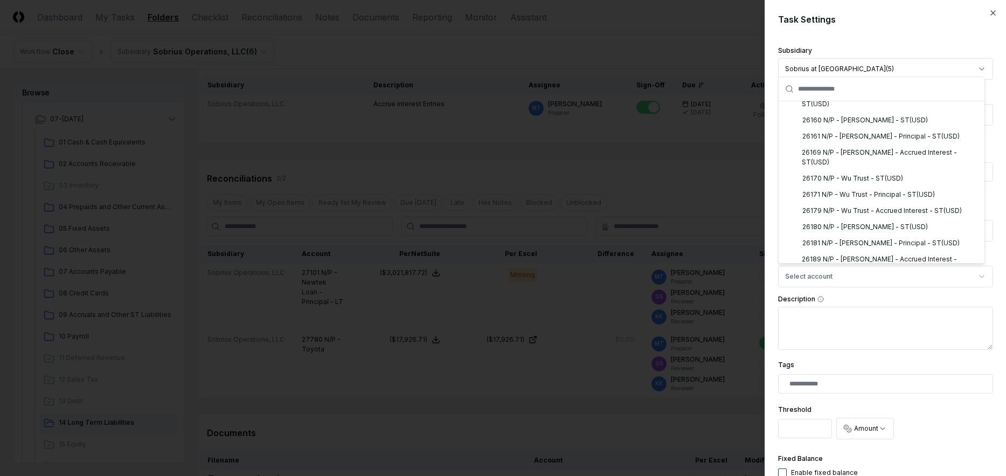
scroll to position [1400, 0]
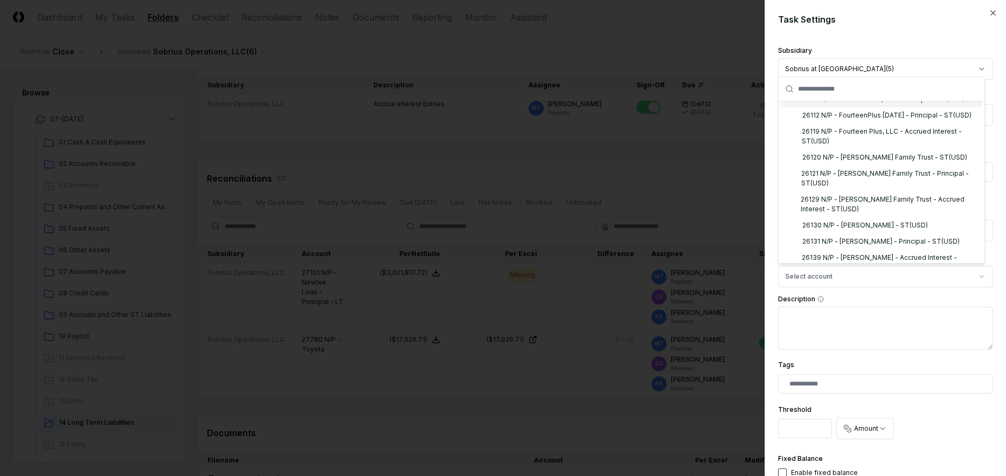
click at [877, 62] on body "CloseCore Dashboard My Tasks Folders Checklist Reconciliations Notes Documents …" at bounding box center [498, 233] width 997 height 683
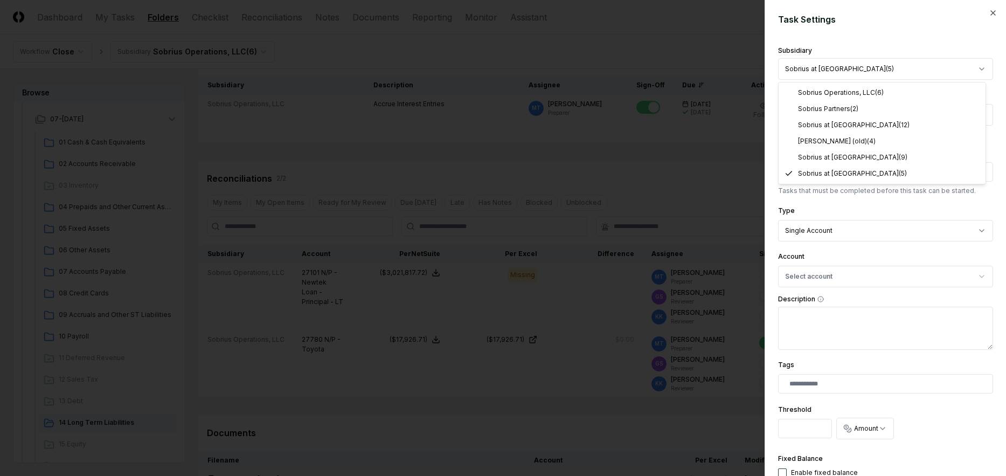
select select "**********"
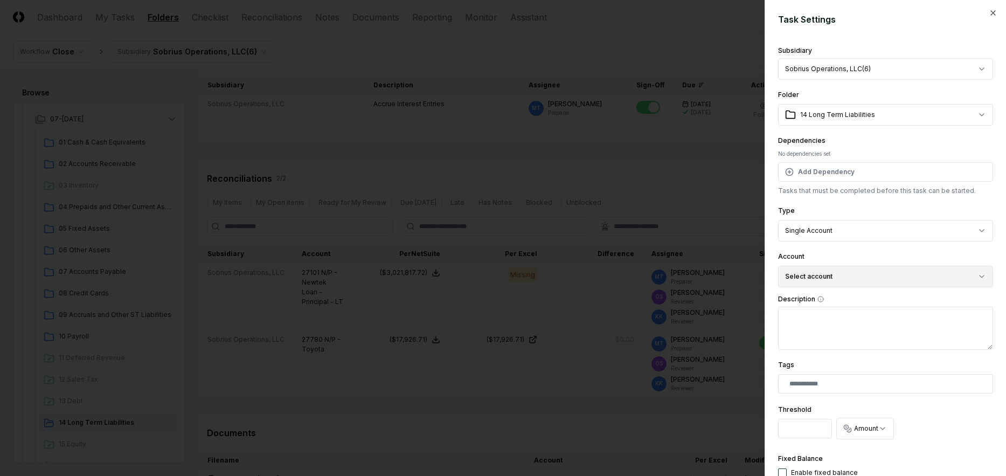
click at [850, 278] on button "Select account" at bounding box center [885, 277] width 215 height 22
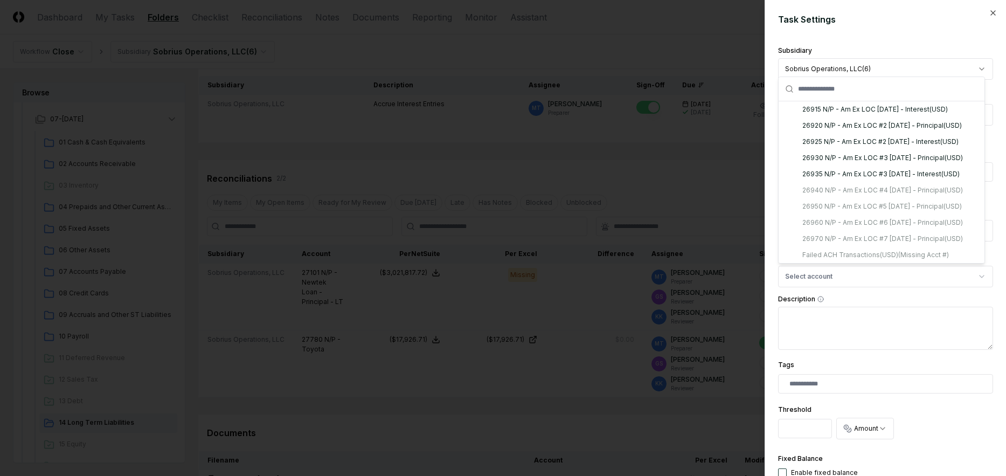
scroll to position [2419, 0]
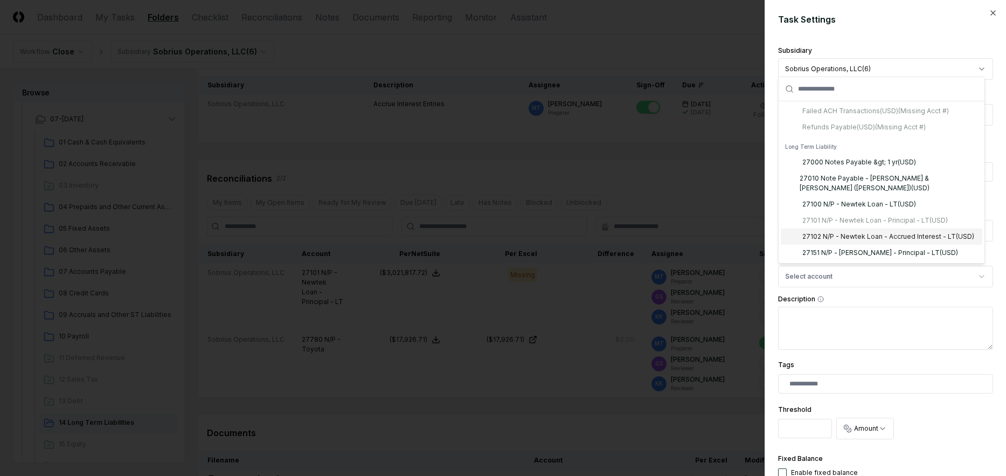
click at [882, 232] on div "27102 N/P - Newtek Loan - Accrued Interest - LT ( USD )" at bounding box center [888, 237] width 172 height 10
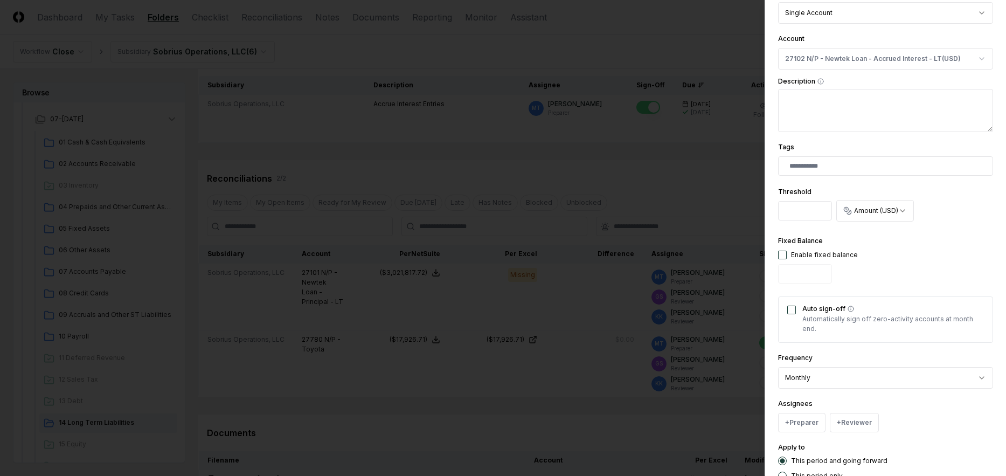
scroll to position [269, 0]
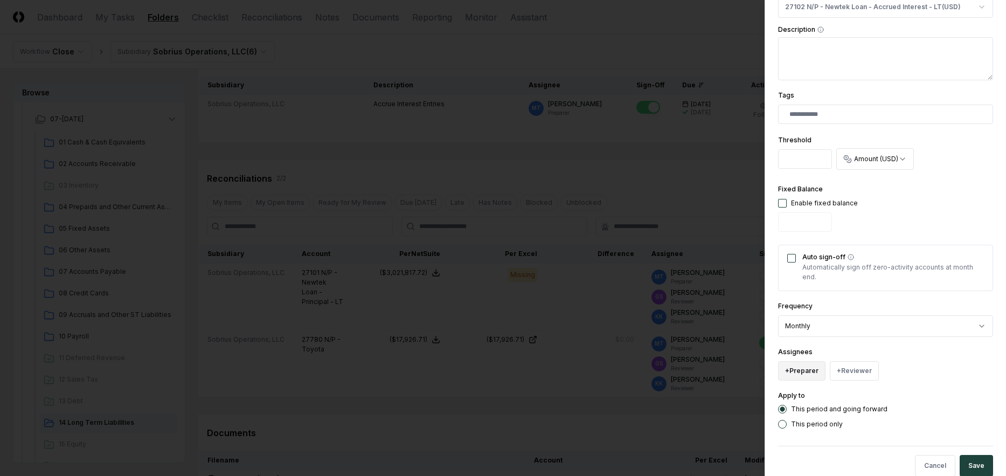
click at [795, 371] on button "+ Preparer" at bounding box center [801, 370] width 47 height 19
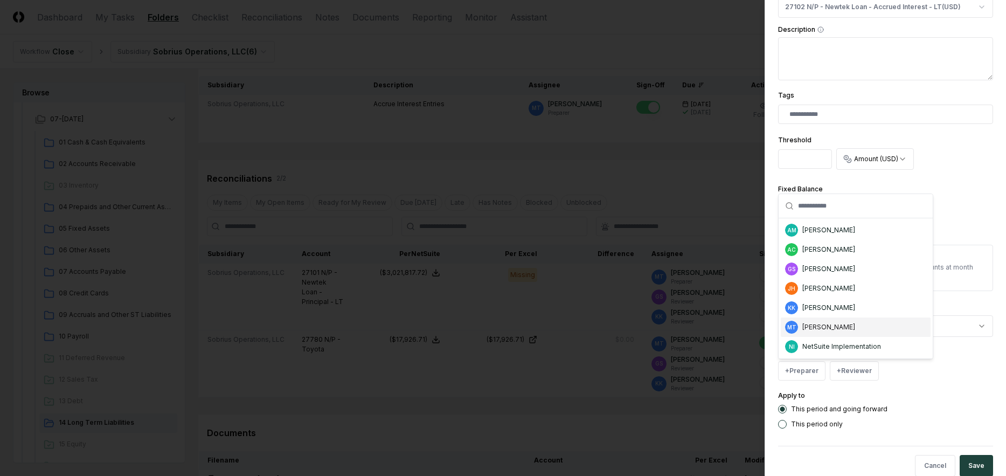
click at [848, 330] on div "[PERSON_NAME]" at bounding box center [828, 327] width 53 height 10
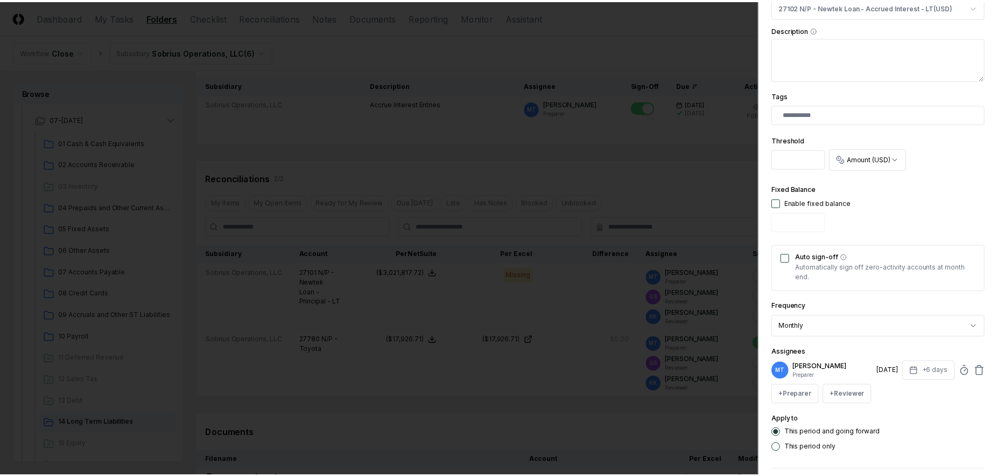
scroll to position [315, 0]
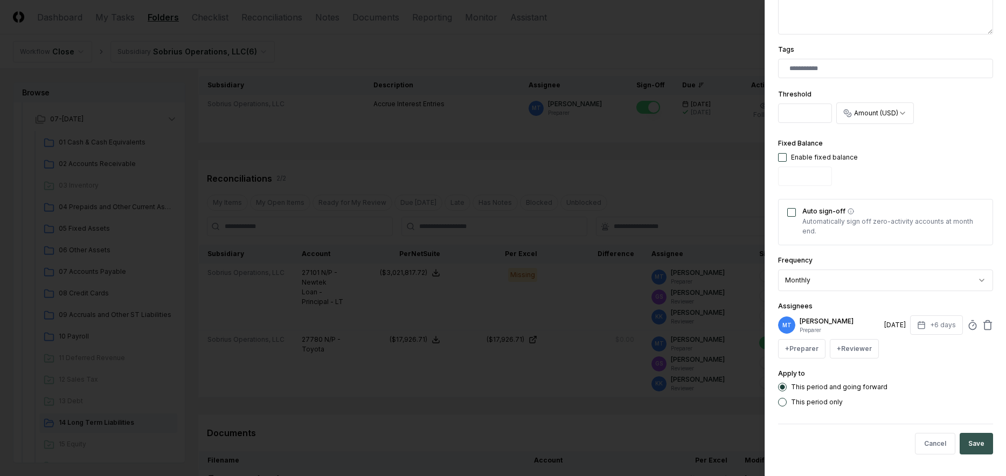
click at [965, 448] on button "Save" at bounding box center [975, 443] width 33 height 22
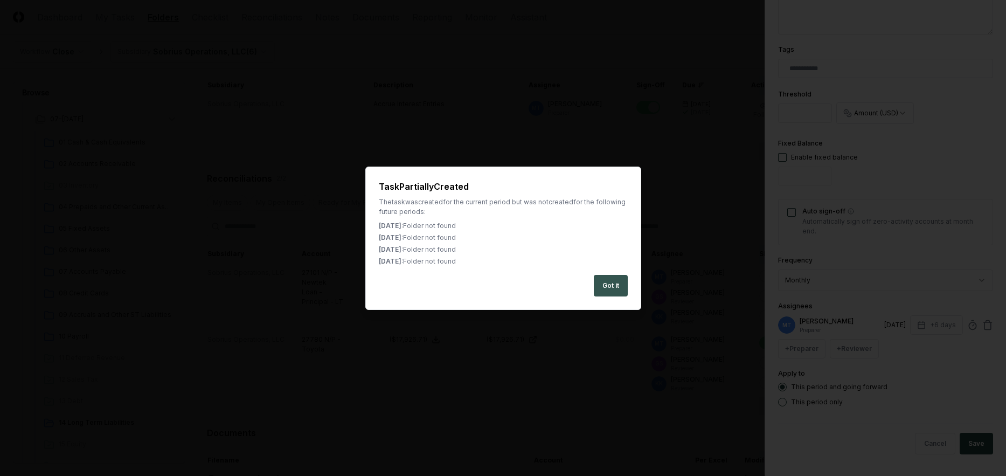
click at [611, 287] on button "Got it" at bounding box center [611, 286] width 34 height 22
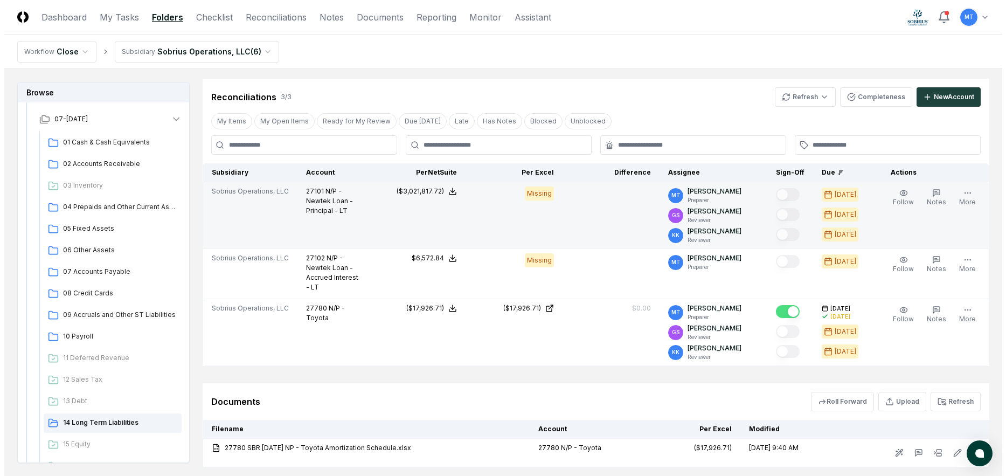
scroll to position [215, 0]
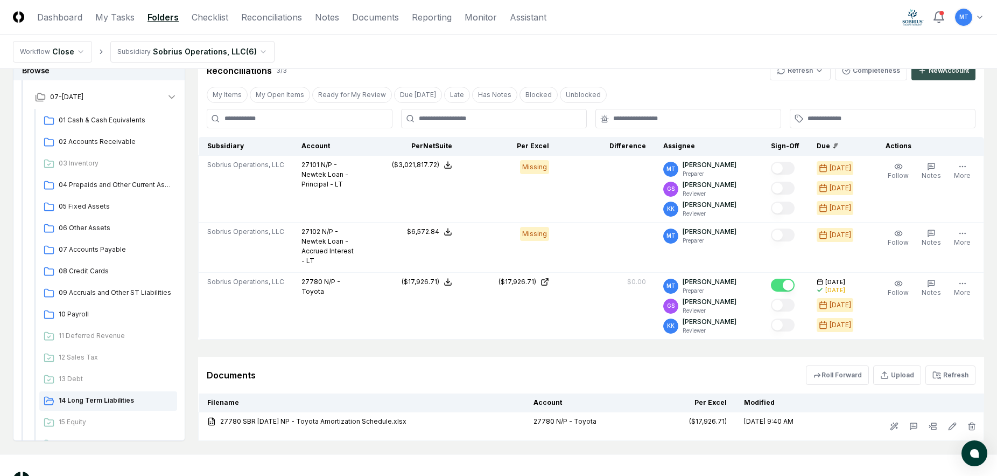
click at [943, 74] on div "New Account" at bounding box center [949, 71] width 40 height 10
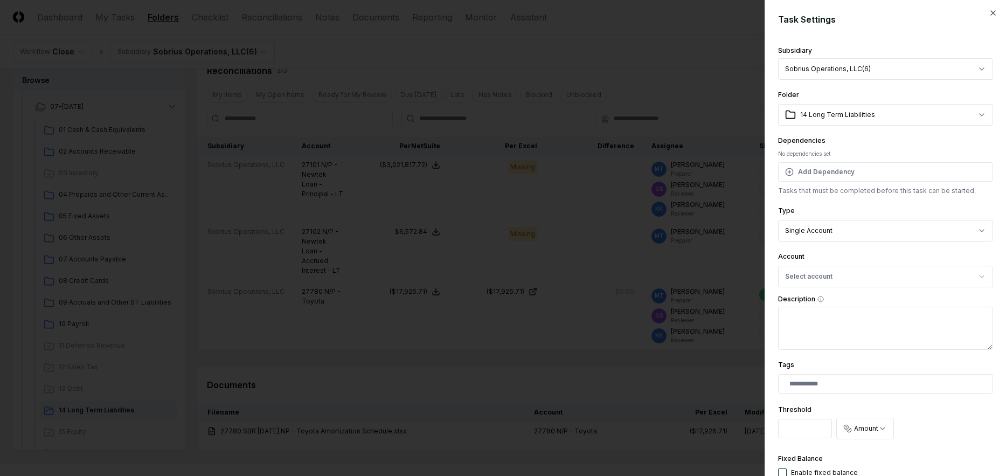
click at [851, 67] on body "CloseCore Dashboard My Tasks Folders Checklist Reconciliations Notes Documents …" at bounding box center [498, 156] width 997 height 743
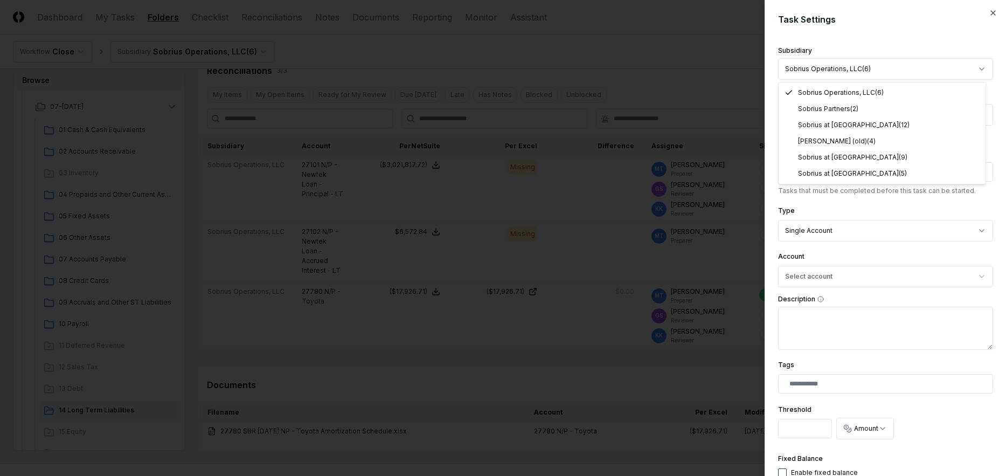
select select "**********"
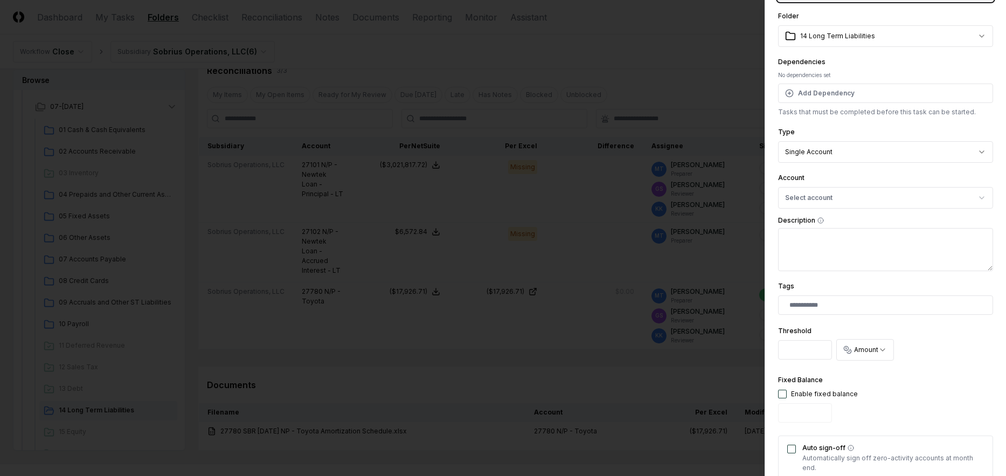
scroll to position [108, 0]
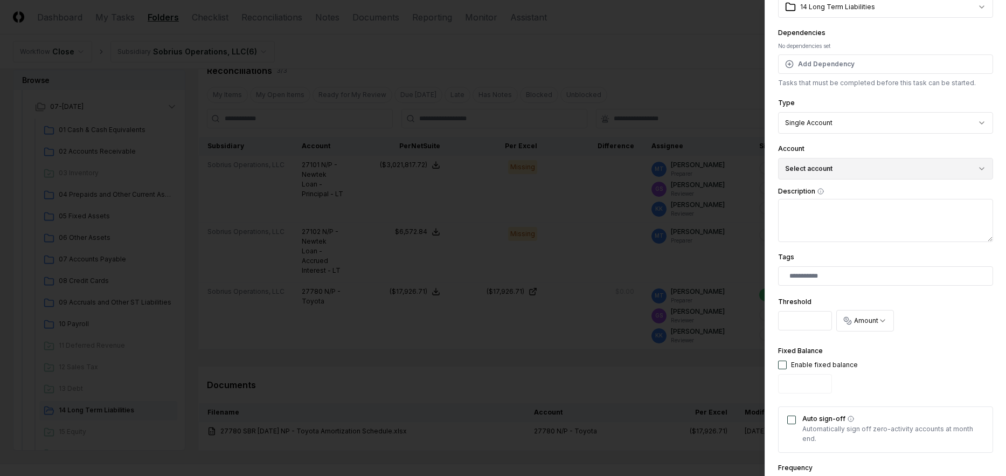
click at [852, 169] on button "Select account" at bounding box center [885, 169] width 215 height 22
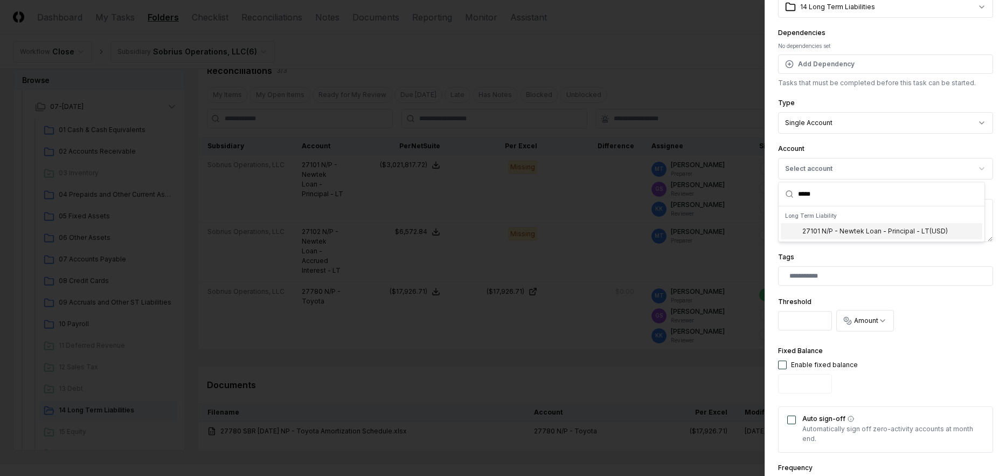
type input "*****"
click at [876, 233] on div "27101 N/P - Newtek Loan - Principal - LT ( USD )" at bounding box center [874, 231] width 145 height 10
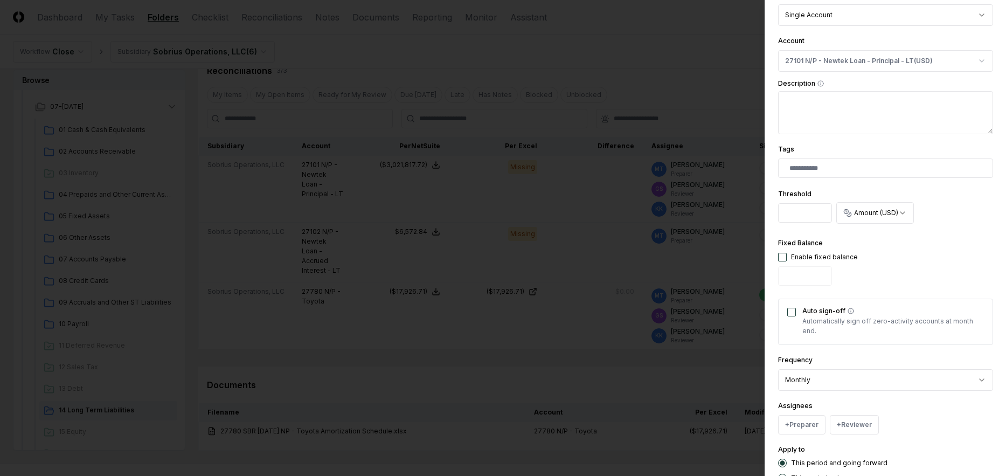
scroll to position [269, 0]
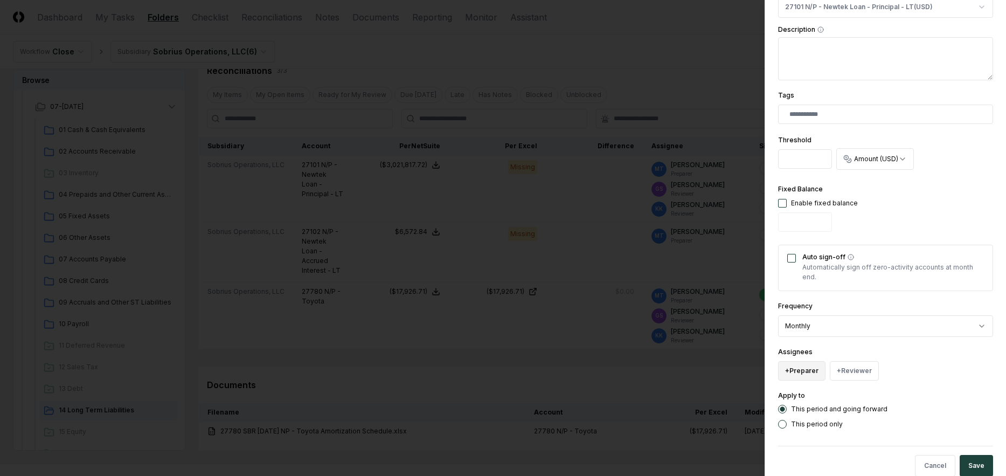
click at [807, 368] on button "+ Preparer" at bounding box center [801, 370] width 47 height 19
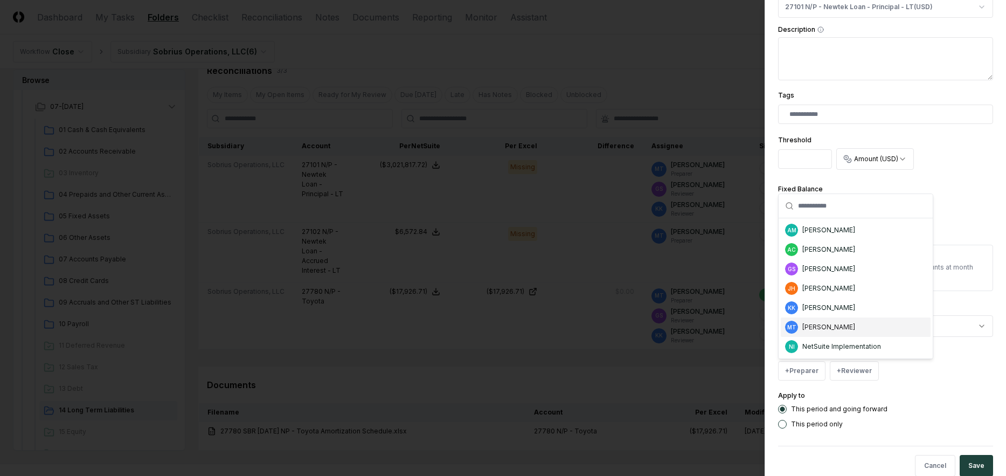
click at [834, 326] on div "[PERSON_NAME]" at bounding box center [828, 327] width 53 height 10
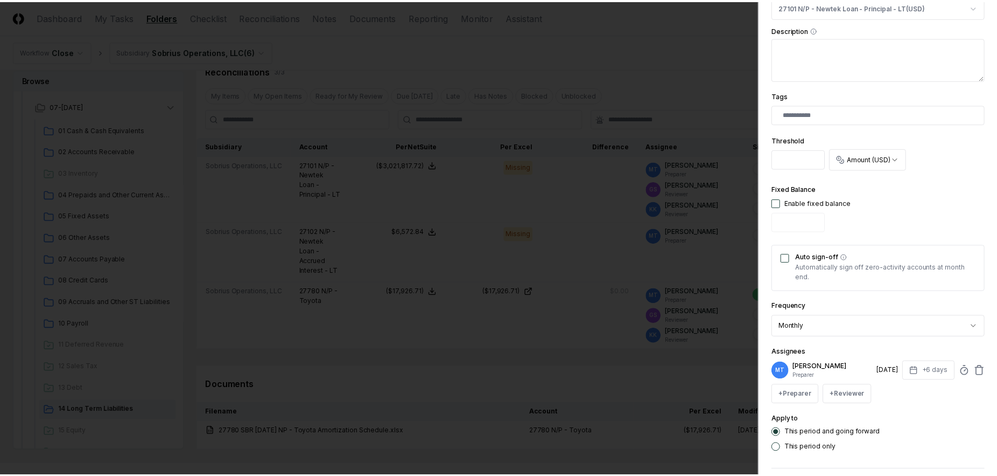
scroll to position [315, 0]
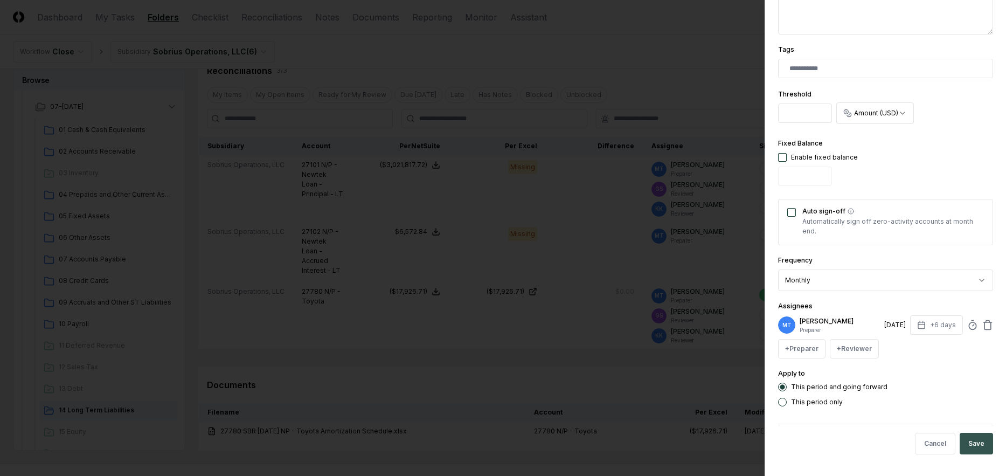
click at [965, 442] on button "Save" at bounding box center [975, 443] width 33 height 22
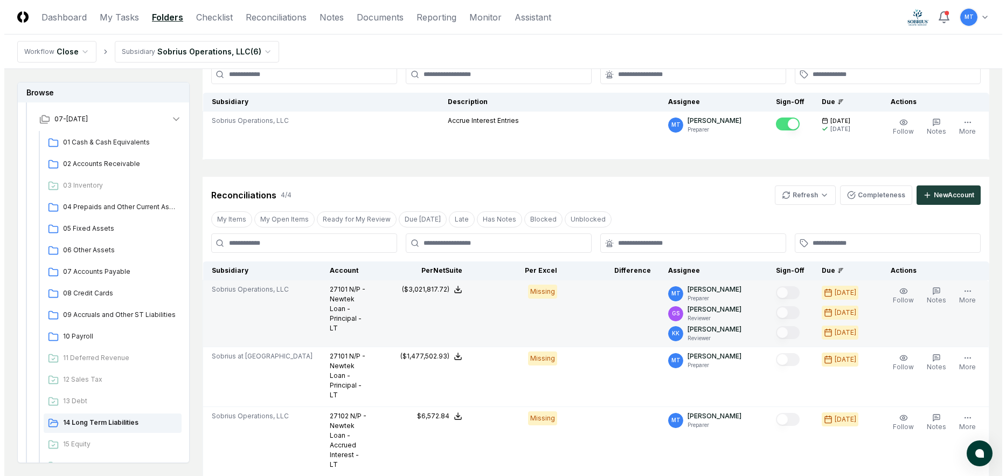
scroll to position [54, 0]
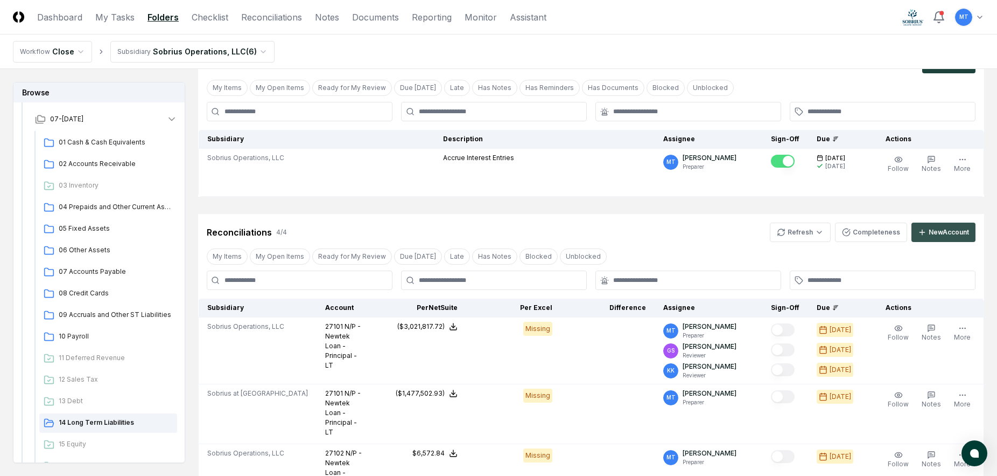
click at [945, 234] on div "New Account" at bounding box center [949, 232] width 40 height 10
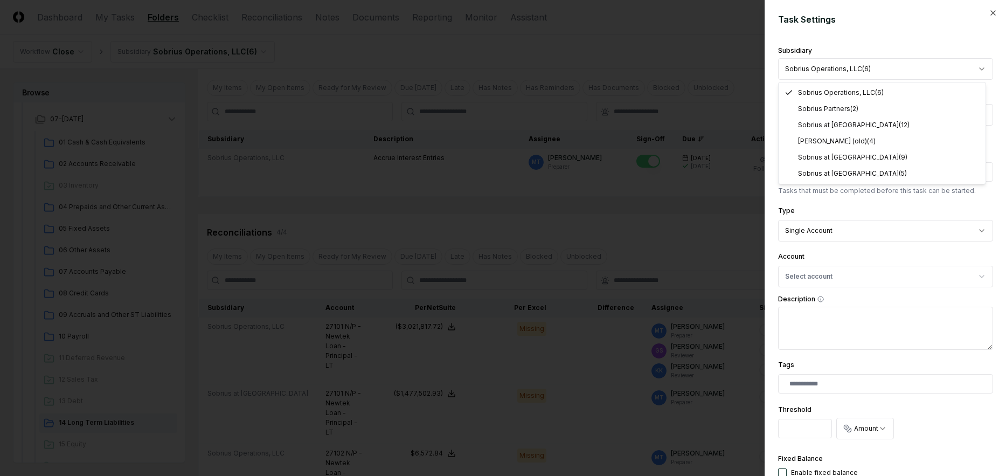
click at [837, 68] on body "CloseCore Dashboard My Tasks Folders Checklist Reconciliations Notes Documents …" at bounding box center [498, 352] width 997 height 813
select select "**********"
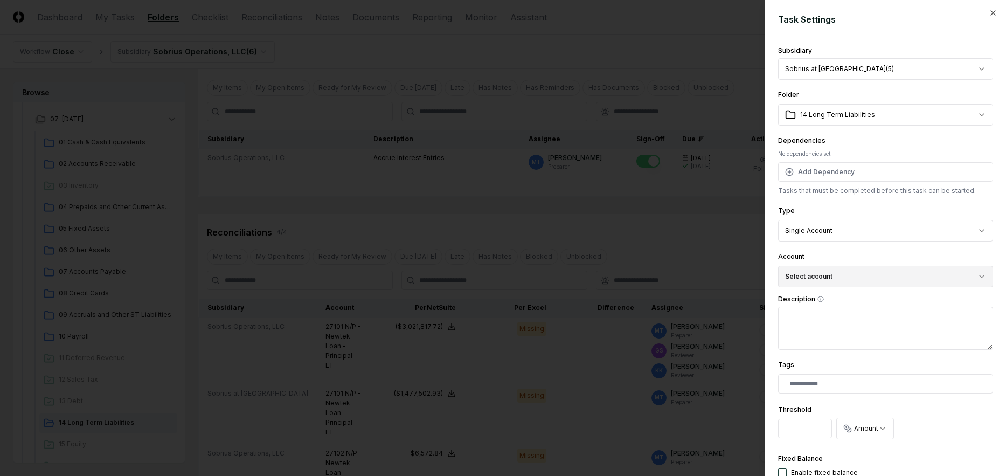
click at [824, 276] on button "Select account" at bounding box center [885, 277] width 215 height 22
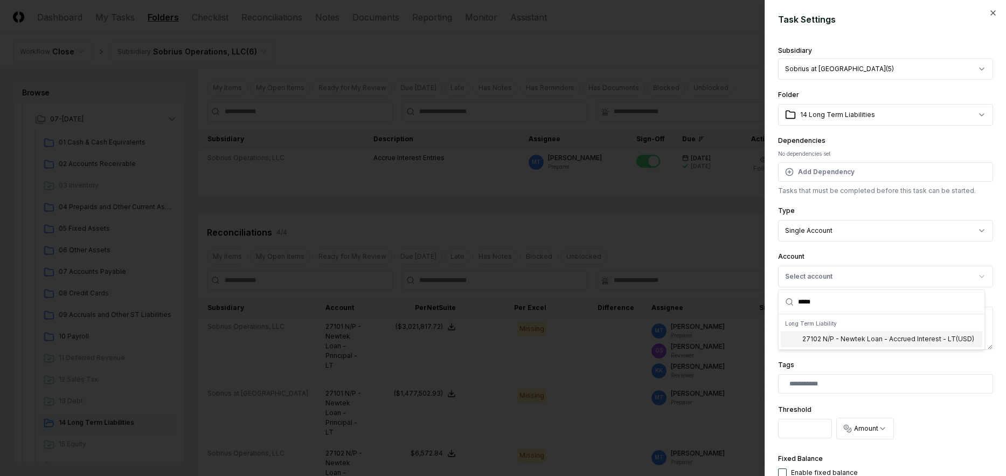
type input "*****"
click at [903, 340] on div "27102 N/P - Newtek Loan - Accrued Interest - LT ( USD )" at bounding box center [888, 339] width 172 height 10
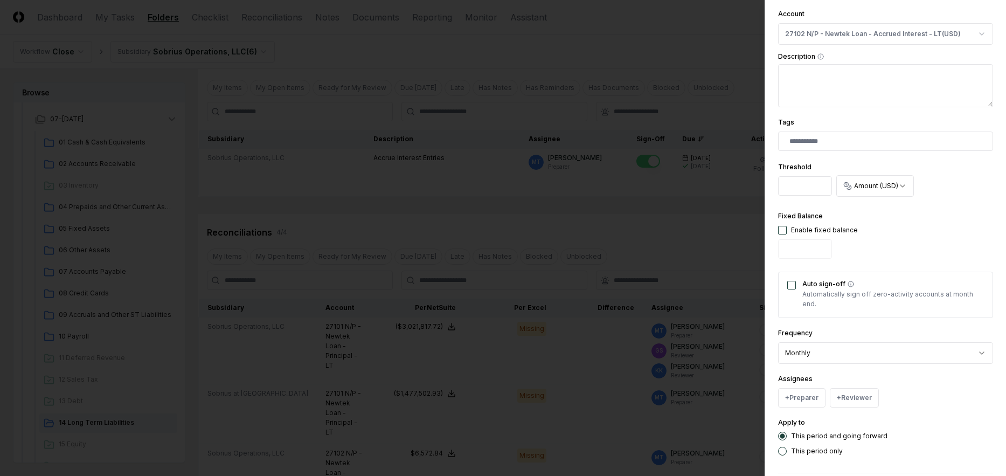
scroll to position [269, 0]
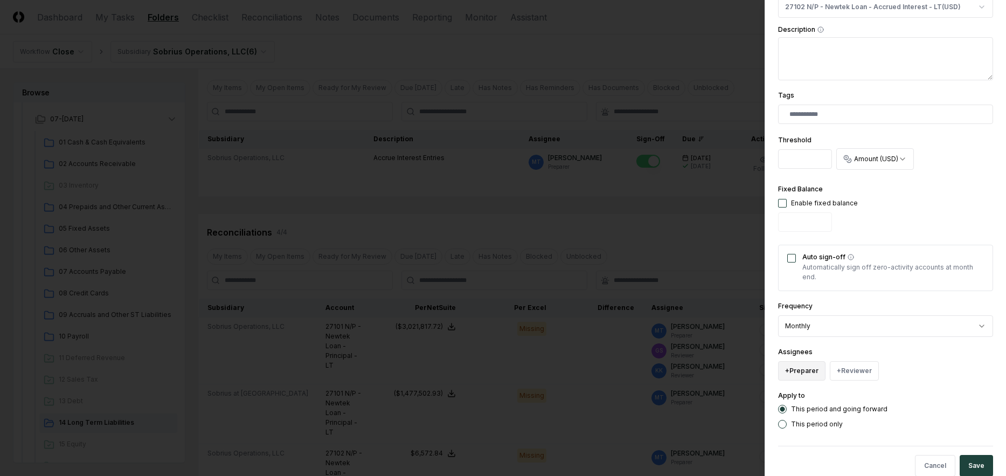
click at [798, 369] on button "+ Preparer" at bounding box center [801, 370] width 47 height 19
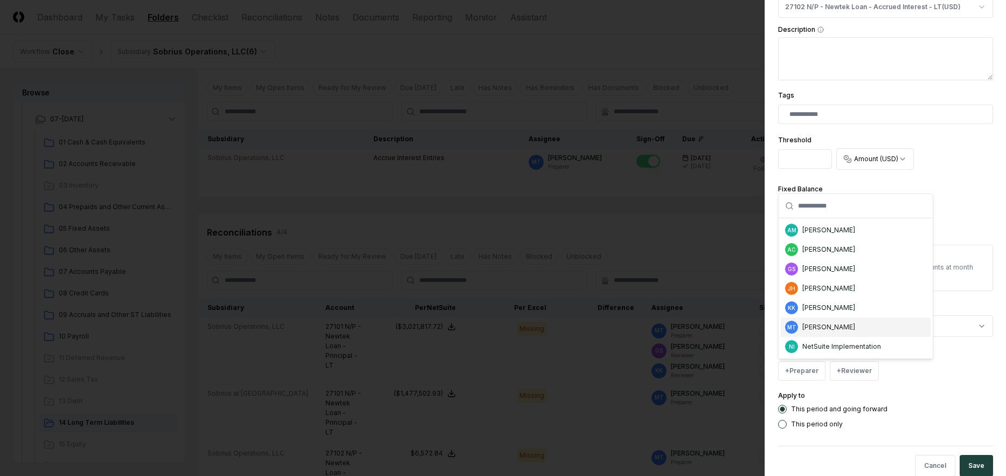
click at [857, 327] on div "MT [PERSON_NAME]" at bounding box center [855, 326] width 150 height 19
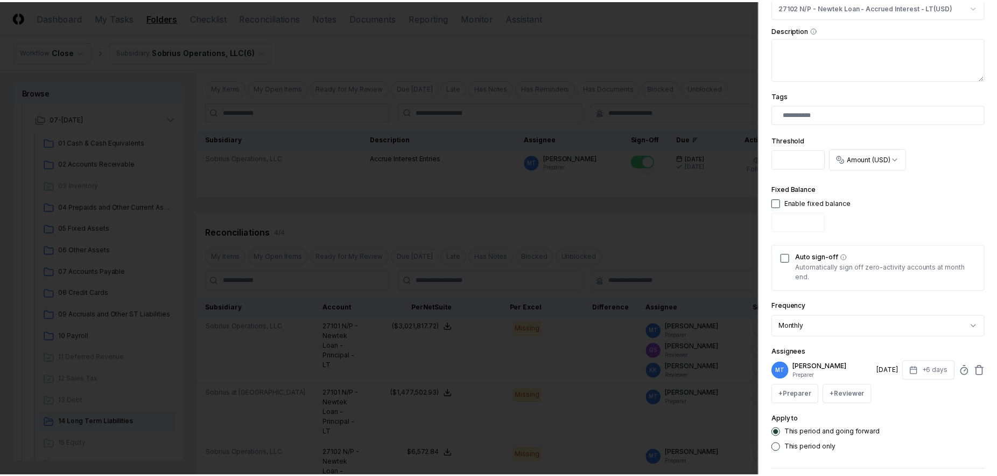
scroll to position [315, 0]
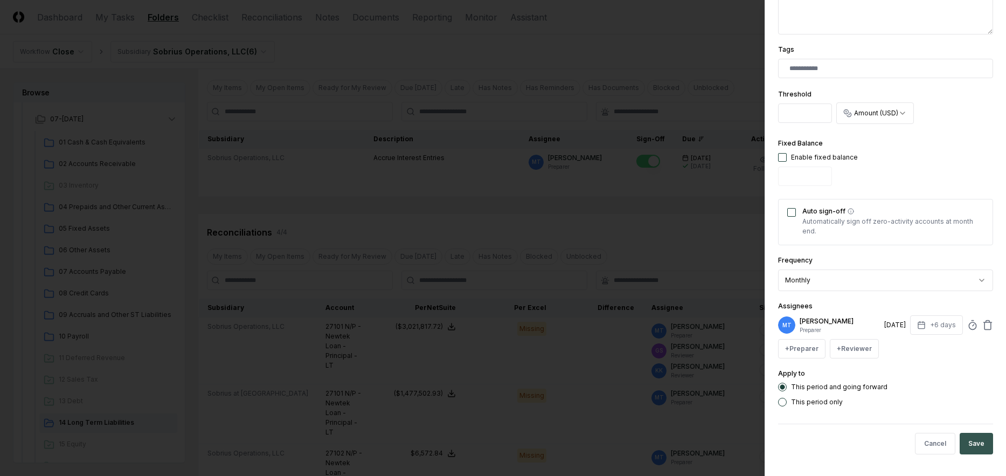
click at [973, 440] on button "Save" at bounding box center [975, 443] width 33 height 22
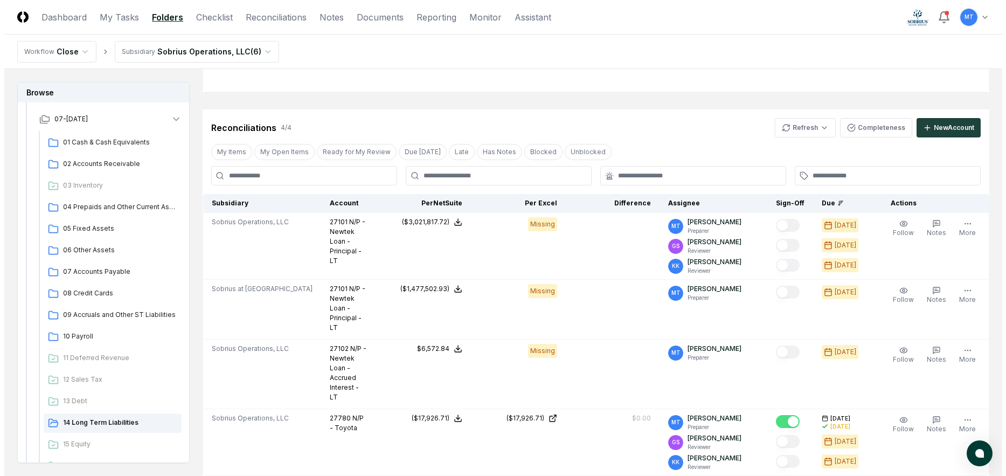
scroll to position [215, 0]
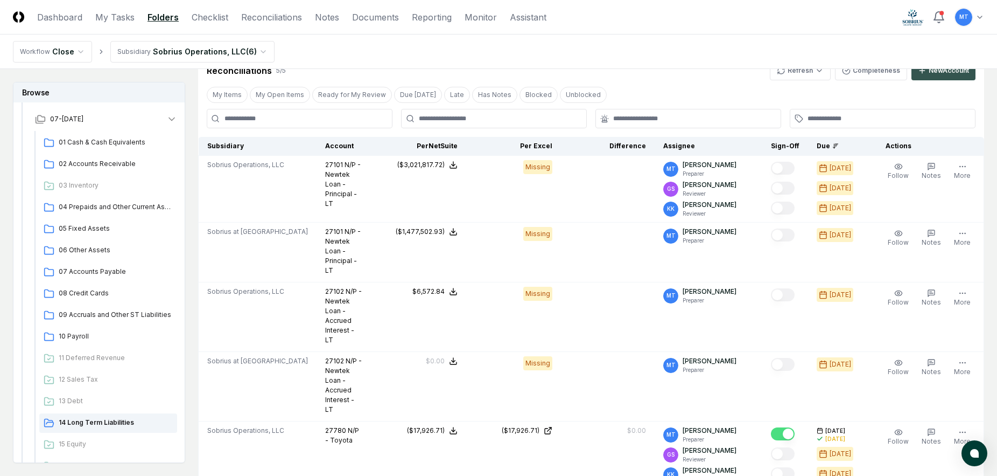
click at [950, 74] on div "New Account" at bounding box center [949, 71] width 40 height 10
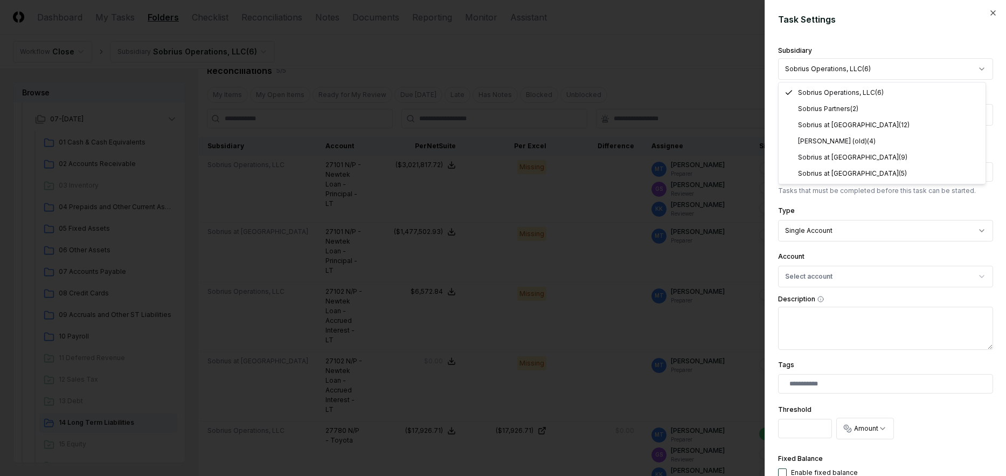
click at [843, 68] on body "CloseCore Dashboard My Tasks Folders Checklist Reconciliations Notes Documents …" at bounding box center [498, 226] width 997 height 882
select select "**********"
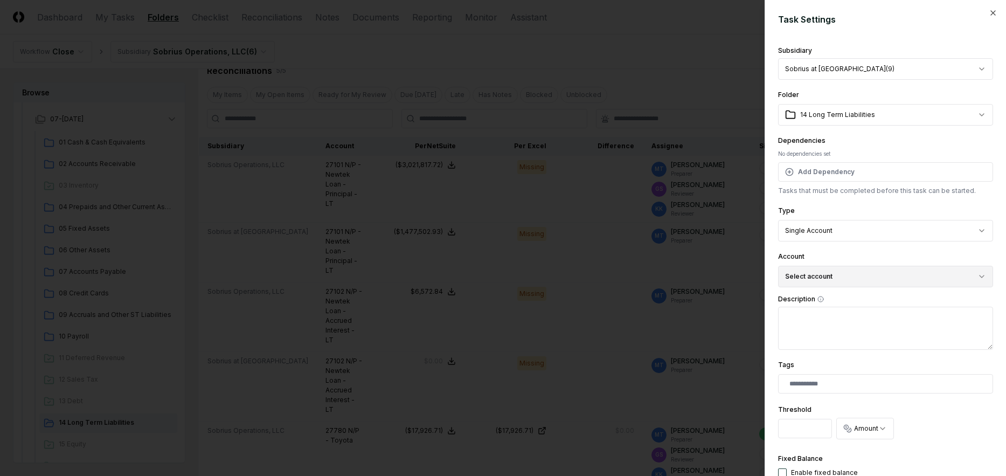
click at [838, 274] on button "Select account" at bounding box center [885, 277] width 215 height 22
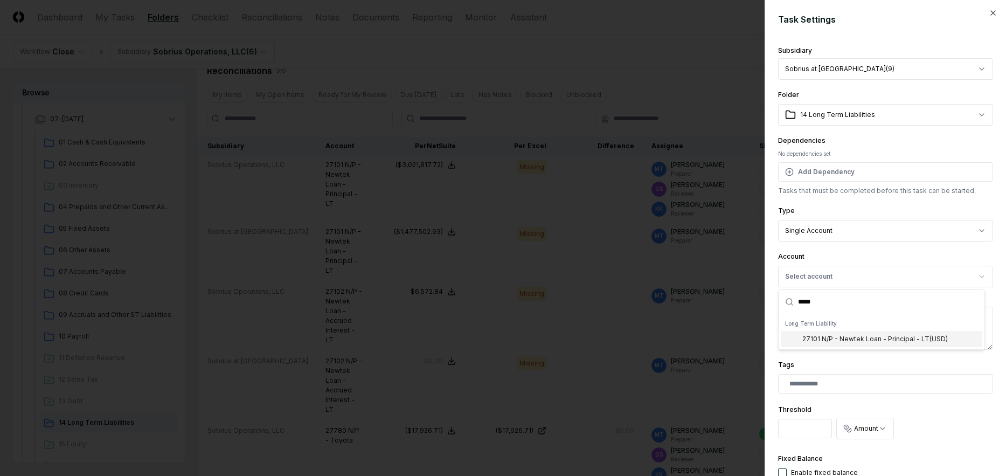
type input "*****"
click at [865, 341] on div "27101 N/P - Newtek Loan - Principal - LT ( USD )" at bounding box center [874, 339] width 145 height 10
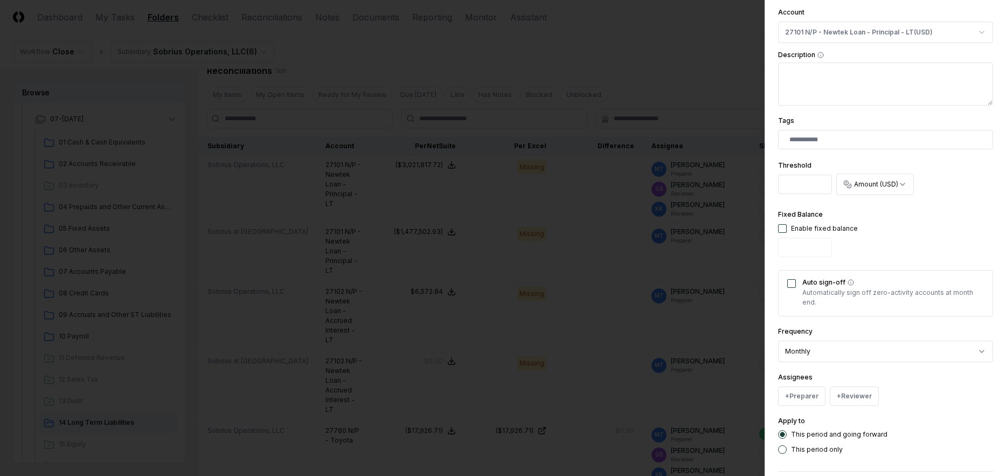
scroll to position [269, 0]
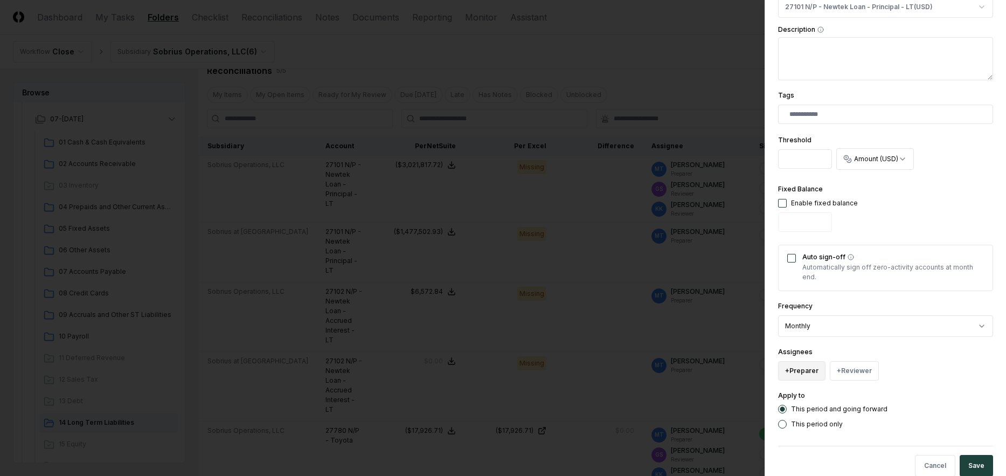
click at [797, 371] on button "+ Preparer" at bounding box center [801, 370] width 47 height 19
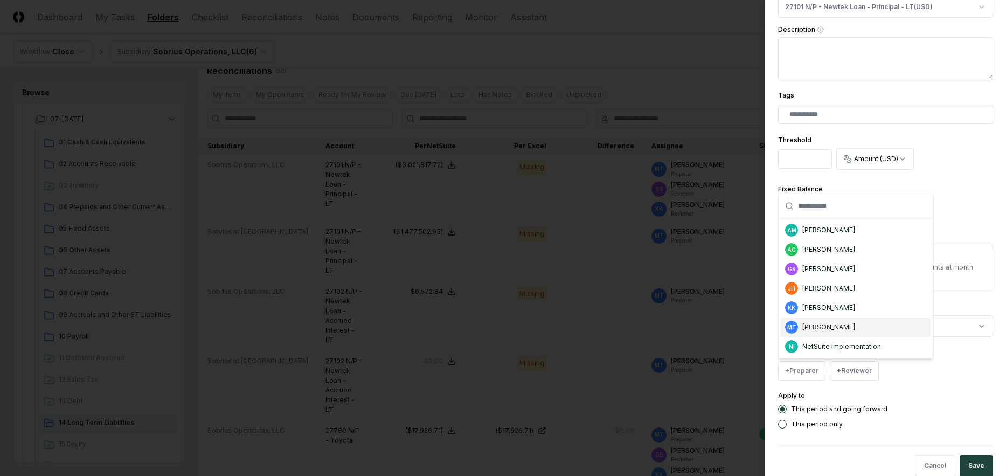
click at [845, 326] on div "[PERSON_NAME]" at bounding box center [828, 327] width 53 height 10
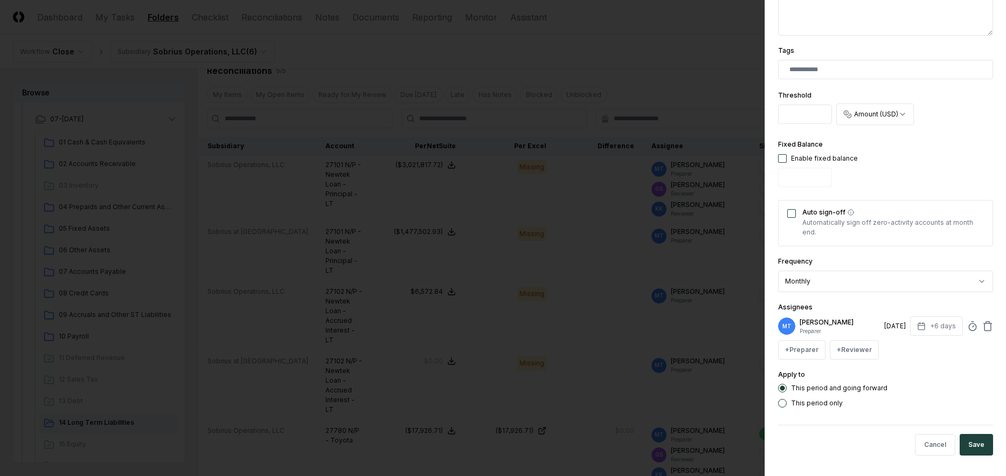
scroll to position [315, 0]
click at [967, 442] on button "Save" at bounding box center [975, 443] width 33 height 22
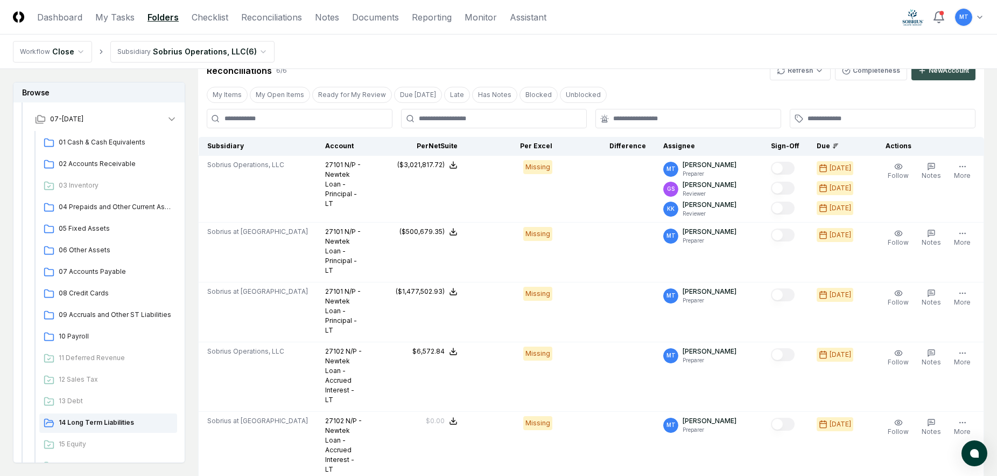
click at [947, 72] on div "New Account" at bounding box center [949, 71] width 40 height 10
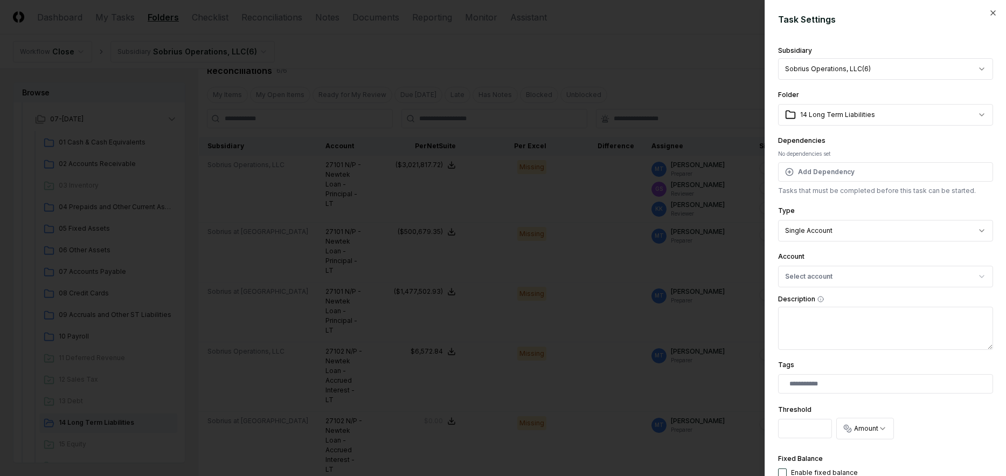
click at [844, 69] on body "CloseCore Dashboard My Tasks Folders Checklist Reconciliations Notes Documents …" at bounding box center [498, 256] width 997 height 942
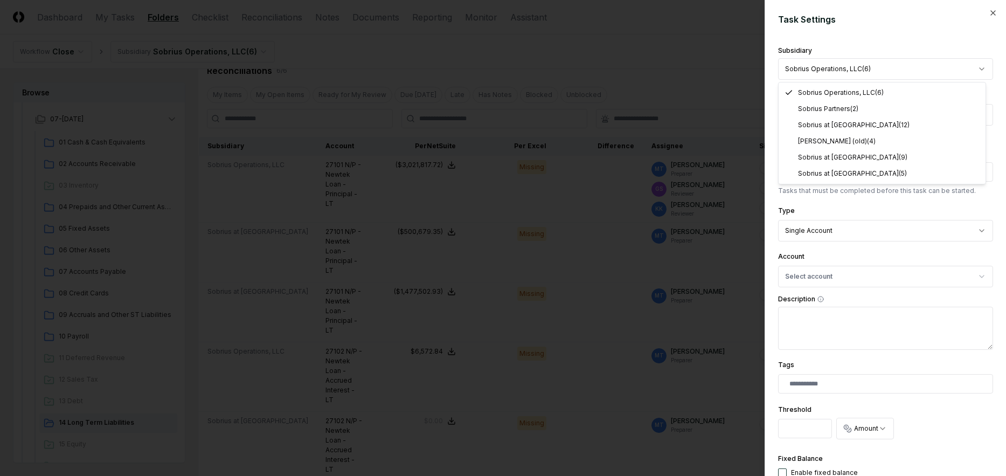
select select "**********"
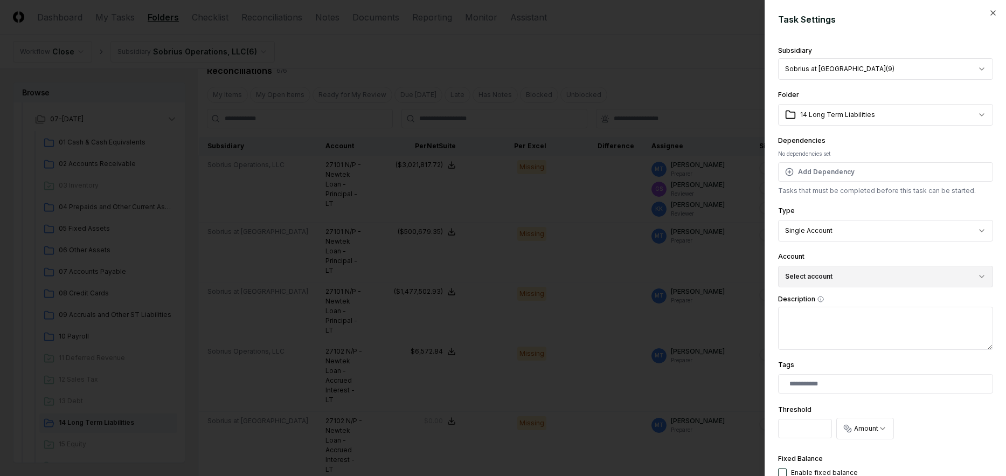
click at [849, 274] on button "Select account" at bounding box center [885, 277] width 215 height 22
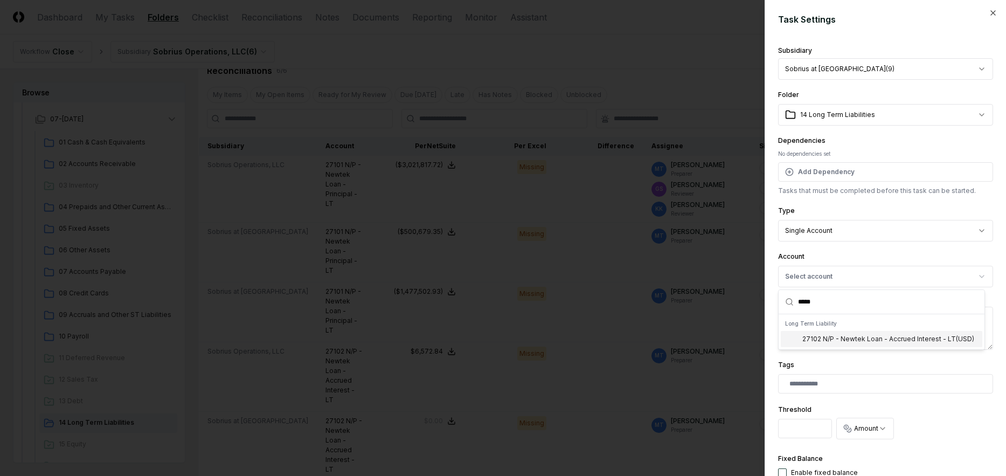
type input "*****"
click at [869, 342] on div "27102 N/P - Newtek Loan - Accrued Interest - LT ( USD )" at bounding box center [888, 339] width 172 height 10
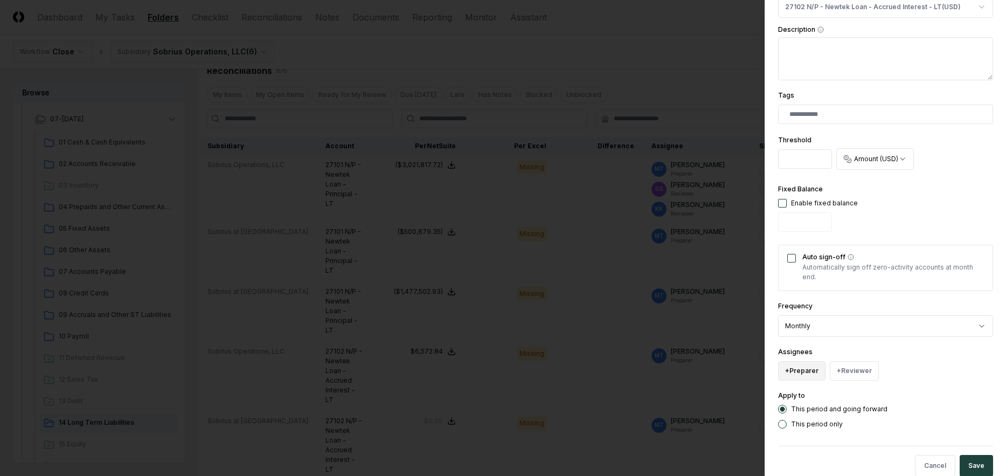
click at [799, 364] on button "+ Preparer" at bounding box center [801, 370] width 47 height 19
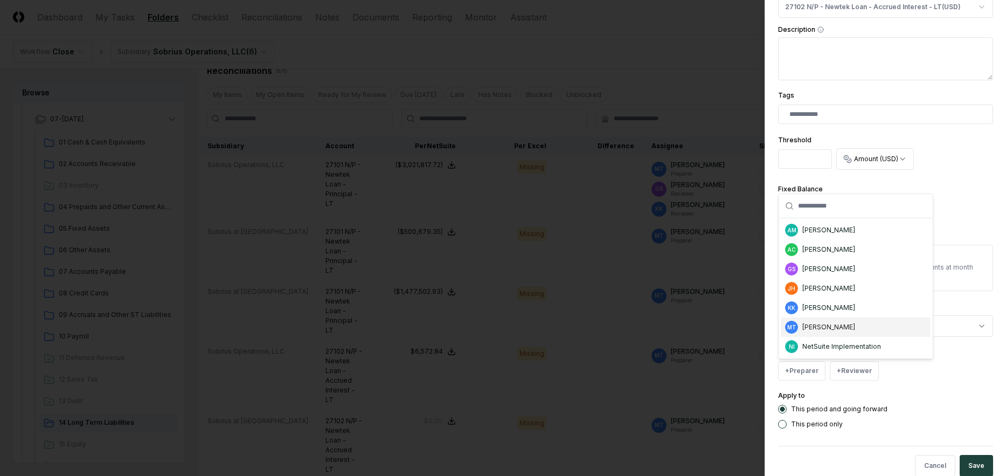
click at [864, 323] on div "MT [PERSON_NAME]" at bounding box center [855, 326] width 150 height 19
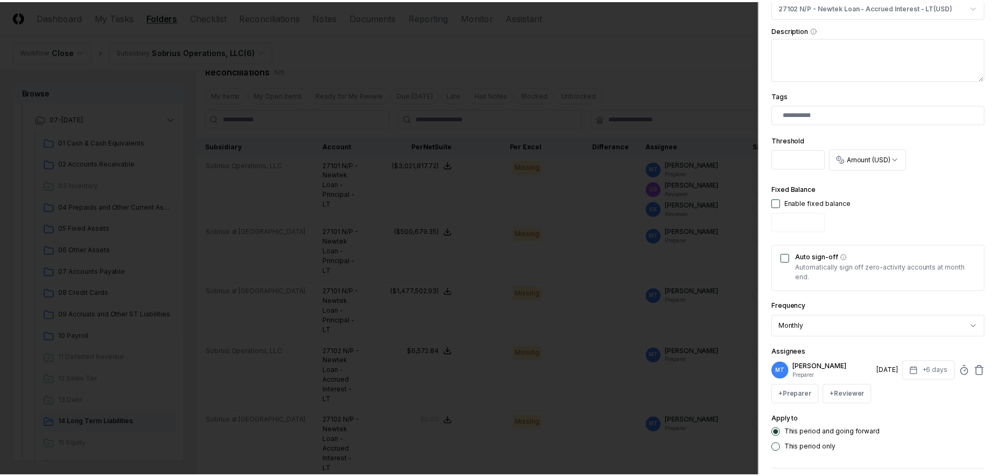
scroll to position [315, 0]
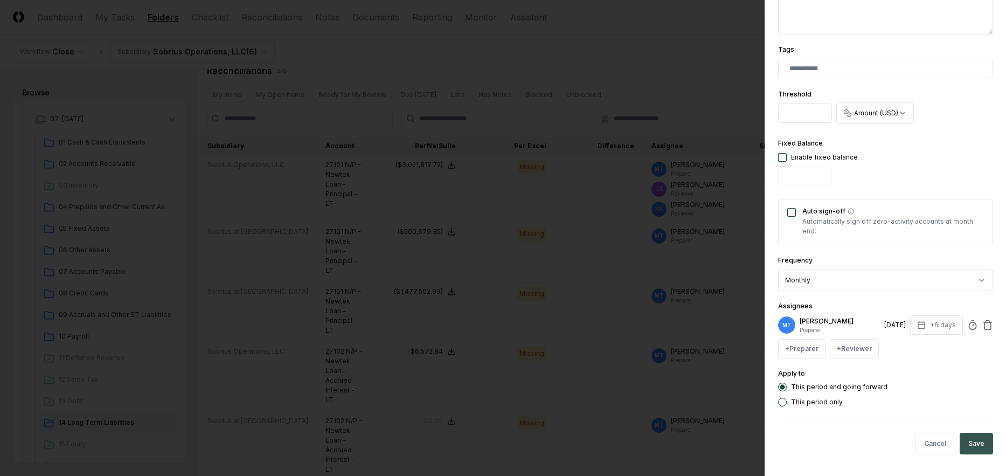
click at [967, 440] on button "Save" at bounding box center [975, 443] width 33 height 22
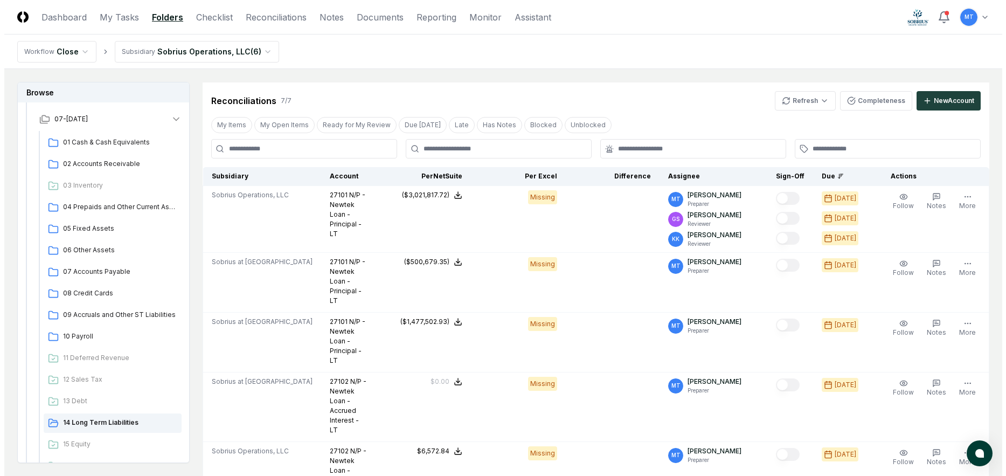
scroll to position [162, 0]
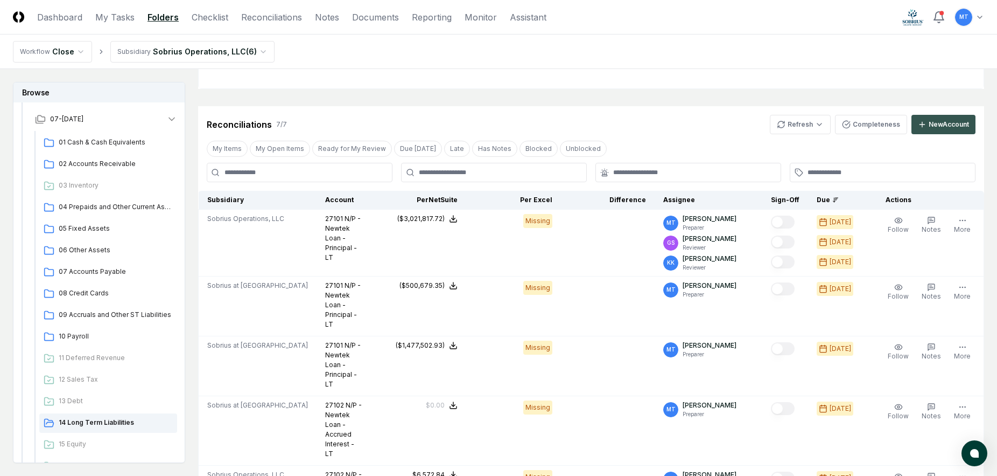
click at [929, 123] on div "New Account" at bounding box center [949, 125] width 40 height 10
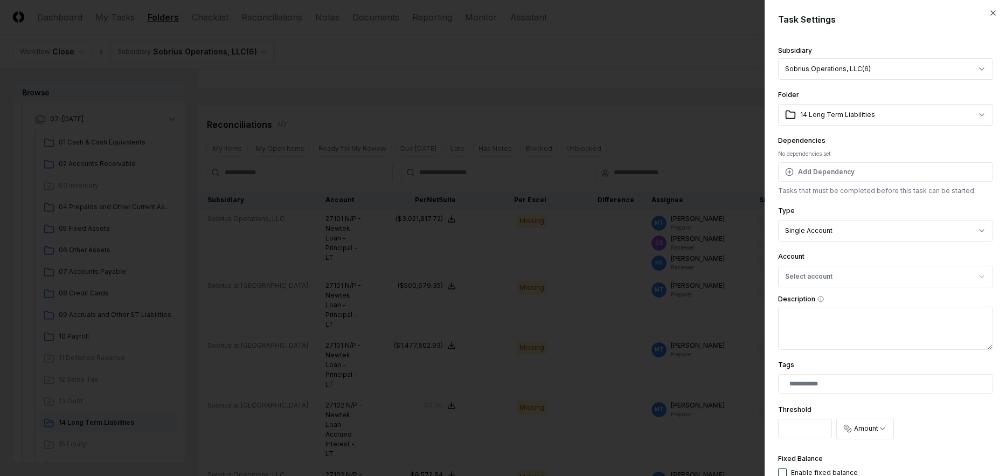
click at [852, 66] on body "CloseCore Dashboard My Tasks Folders Checklist Reconciliations Notes Documents …" at bounding box center [498, 343] width 997 height 1011
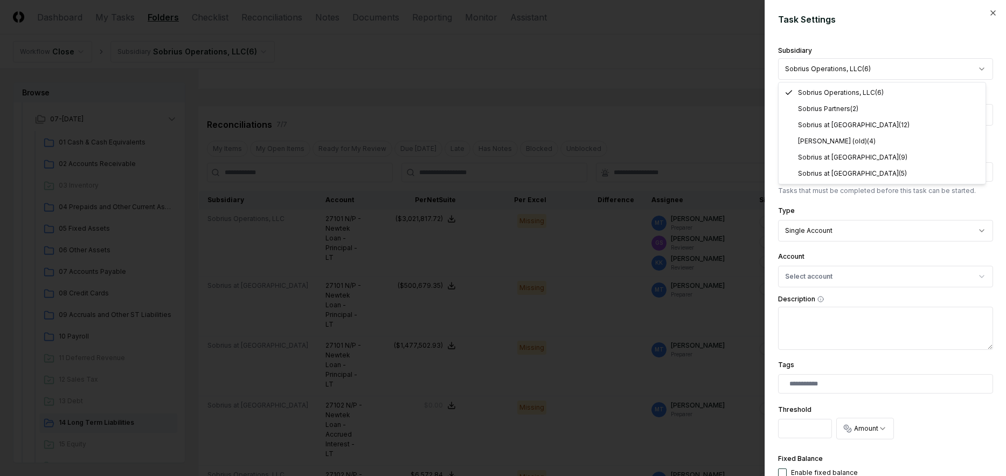
select select "**********"
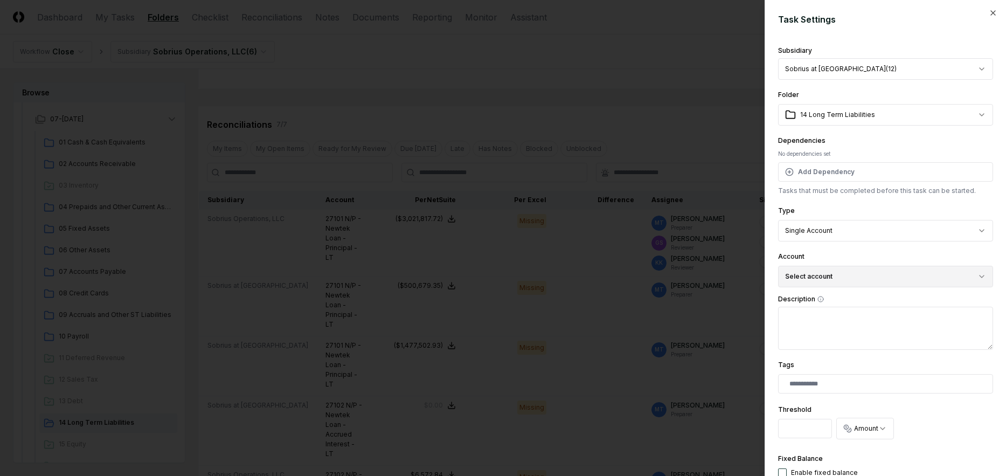
click at [847, 275] on button "Select account" at bounding box center [885, 277] width 215 height 22
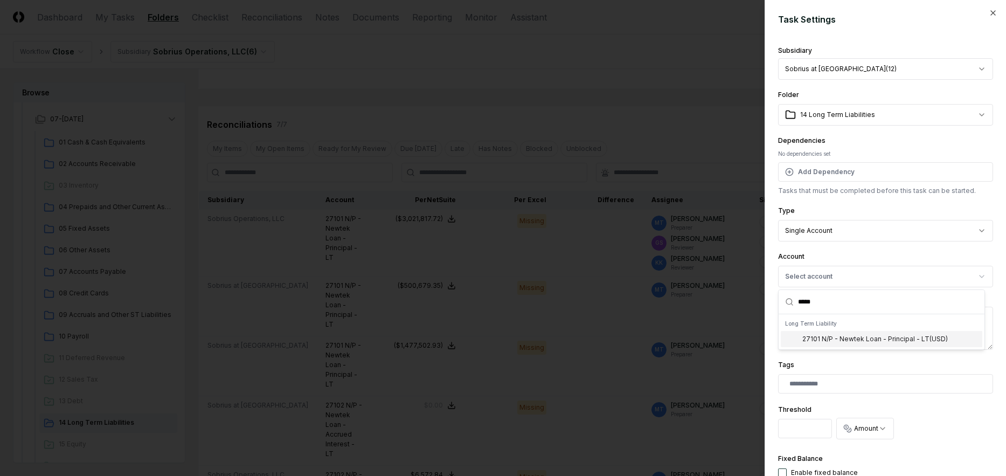
type input "*****"
click at [859, 337] on div "27101 N/P - Newtek Loan - Principal - LT ( USD )" at bounding box center [874, 339] width 145 height 10
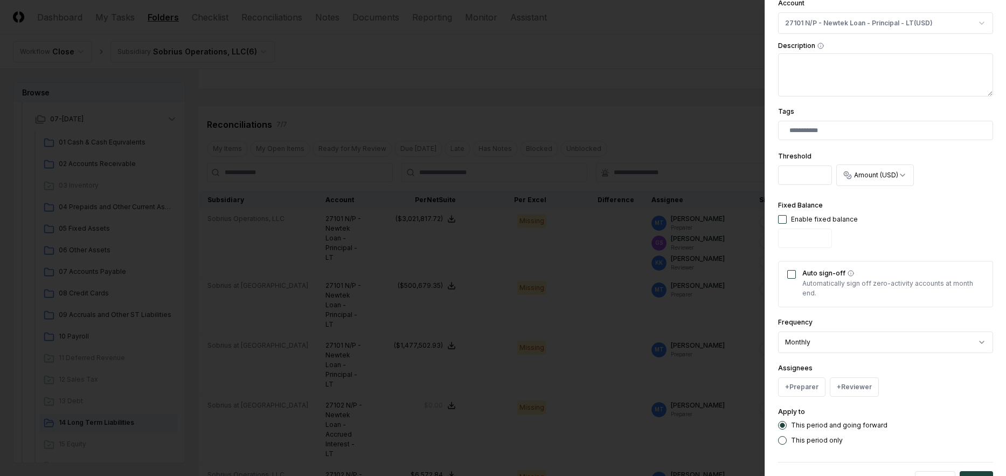
scroll to position [269, 0]
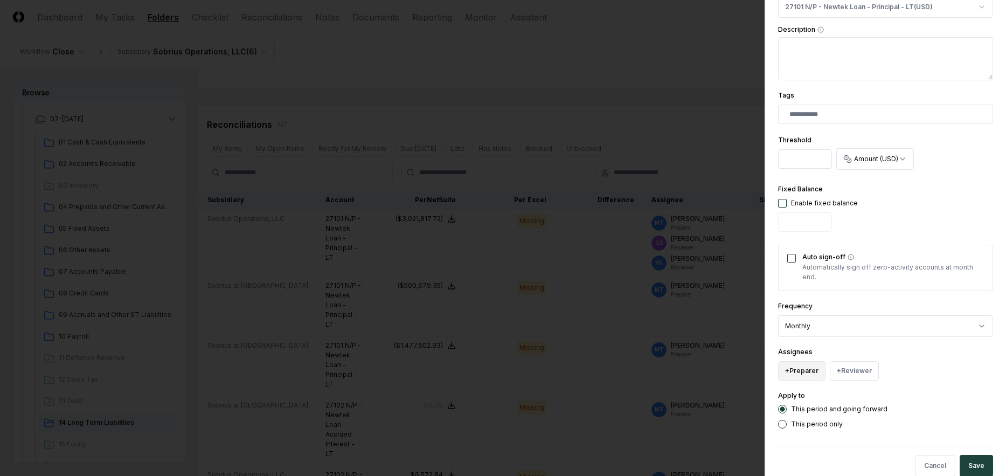
click at [792, 368] on button "+ Preparer" at bounding box center [801, 370] width 47 height 19
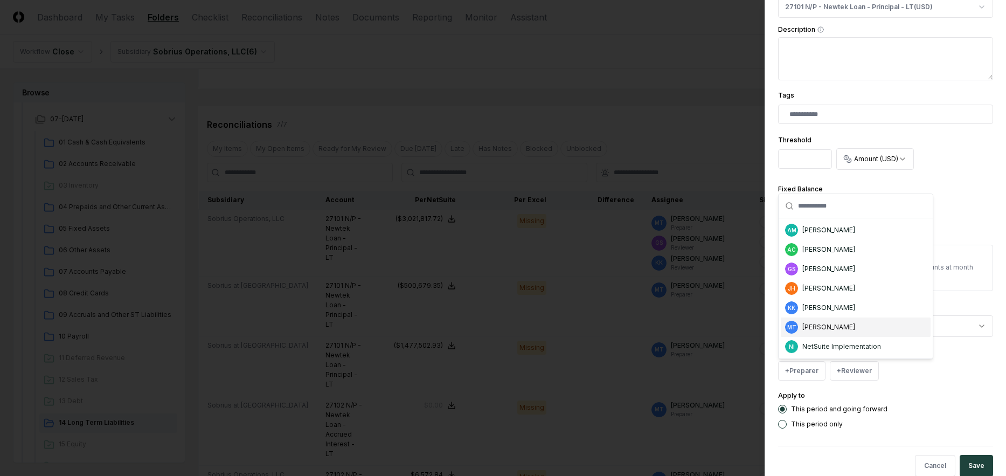
click at [843, 325] on div "[PERSON_NAME]" at bounding box center [828, 327] width 53 height 10
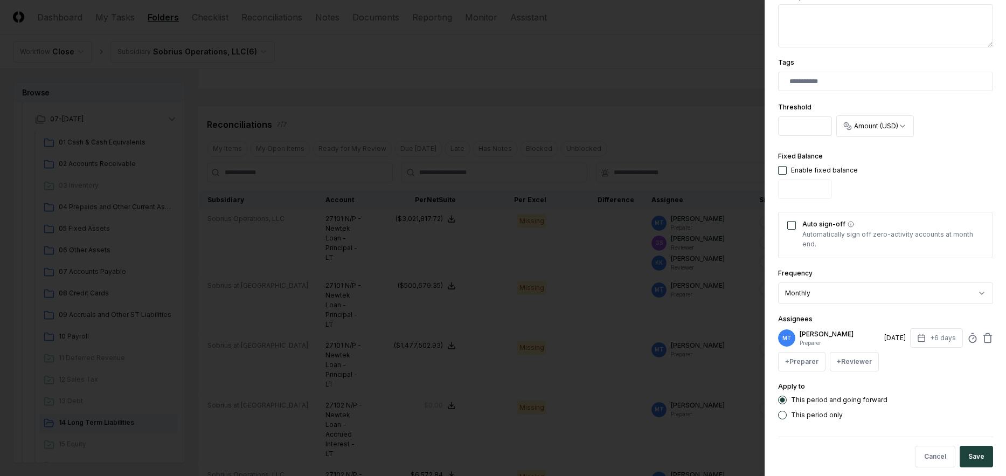
scroll to position [315, 0]
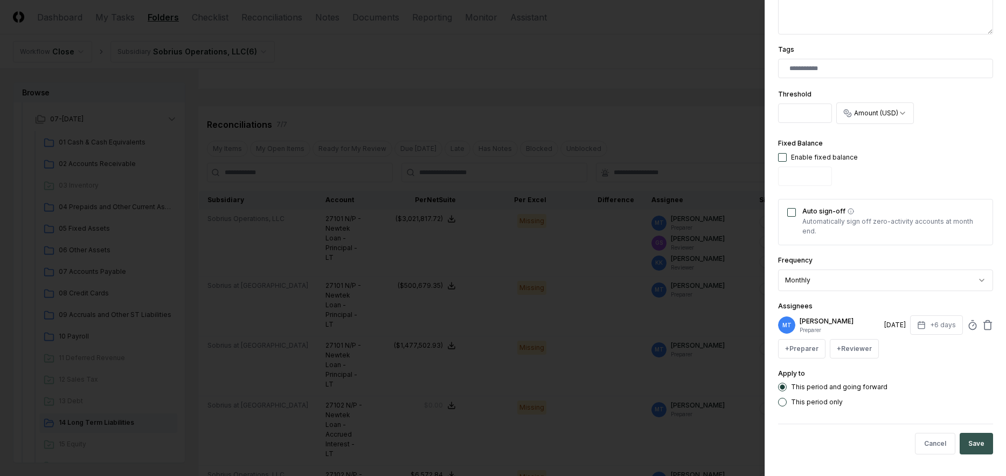
click at [967, 437] on button "Save" at bounding box center [975, 443] width 33 height 22
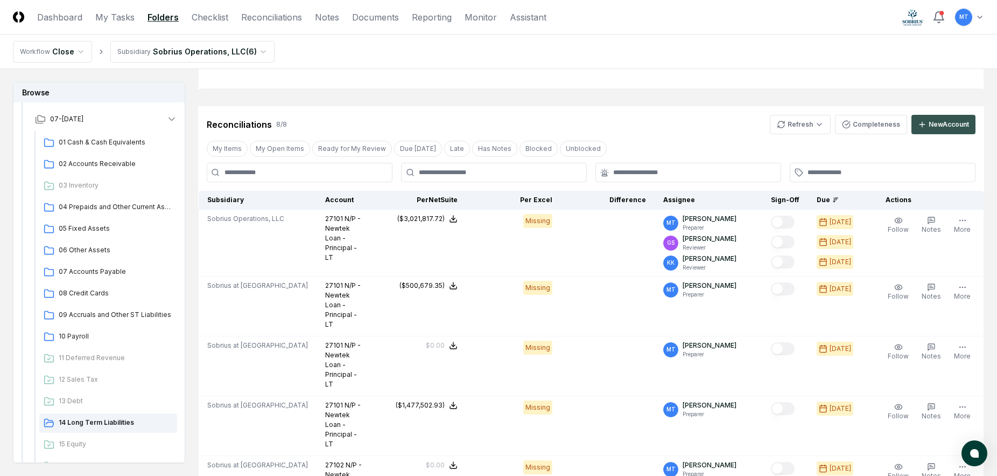
click at [943, 123] on div "New Account" at bounding box center [949, 125] width 40 height 10
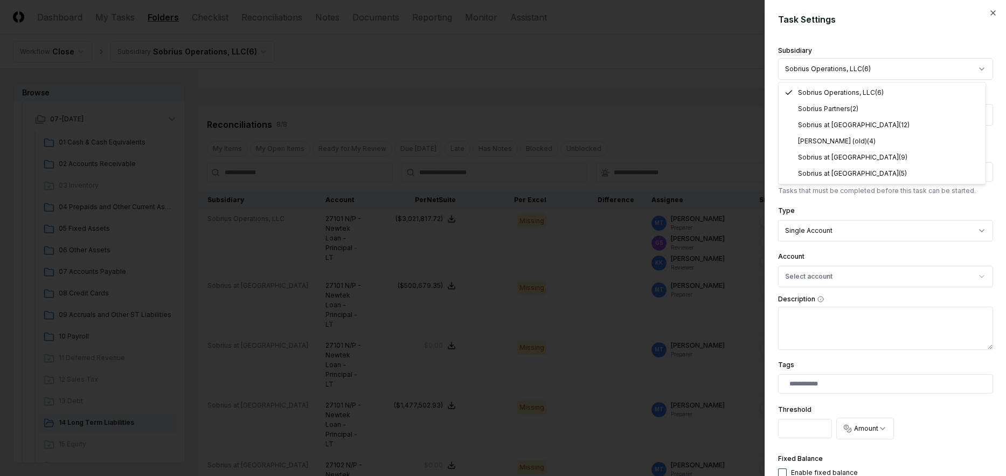
click at [845, 67] on body "CloseCore Dashboard My Tasks Folders Checklist Reconciliations Notes Documents …" at bounding box center [498, 373] width 997 height 1071
select select "**********"
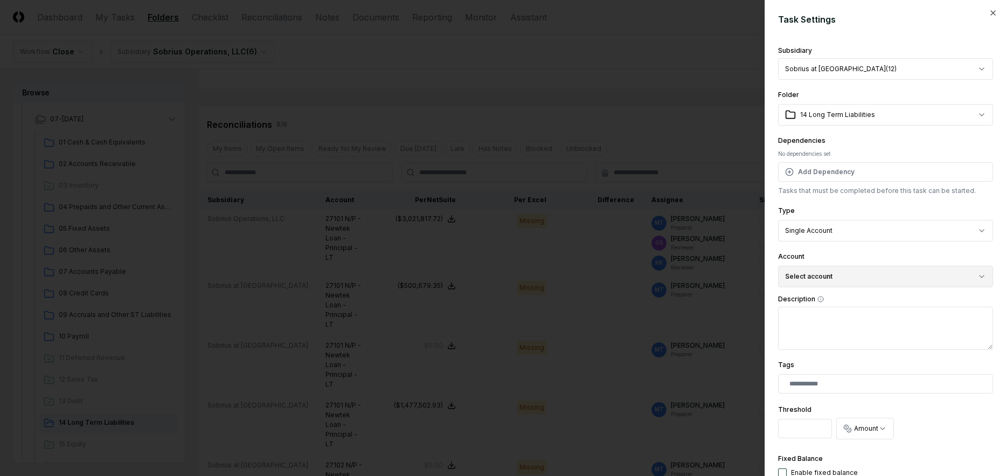
click at [841, 277] on button "Select account" at bounding box center [885, 277] width 215 height 22
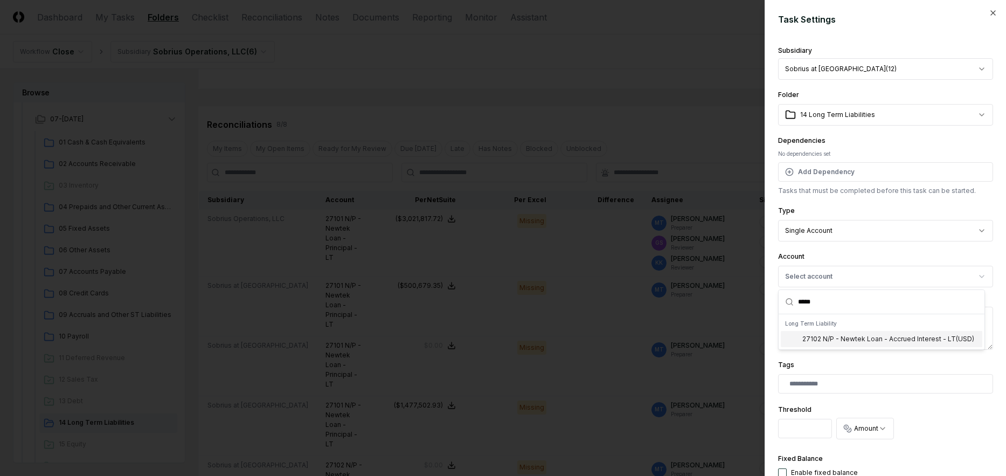
type input "*****"
click at [850, 338] on div "27102 N/P - Newtek Loan - Accrued Interest - LT ( USD )" at bounding box center [888, 339] width 172 height 10
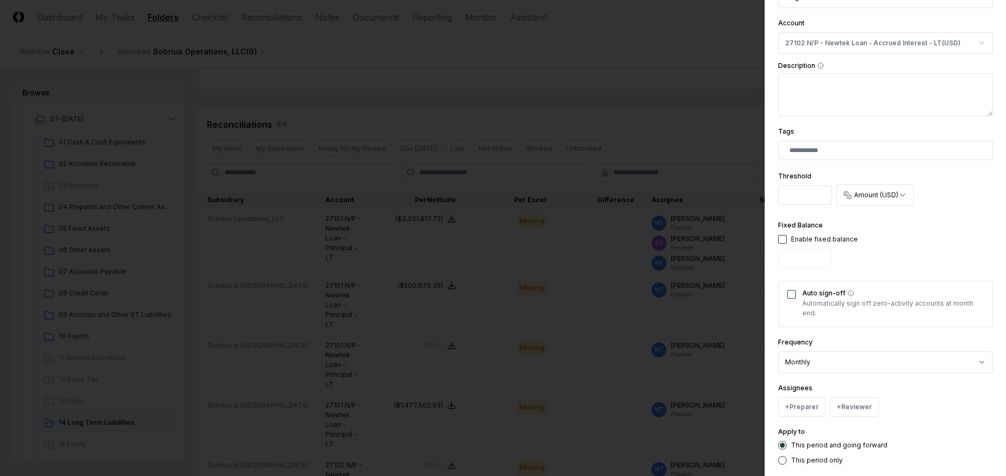
scroll to position [269, 0]
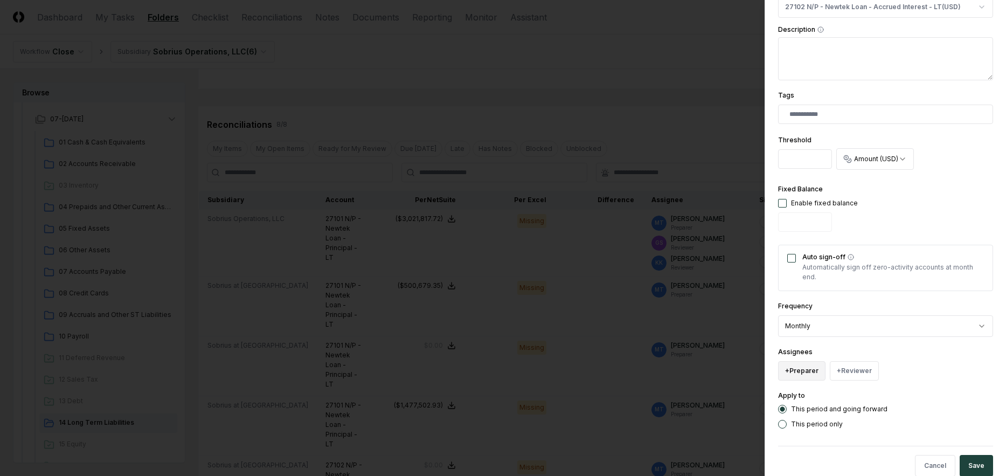
click at [805, 369] on button "+ Preparer" at bounding box center [801, 370] width 47 height 19
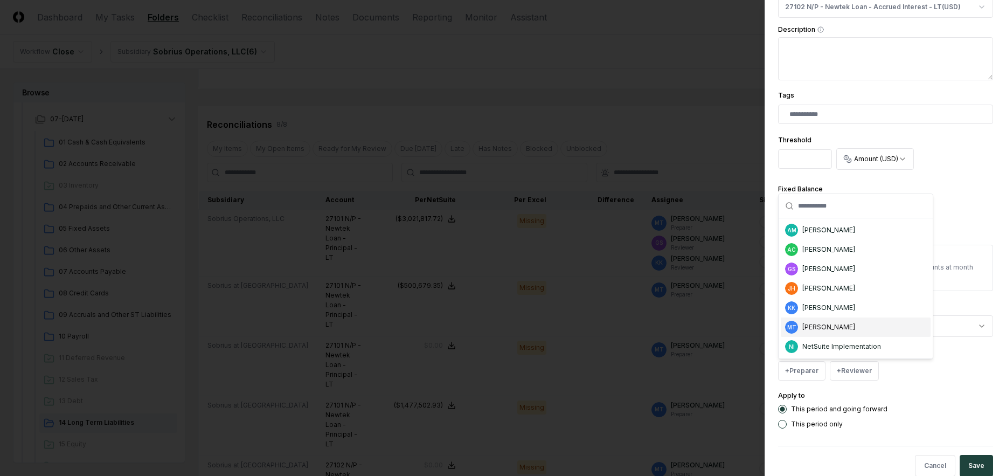
click at [861, 318] on div "MT [PERSON_NAME]" at bounding box center [855, 326] width 150 height 19
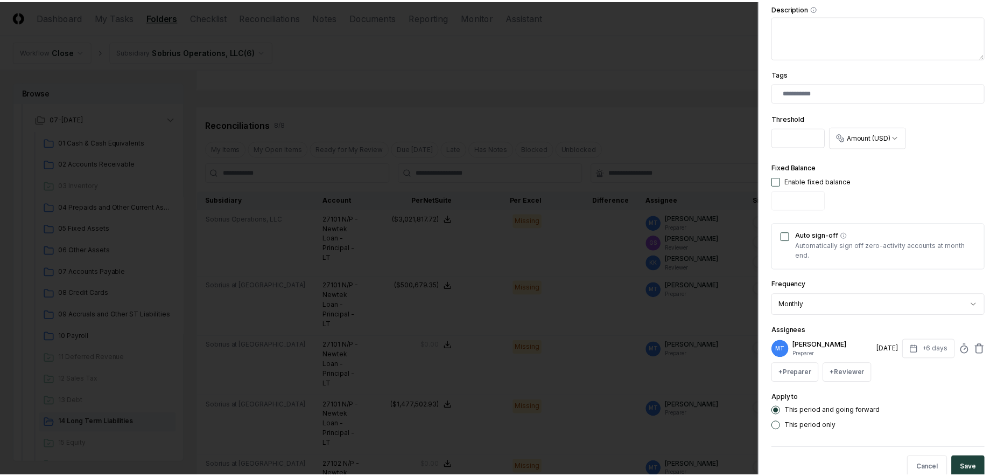
scroll to position [315, 0]
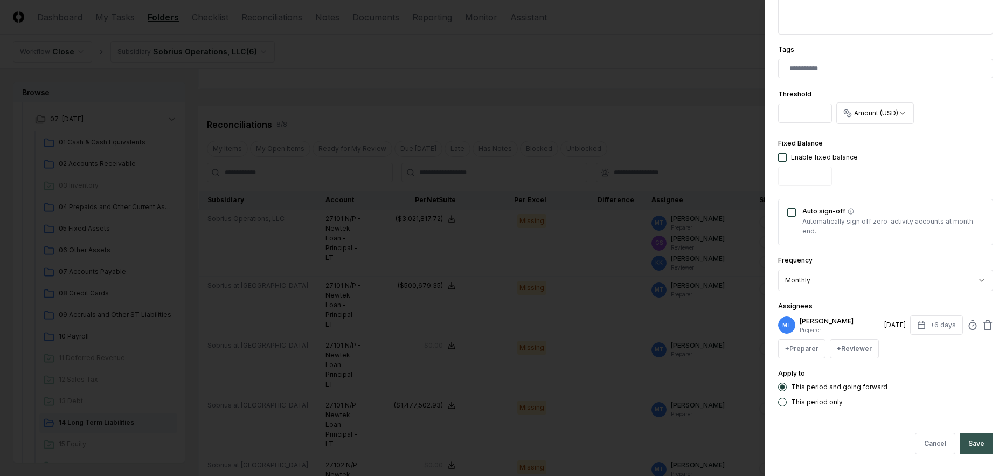
click at [968, 442] on button "Save" at bounding box center [975, 443] width 33 height 22
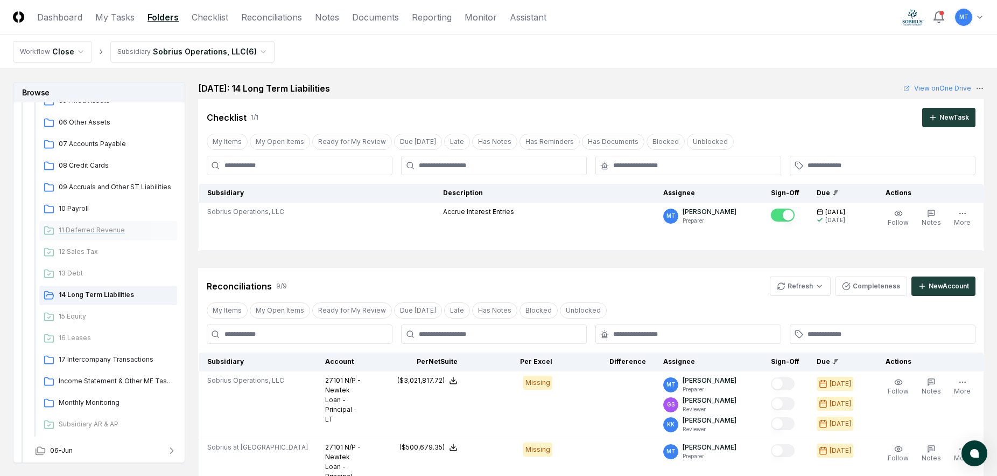
scroll to position [323, 0]
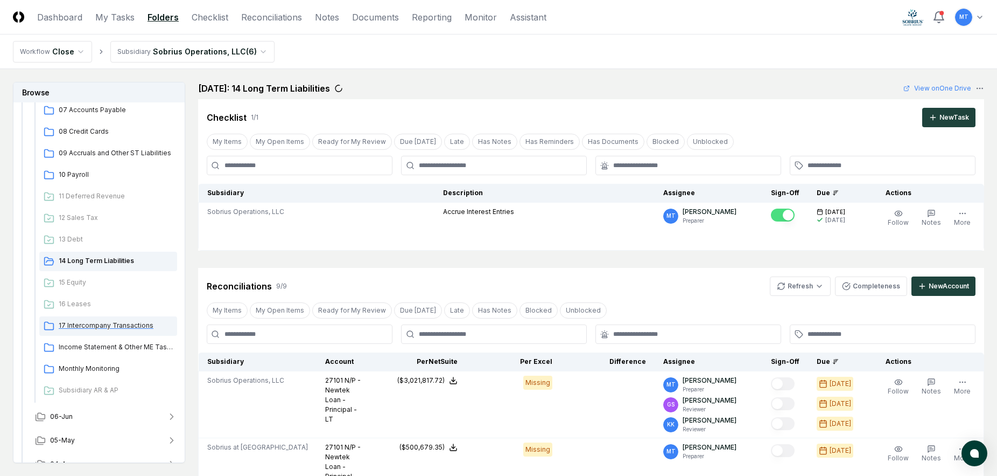
click at [92, 324] on span "17 Intercompany Transactions" at bounding box center [116, 325] width 114 height 10
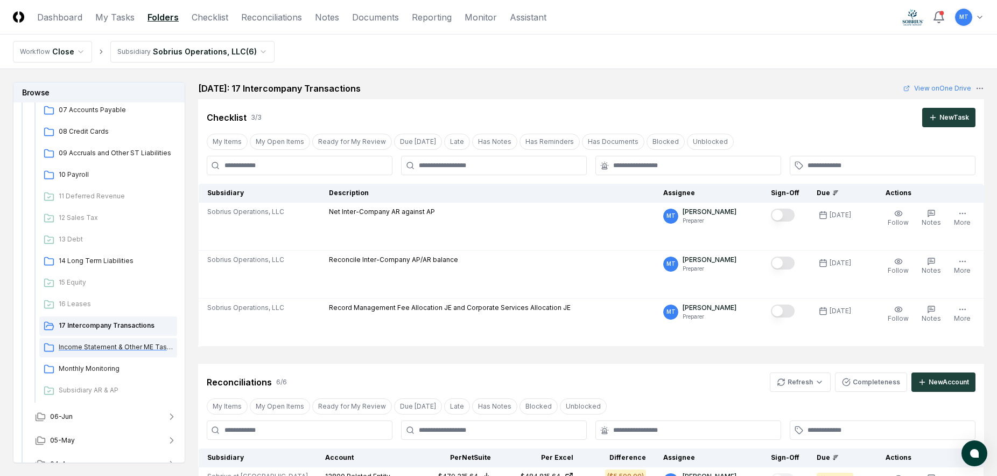
click at [138, 347] on span "Income Statement & Other ME Tasks" at bounding box center [116, 347] width 114 height 10
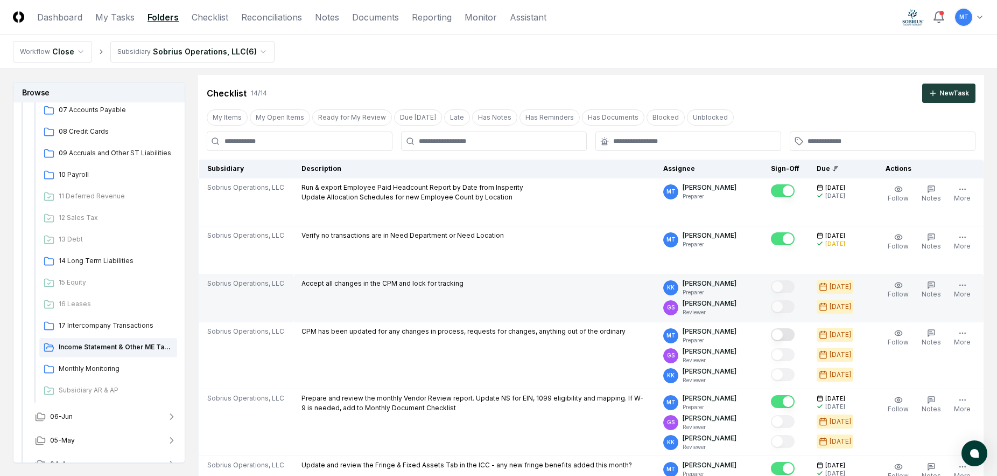
scroll to position [54, 0]
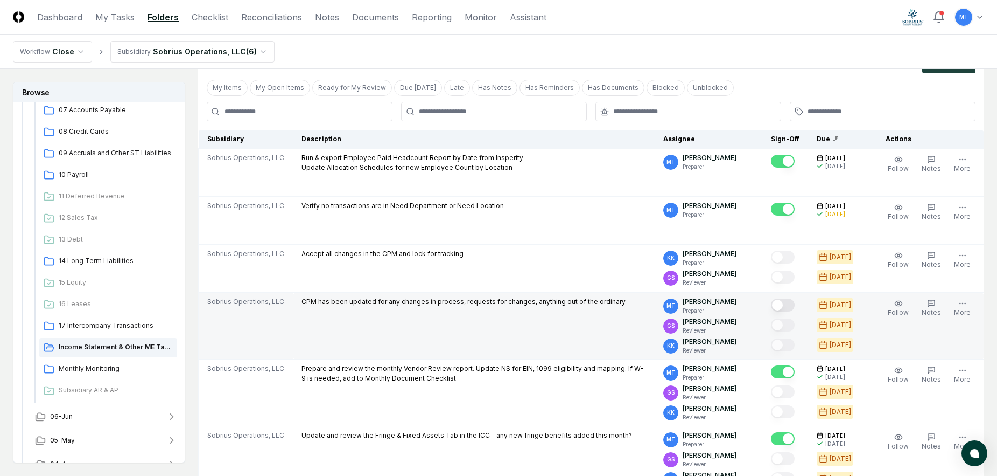
click at [771, 306] on button "Mark complete" at bounding box center [783, 304] width 24 height 13
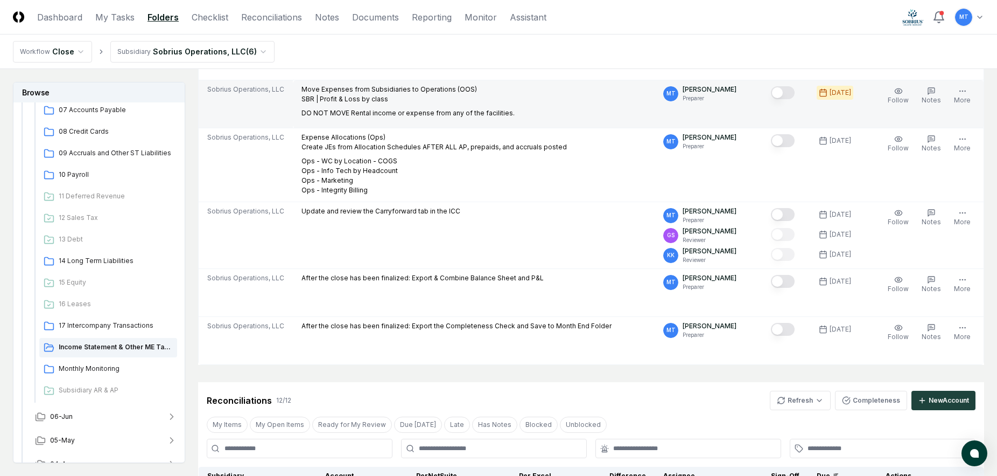
scroll to position [646, 0]
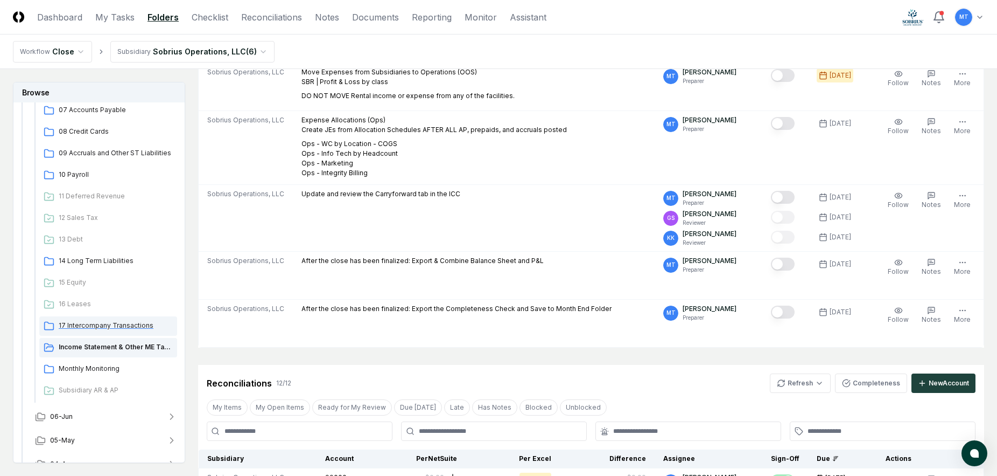
click at [95, 319] on div "17 Intercompany Transactions" at bounding box center [108, 325] width 138 height 19
